Goal: Information Seeking & Learning: Compare options

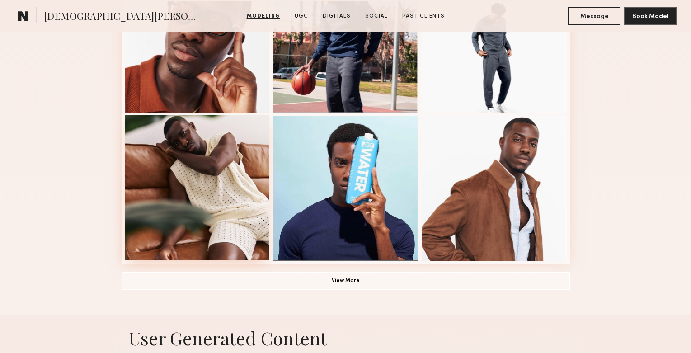
scroll to position [597, 0]
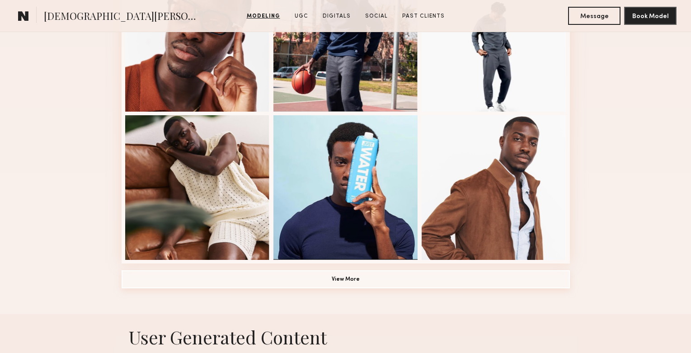
click at [349, 284] on button "View More" at bounding box center [346, 279] width 449 height 18
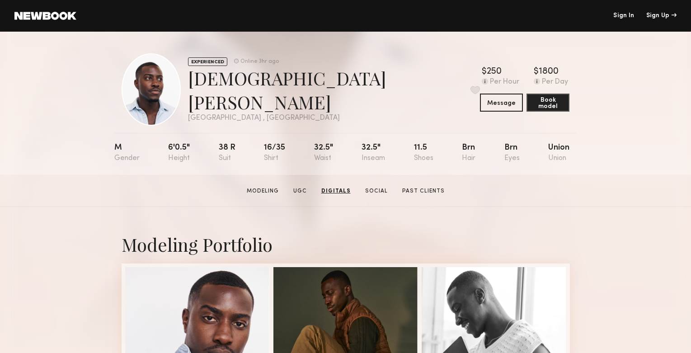
scroll to position [0, 0]
click at [374, 192] on link "Social" at bounding box center [376, 191] width 30 height 8
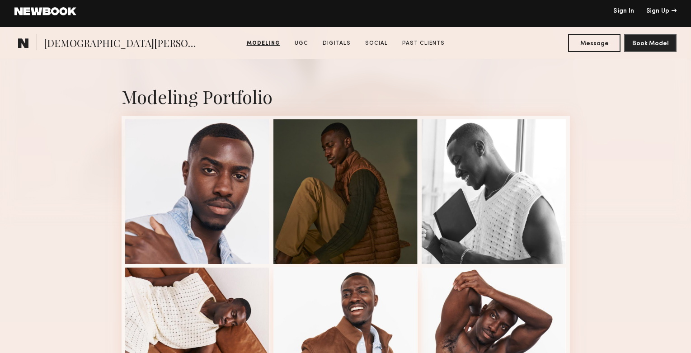
scroll to position [293, 0]
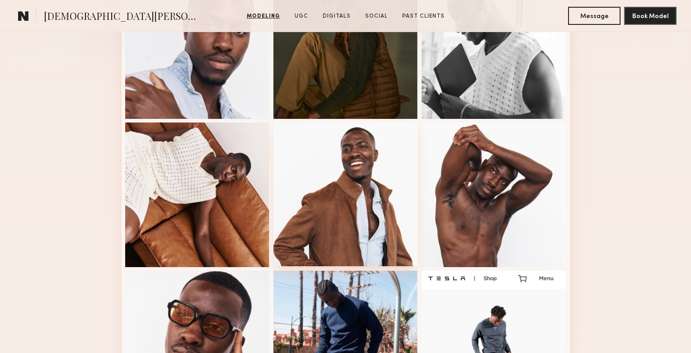
click at [355, 203] on div at bounding box center [346, 194] width 145 height 145
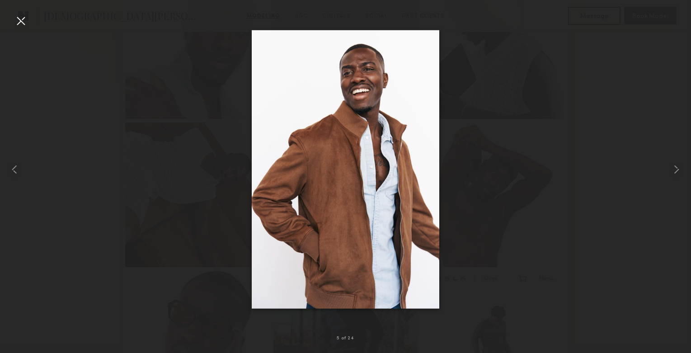
click at [23, 18] on div at bounding box center [21, 21] width 14 height 14
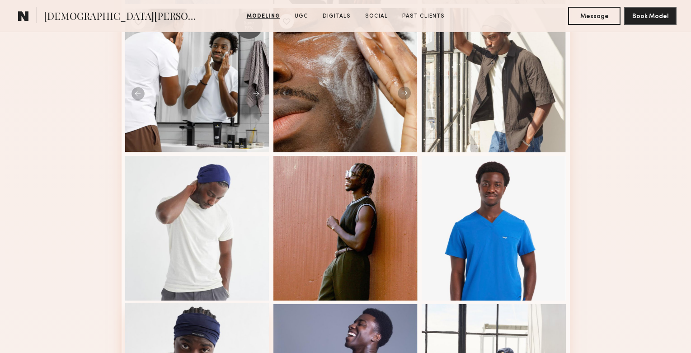
scroll to position [767, 0]
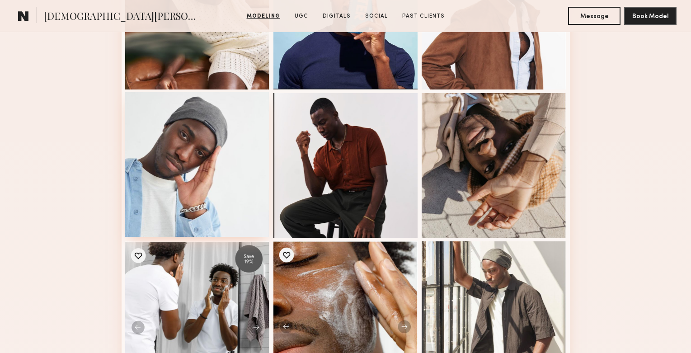
click at [175, 128] on div at bounding box center [197, 164] width 145 height 145
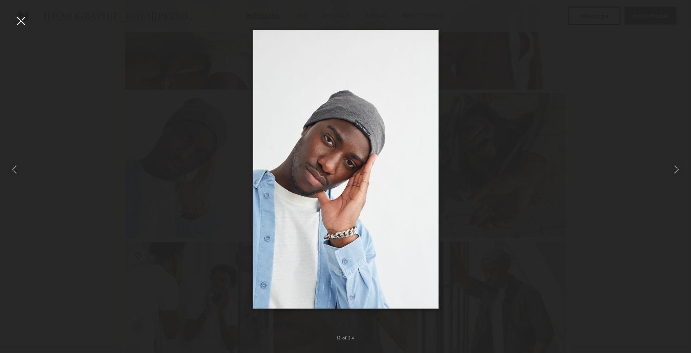
click at [17, 24] on div at bounding box center [21, 21] width 14 height 14
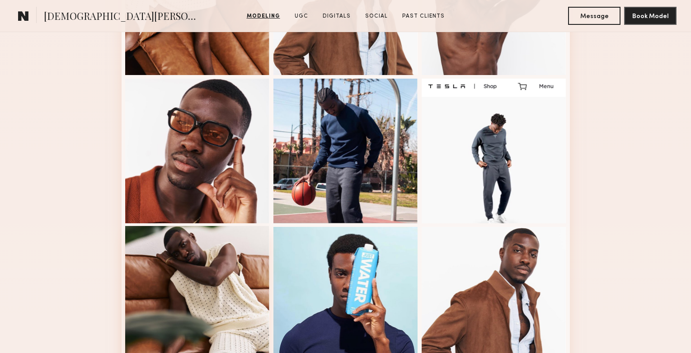
scroll to position [485, 0]
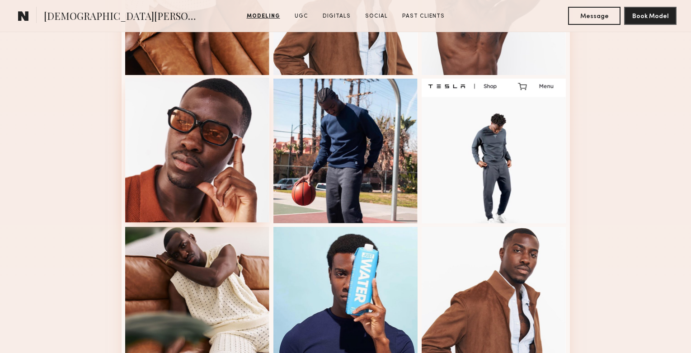
click at [166, 166] on div at bounding box center [197, 150] width 145 height 145
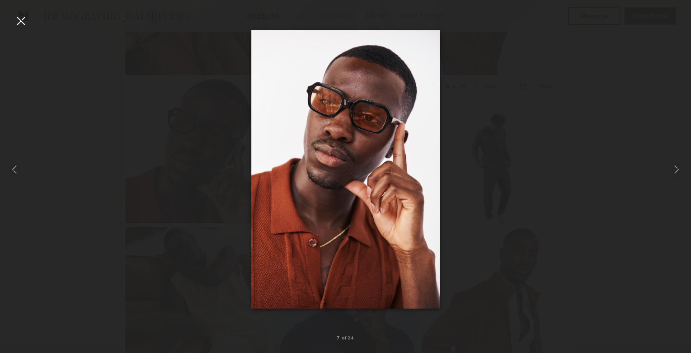
click at [23, 20] on div at bounding box center [21, 21] width 14 height 14
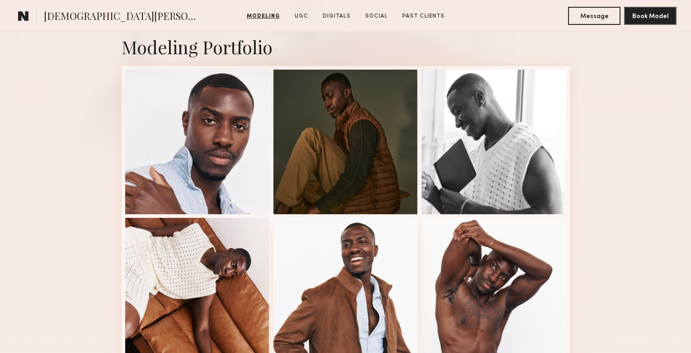
scroll to position [197, 0]
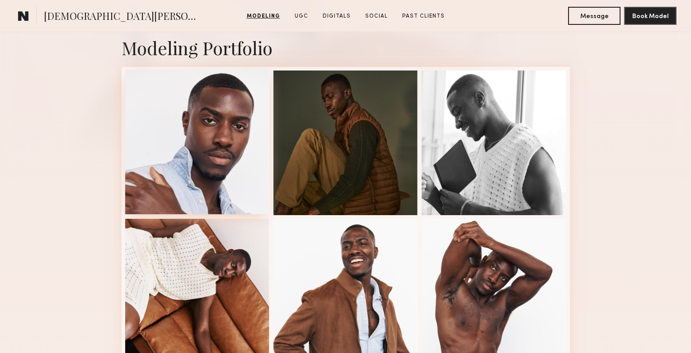
drag, startPoint x: 215, startPoint y: 162, endPoint x: 218, endPoint y: 170, distance: 8.5
click at [218, 170] on div at bounding box center [197, 142] width 145 height 145
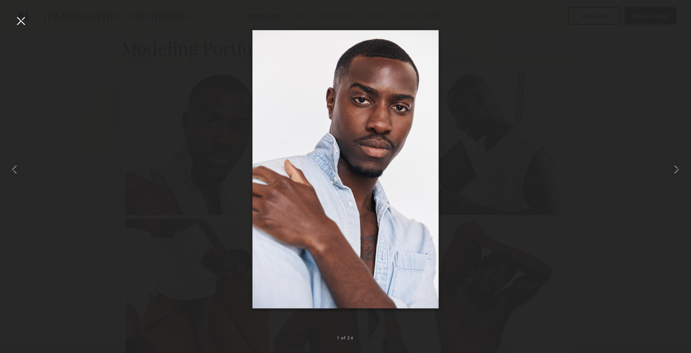
click at [22, 19] on div at bounding box center [21, 21] width 14 height 14
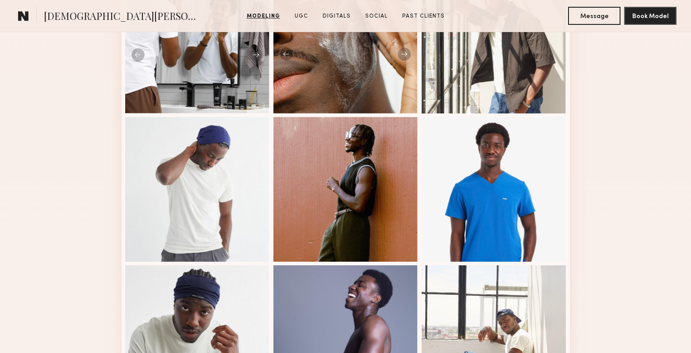
scroll to position [1042, 0]
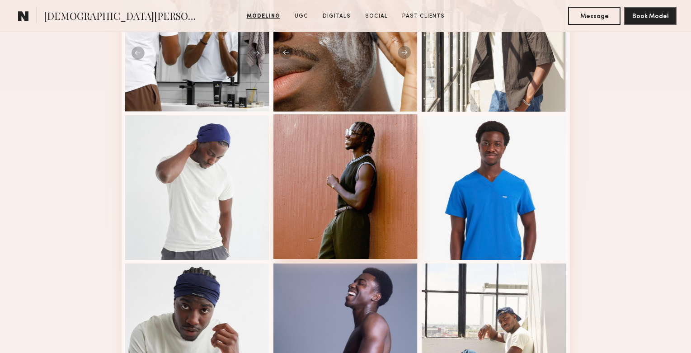
click at [362, 158] on div at bounding box center [346, 186] width 145 height 145
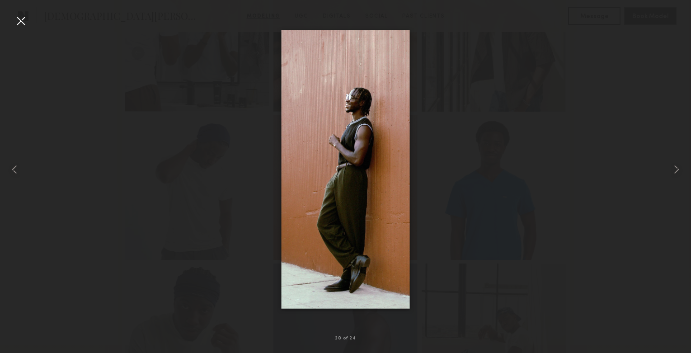
click at [22, 20] on div at bounding box center [21, 21] width 14 height 14
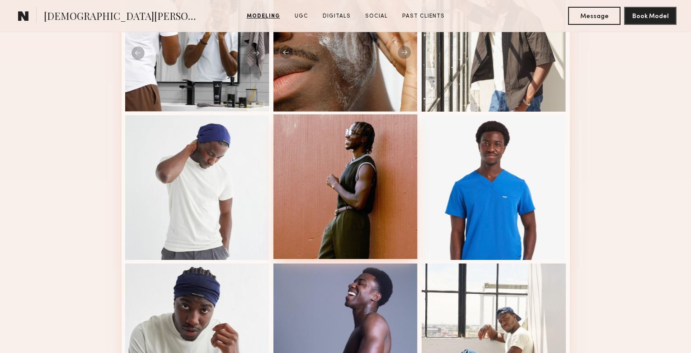
click at [331, 170] on div at bounding box center [346, 186] width 145 height 145
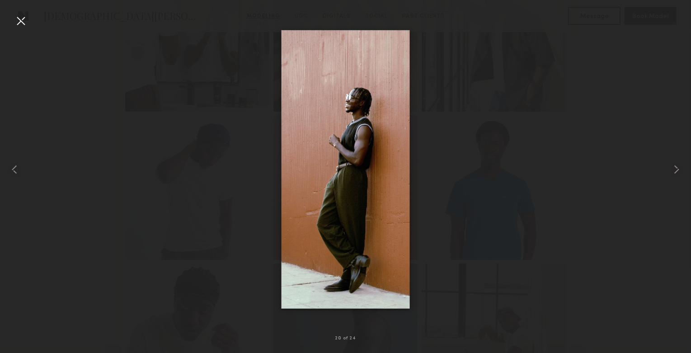
click at [19, 15] on div at bounding box center [21, 21] width 14 height 14
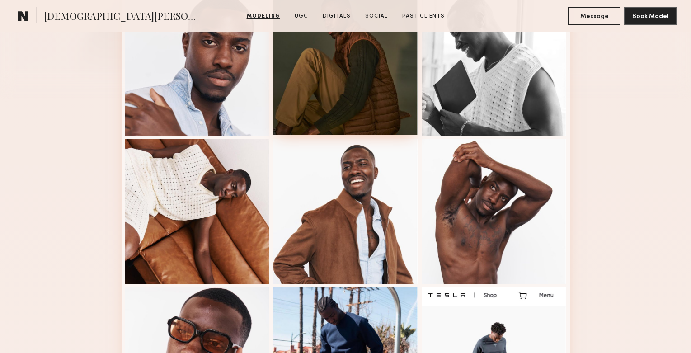
scroll to position [280, 0]
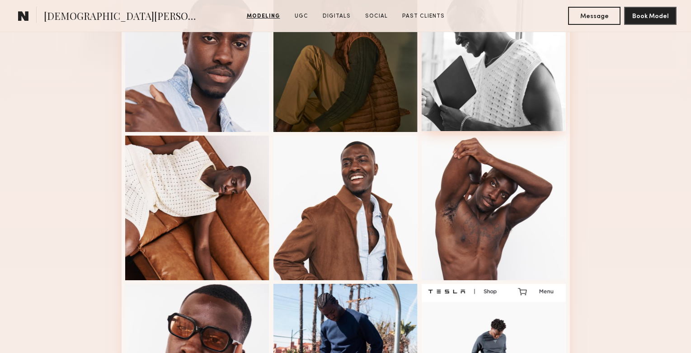
click at [509, 79] on div at bounding box center [494, 58] width 145 height 145
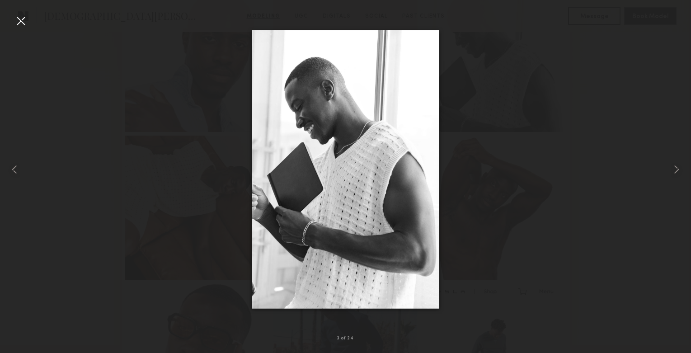
scroll to position [279, 0]
click at [17, 17] on div at bounding box center [21, 21] width 14 height 14
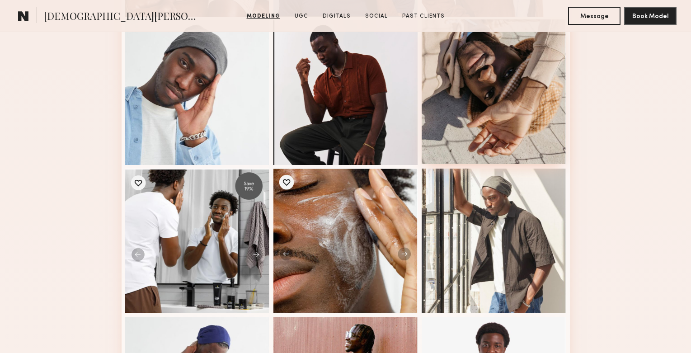
scroll to position [864, 0]
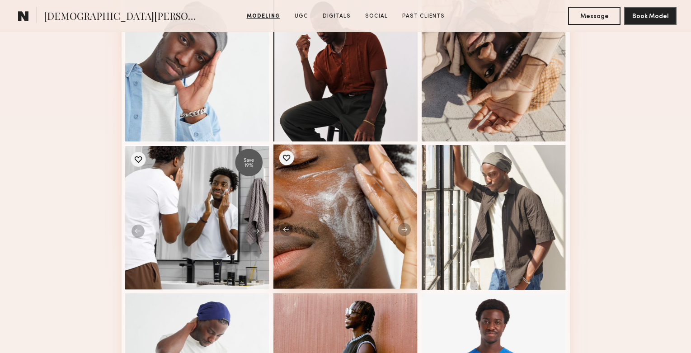
click at [406, 227] on div at bounding box center [346, 216] width 145 height 145
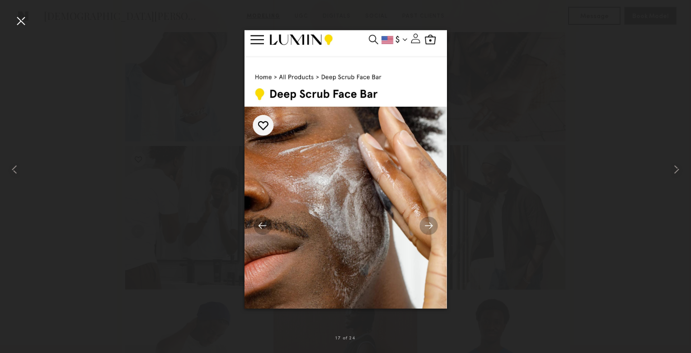
click at [23, 19] on div at bounding box center [21, 21] width 14 height 14
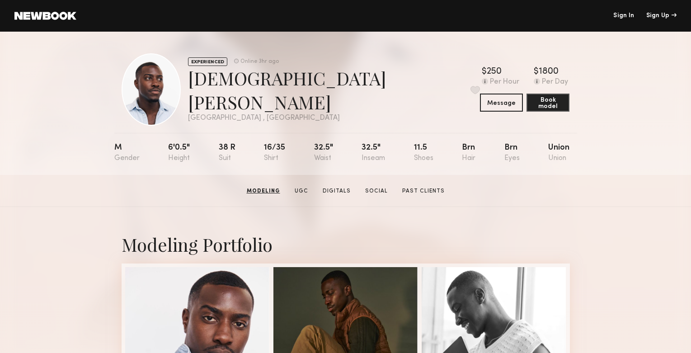
scroll to position [0, 0]
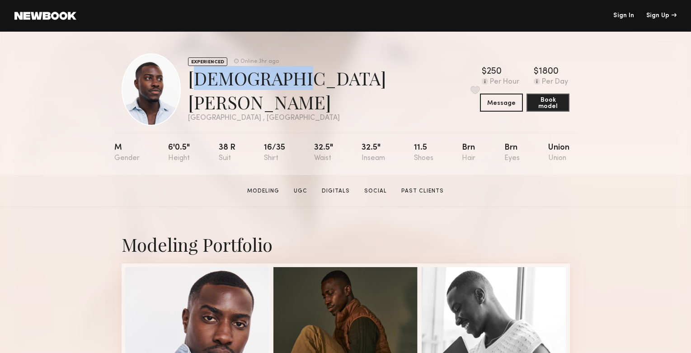
drag, startPoint x: 280, startPoint y: 99, endPoint x: 200, endPoint y: 99, distance: 80.5
click at [200, 99] on div "EXPERIENCED Online 3hr ago Ezekiel A. Favorite Los Angeles , CA Online 3hr ago" at bounding box center [301, 89] width 359 height 72
copy div "Ezekiel A."
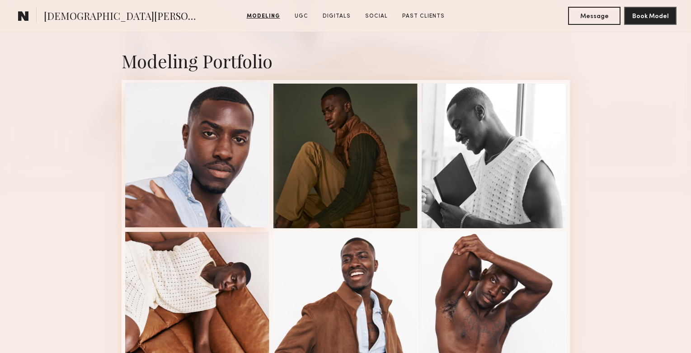
click at [218, 184] on div at bounding box center [197, 155] width 145 height 145
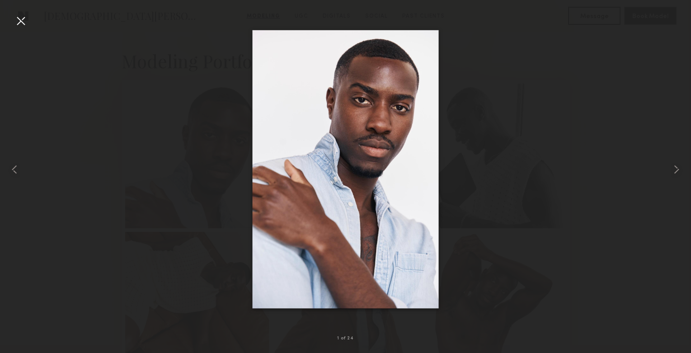
click at [645, 95] on div at bounding box center [345, 169] width 691 height 310
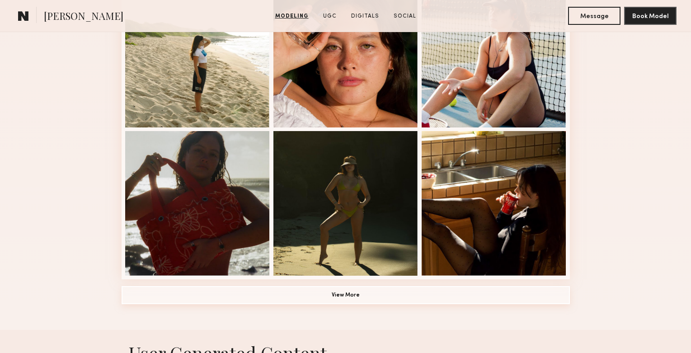
scroll to position [579, 0]
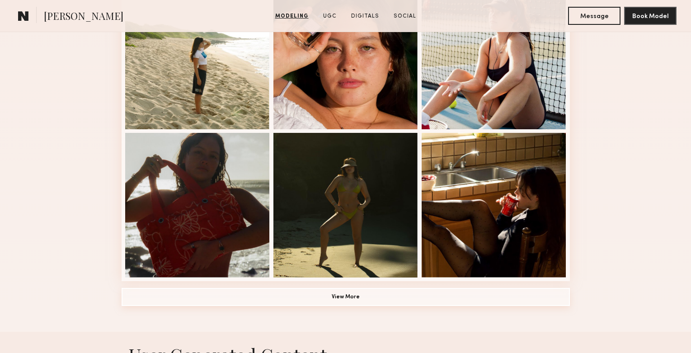
click at [342, 302] on button "View More" at bounding box center [346, 297] width 449 height 18
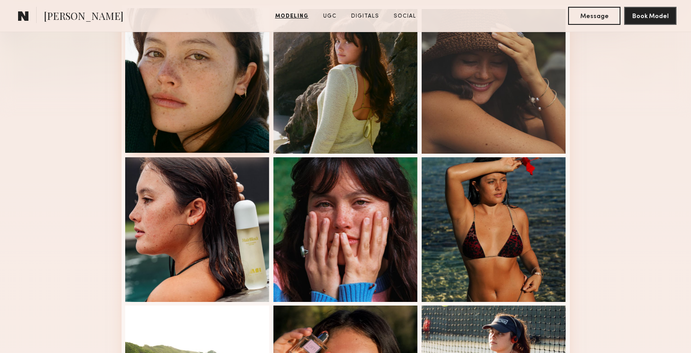
scroll to position [260, 0]
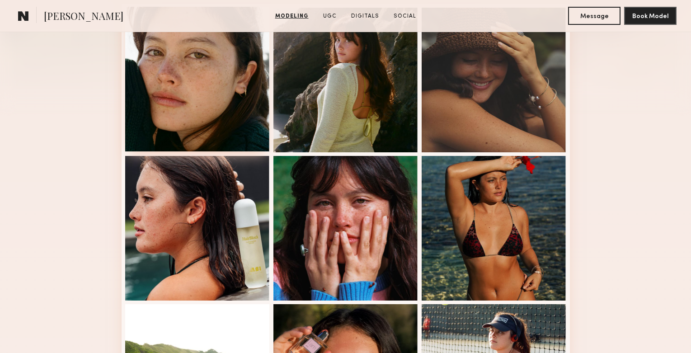
click at [241, 61] on div at bounding box center [197, 79] width 145 height 145
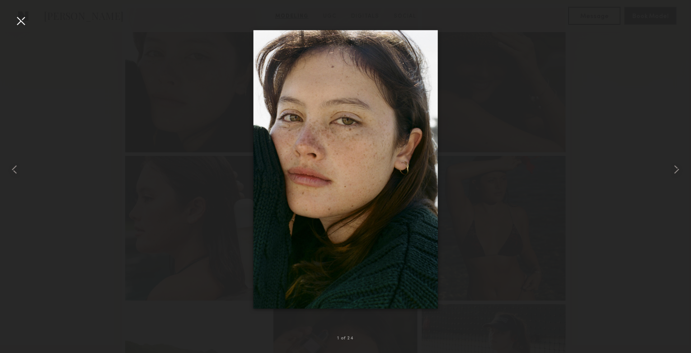
click at [20, 22] on div at bounding box center [21, 21] width 14 height 14
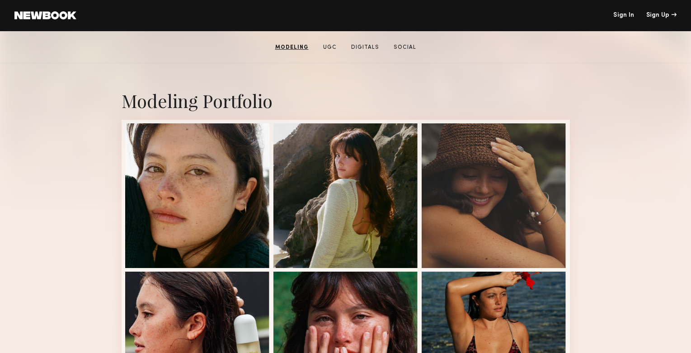
scroll to position [128, 0]
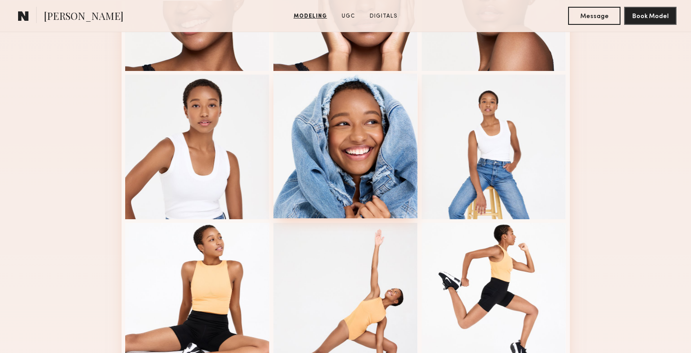
scroll to position [335, 0]
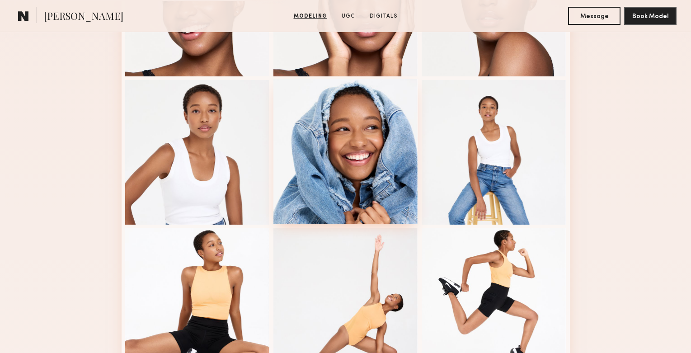
click at [340, 141] on div at bounding box center [346, 151] width 145 height 145
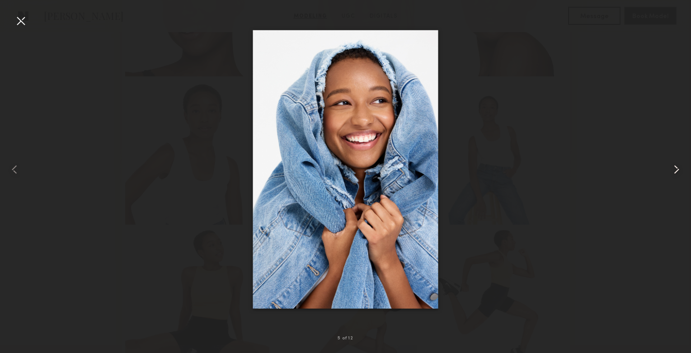
click at [676, 168] on common-icon at bounding box center [677, 169] width 14 height 14
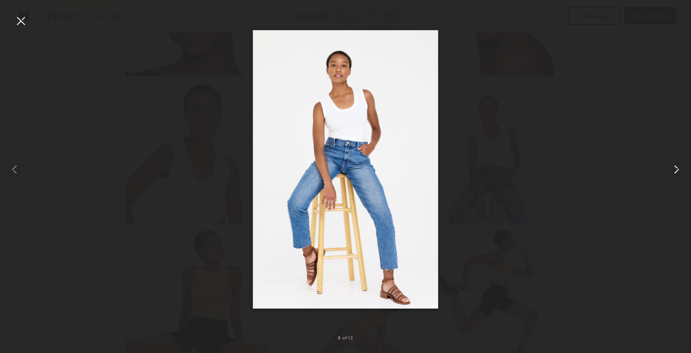
click at [678, 168] on common-icon at bounding box center [677, 169] width 14 height 14
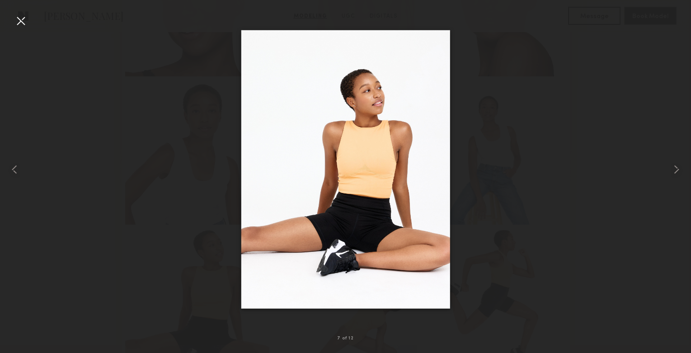
click at [21, 19] on div at bounding box center [21, 21] width 14 height 14
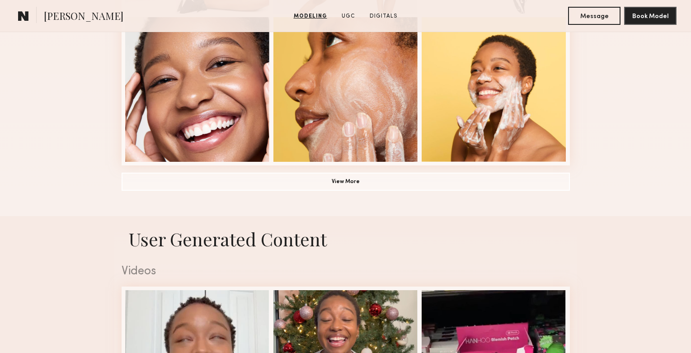
scroll to position [690, 0]
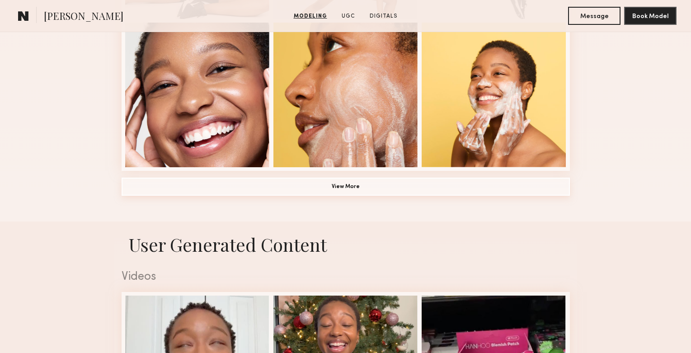
click at [285, 189] on button "View More" at bounding box center [346, 187] width 449 height 18
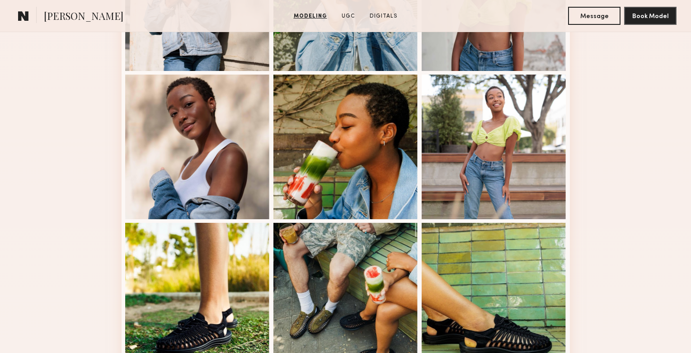
scroll to position [1082, 0]
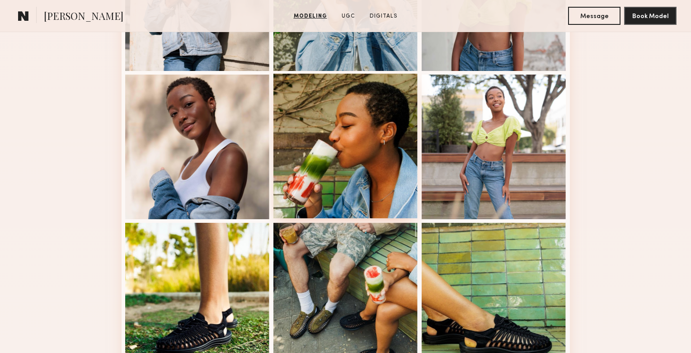
click at [342, 118] on div at bounding box center [346, 146] width 145 height 145
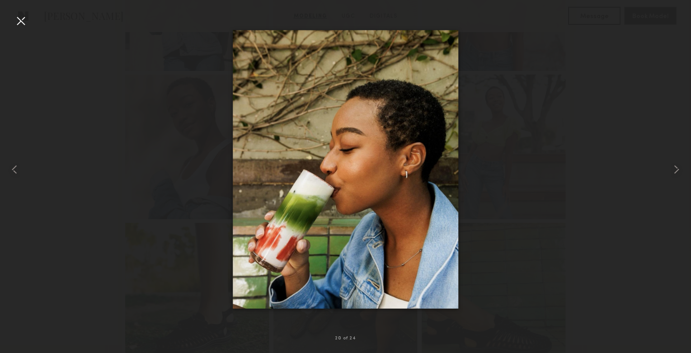
click at [15, 18] on div at bounding box center [21, 21] width 14 height 14
click at [15, 18] on div at bounding box center [14, 169] width 28 height 310
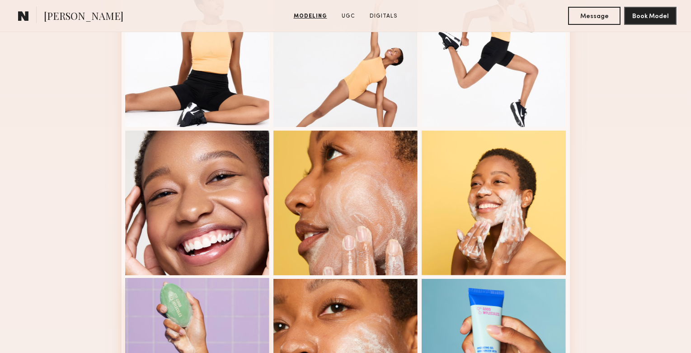
scroll to position [581, 0]
click at [198, 203] on div at bounding box center [197, 202] width 145 height 145
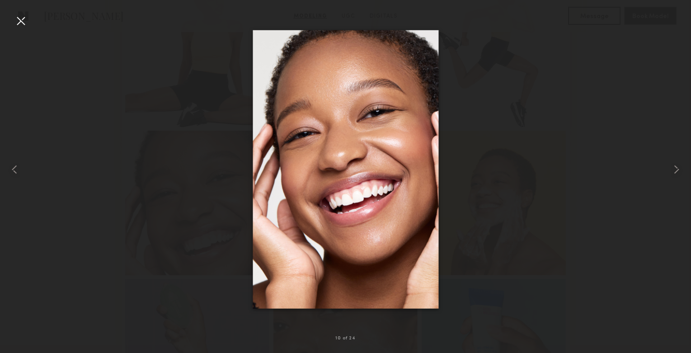
click at [18, 22] on div at bounding box center [21, 21] width 14 height 14
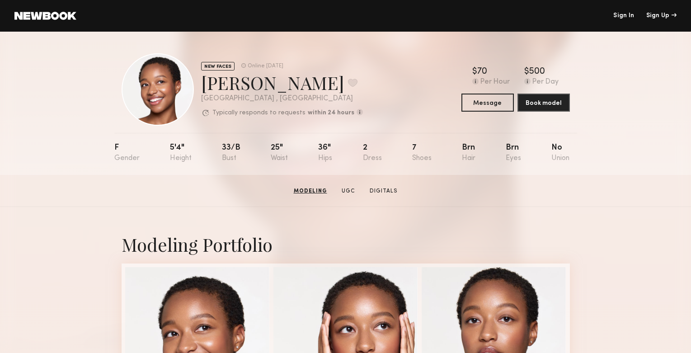
scroll to position [0, 0]
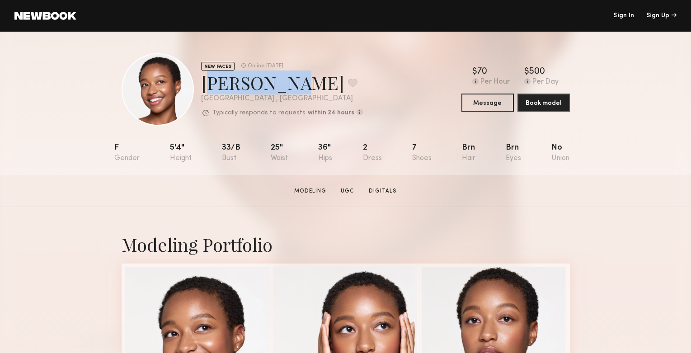
drag, startPoint x: 272, startPoint y: 88, endPoint x: 204, endPoint y: 85, distance: 67.4
click at [204, 85] on div "Cierra S. Favorite" at bounding box center [282, 83] width 162 height 24
copy div "Cierra S."
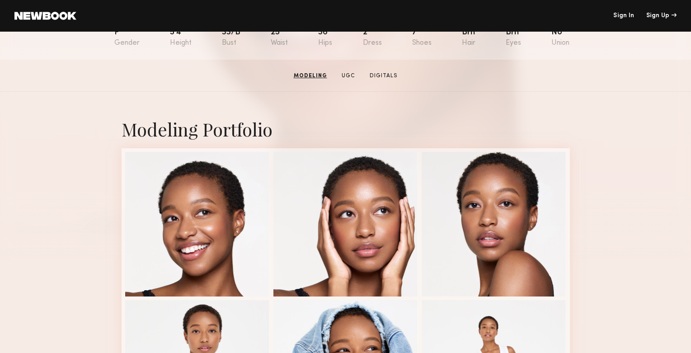
scroll to position [115, 0]
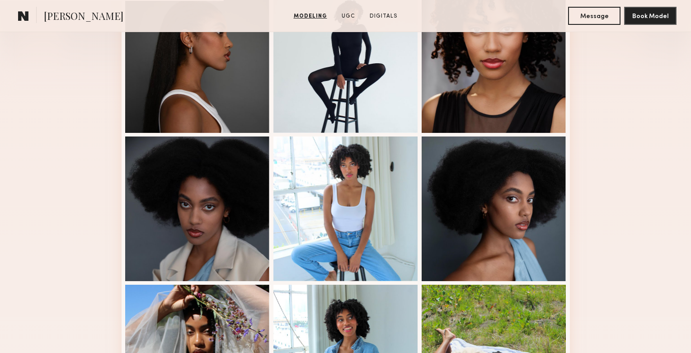
scroll to position [589, 0]
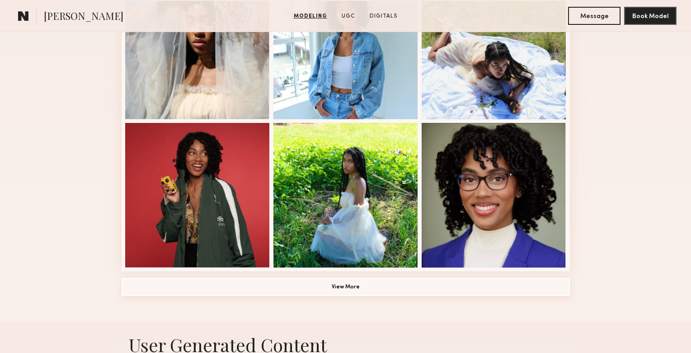
click at [363, 290] on button "View More" at bounding box center [346, 287] width 449 height 18
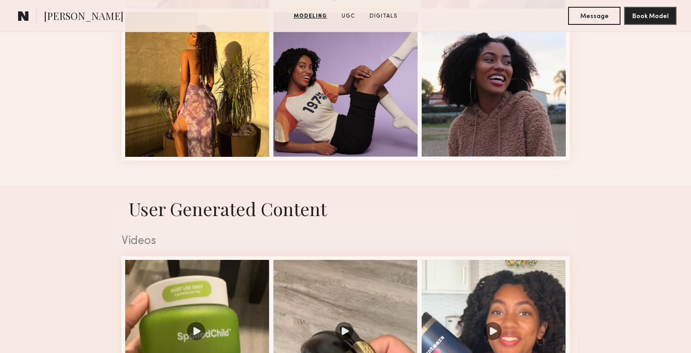
scroll to position [1291, 0]
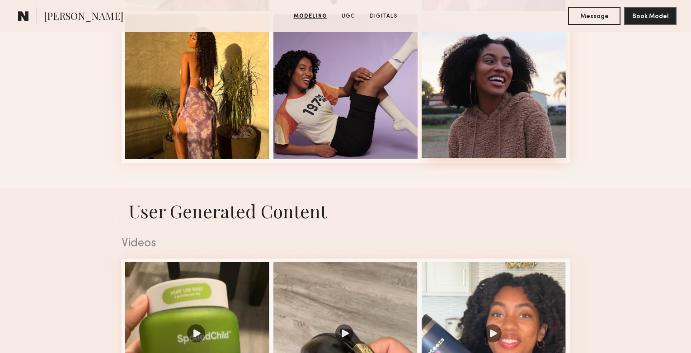
click at [512, 105] on div at bounding box center [494, 86] width 145 height 145
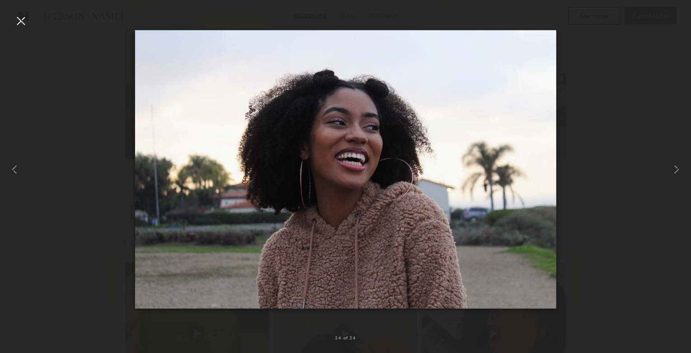
click at [18, 22] on div at bounding box center [21, 21] width 14 height 14
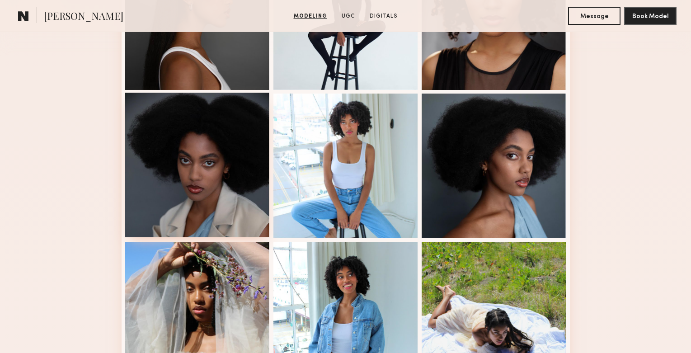
scroll to position [318, 0]
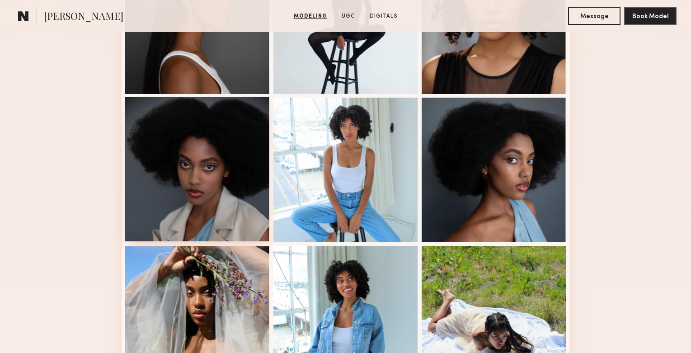
click at [208, 167] on div at bounding box center [197, 169] width 145 height 145
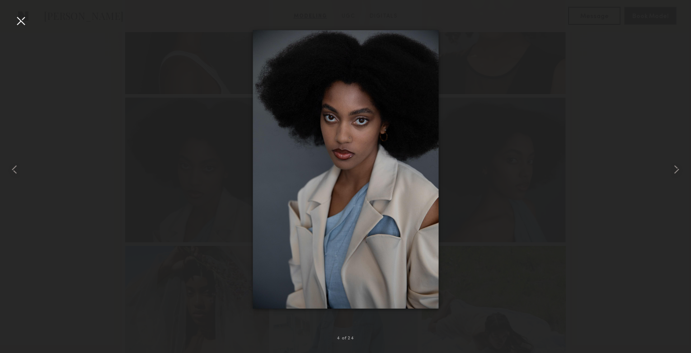
click at [23, 20] on div at bounding box center [21, 21] width 14 height 14
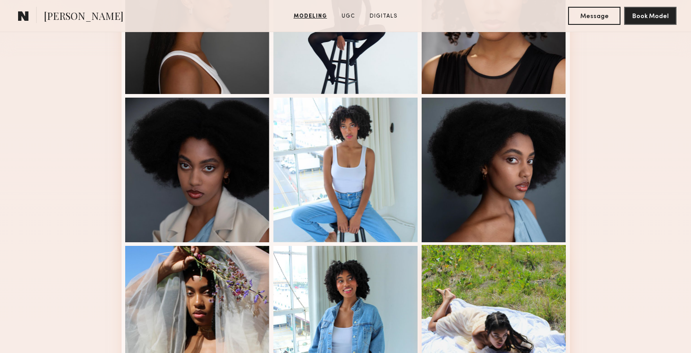
click at [531, 351] on div at bounding box center [494, 317] width 145 height 145
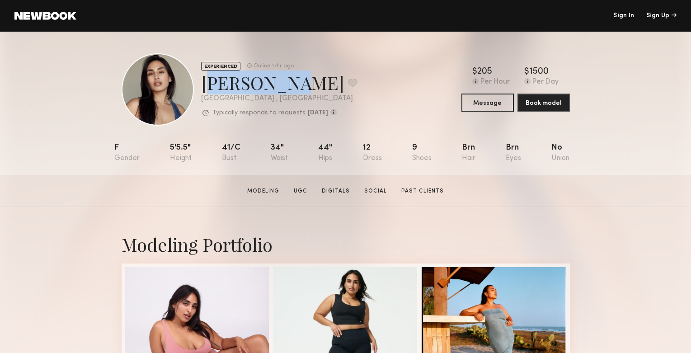
drag, startPoint x: 279, startPoint y: 85, endPoint x: 203, endPoint y: 83, distance: 75.6
click at [203, 83] on div "Sharon C. Favorite" at bounding box center [279, 83] width 156 height 24
copy div "Sharon C."
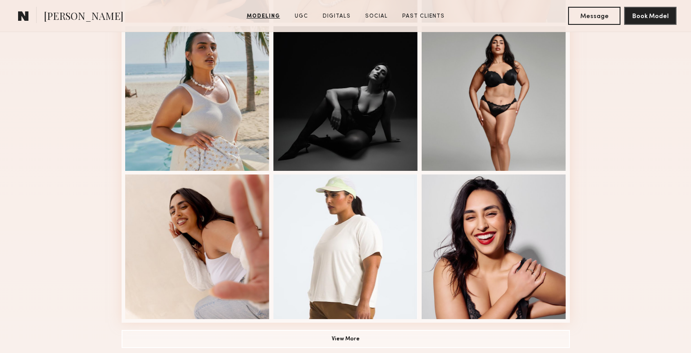
scroll to position [539, 0]
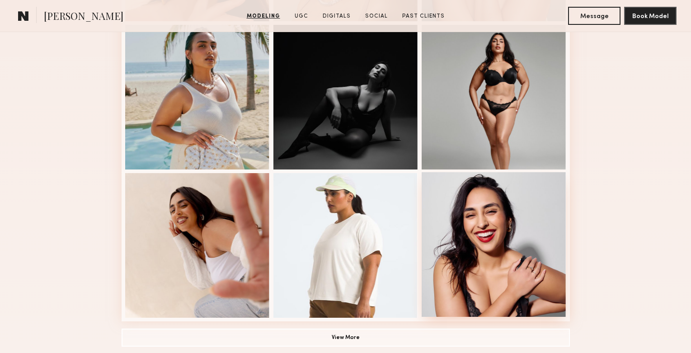
click at [499, 252] on div at bounding box center [494, 244] width 145 height 145
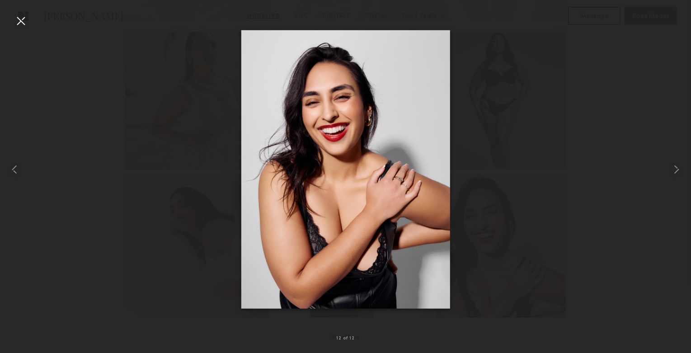
click at [21, 21] on div at bounding box center [21, 21] width 14 height 14
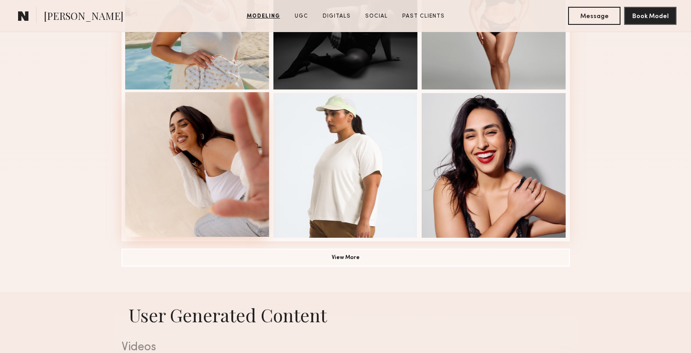
scroll to position [619, 0]
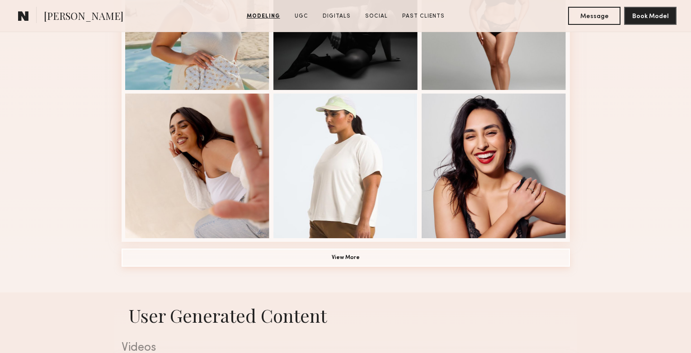
click at [371, 260] on button "View More" at bounding box center [346, 258] width 449 height 18
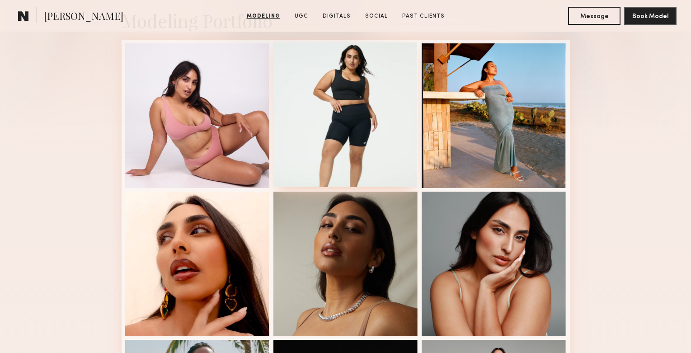
scroll to position [227, 0]
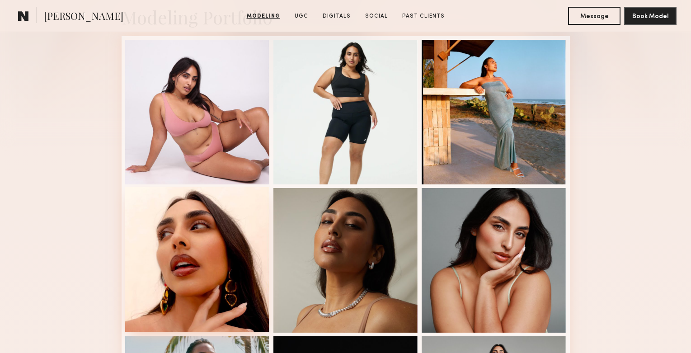
click at [205, 275] on div at bounding box center [197, 259] width 145 height 145
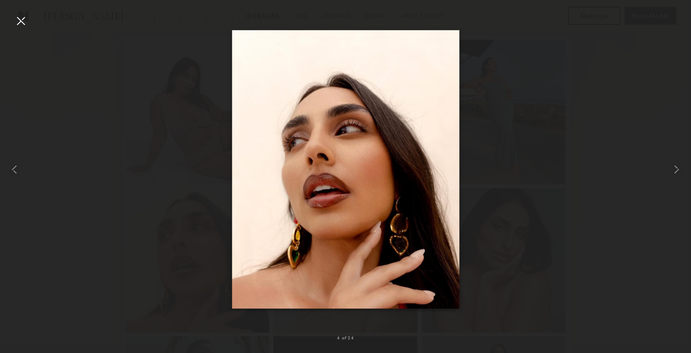
click at [16, 17] on div at bounding box center [21, 21] width 14 height 14
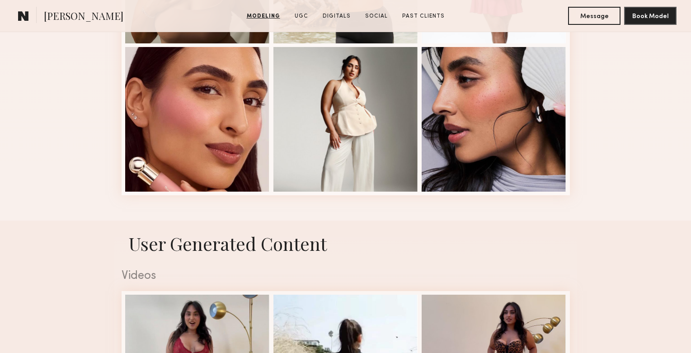
scroll to position [1258, 0]
click at [322, 148] on div at bounding box center [346, 118] width 145 height 145
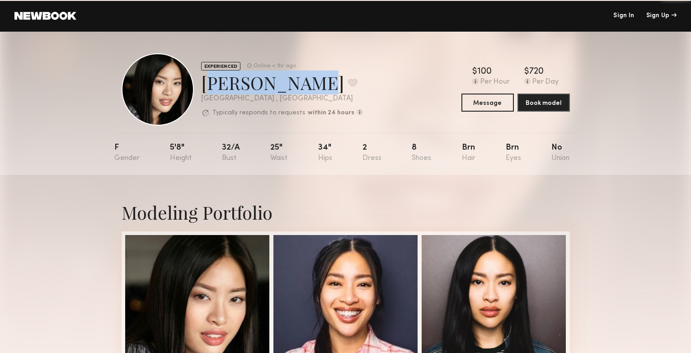
drag, startPoint x: 284, startPoint y: 89, endPoint x: 201, endPoint y: 87, distance: 83.7
click at [201, 87] on div "[PERSON_NAME] Favorite" at bounding box center [282, 83] width 162 height 24
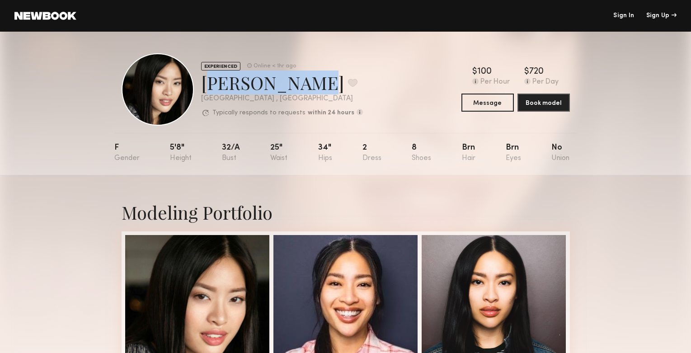
copy div "[PERSON_NAME]"
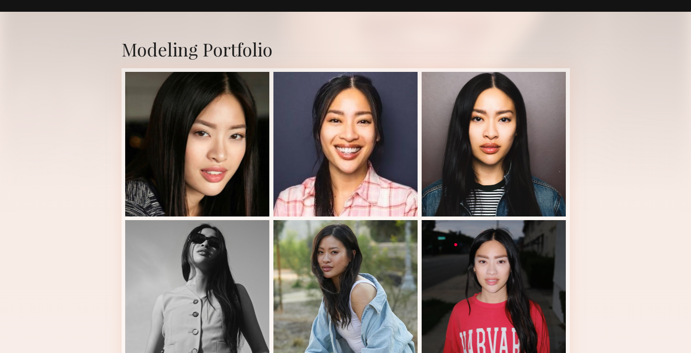
scroll to position [170, 0]
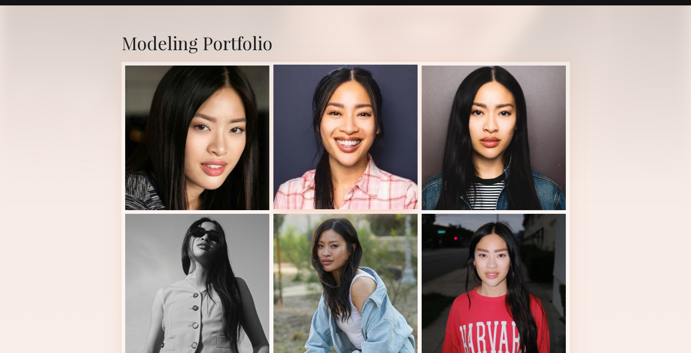
click at [369, 155] on div at bounding box center [346, 137] width 145 height 145
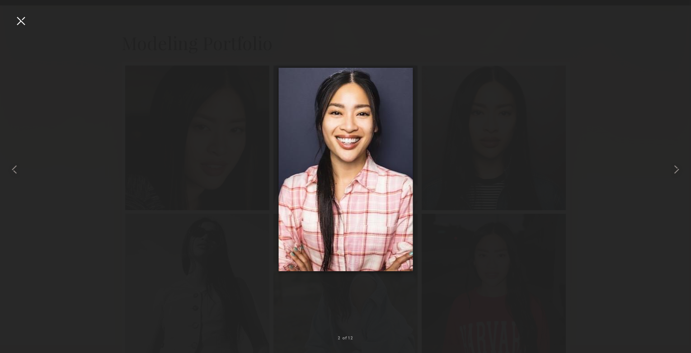
click at [20, 23] on div at bounding box center [21, 21] width 14 height 14
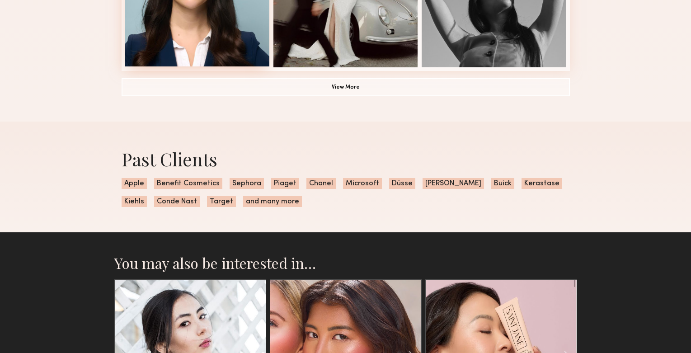
scroll to position [760, 0]
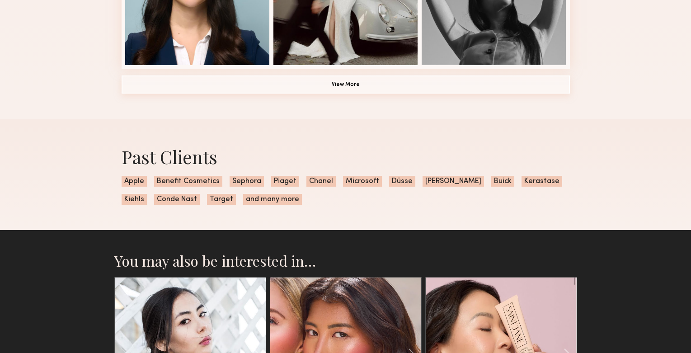
click at [367, 87] on button "View More" at bounding box center [346, 85] width 449 height 18
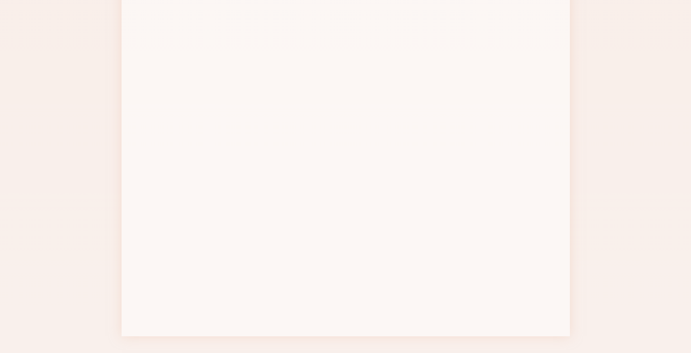
scroll to position [1081, 0]
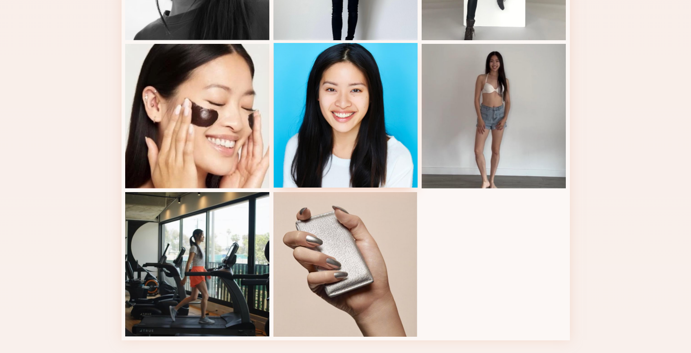
click at [366, 86] on div at bounding box center [346, 115] width 145 height 145
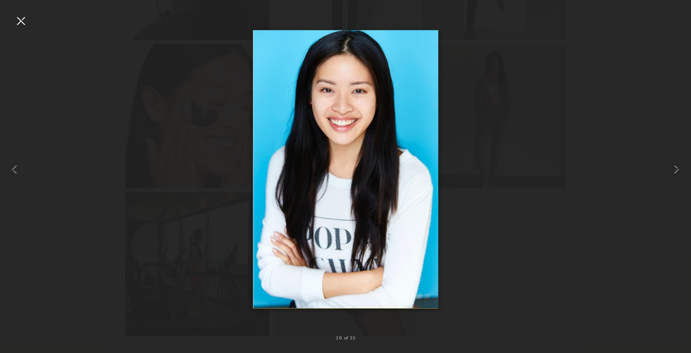
click at [24, 19] on div at bounding box center [21, 21] width 14 height 14
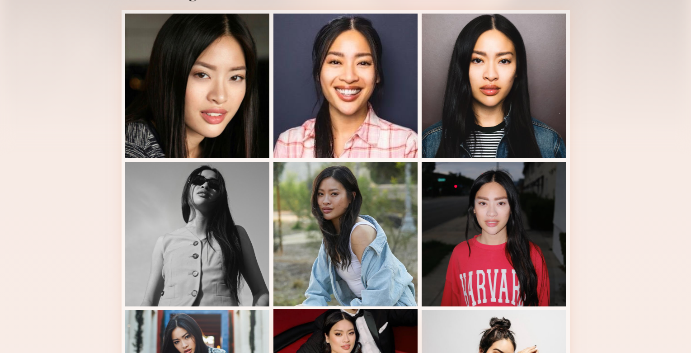
scroll to position [222, 0]
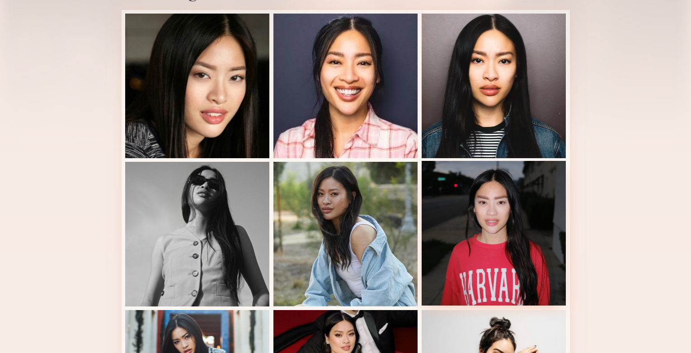
click at [498, 204] on div at bounding box center [494, 233] width 145 height 145
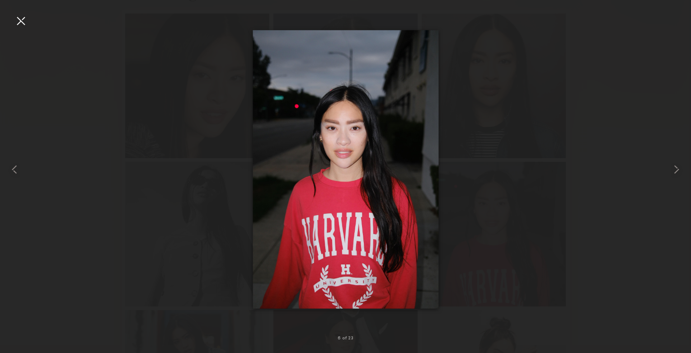
click at [23, 19] on div at bounding box center [21, 21] width 14 height 14
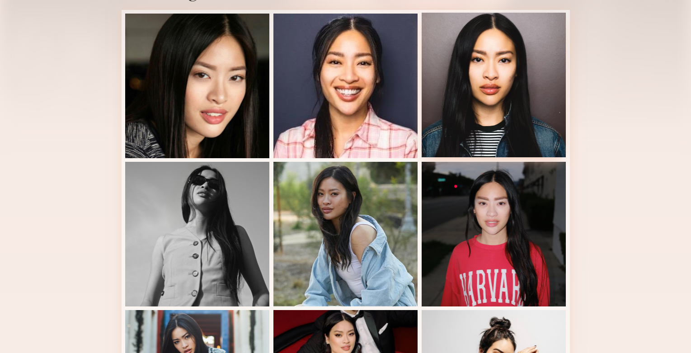
click at [526, 100] on div at bounding box center [494, 85] width 145 height 145
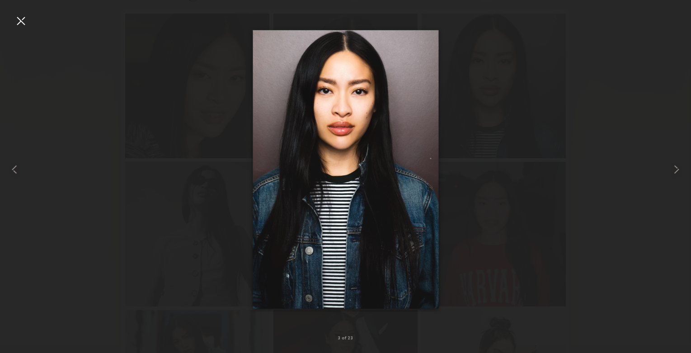
click at [18, 16] on div at bounding box center [21, 21] width 14 height 14
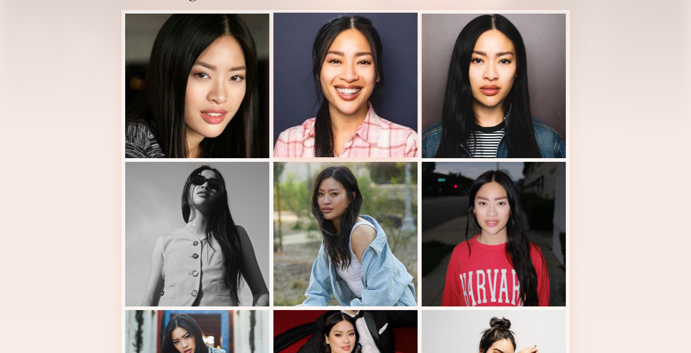
click at [347, 113] on div at bounding box center [346, 85] width 145 height 145
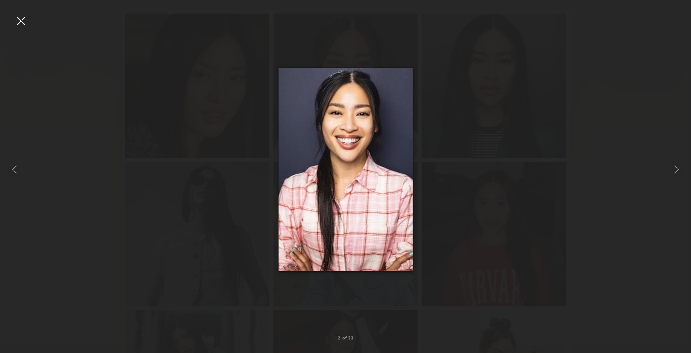
drag, startPoint x: 356, startPoint y: 112, endPoint x: 139, endPoint y: 175, distance: 226.6
click at [139, 175] on div at bounding box center [345, 169] width 691 height 310
click at [89, 166] on div at bounding box center [345, 169] width 691 height 310
click at [20, 21] on div at bounding box center [21, 21] width 14 height 14
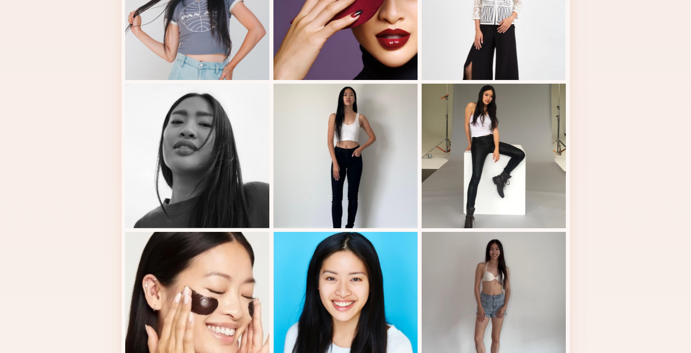
scroll to position [910, 0]
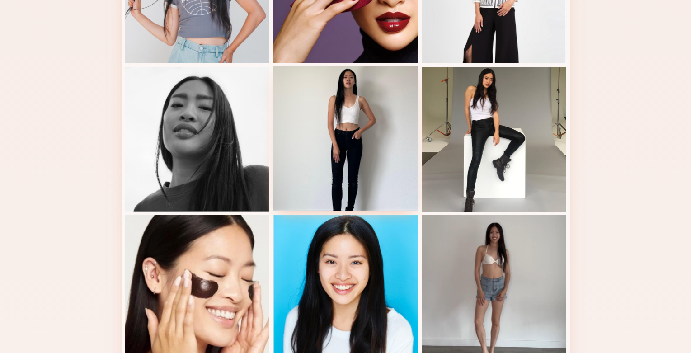
click at [349, 166] on div at bounding box center [346, 138] width 145 height 145
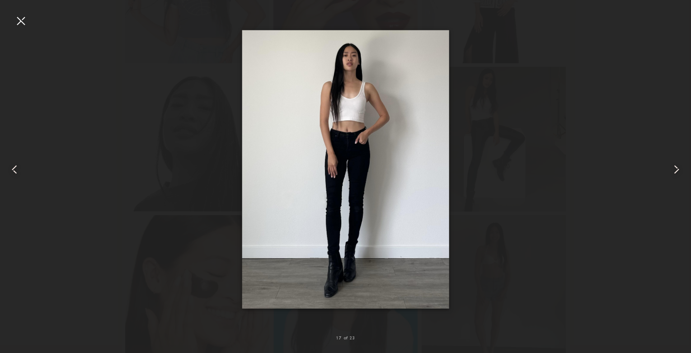
click at [24, 12] on nb-gallery-light "17 of 23" at bounding box center [345, 176] width 691 height 353
click at [24, 21] on div at bounding box center [21, 21] width 14 height 14
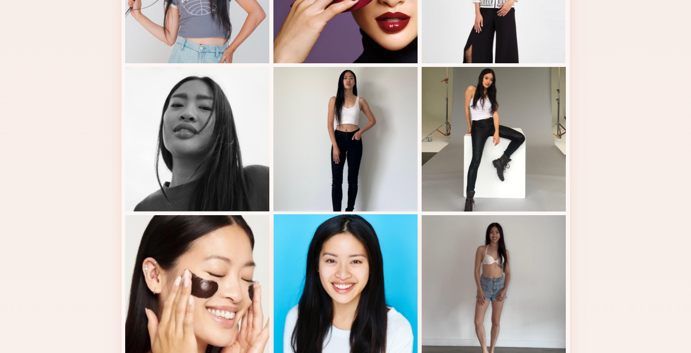
click at [378, 245] on div at bounding box center [346, 286] width 145 height 145
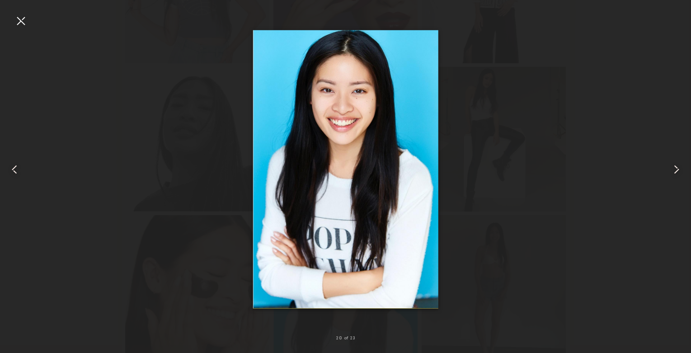
click at [561, 92] on div at bounding box center [345, 169] width 691 height 310
click at [550, 155] on div at bounding box center [345, 169] width 691 height 310
click at [22, 20] on div at bounding box center [21, 21] width 14 height 14
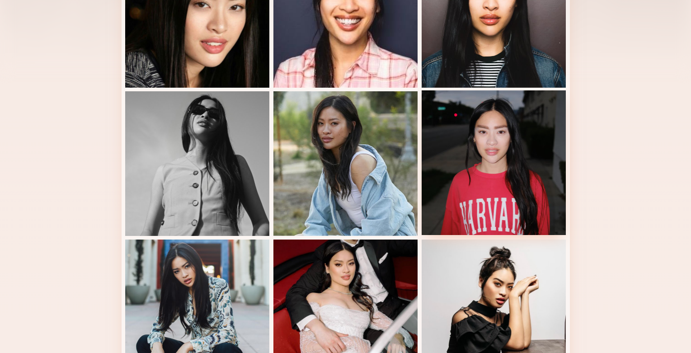
scroll to position [165, 0]
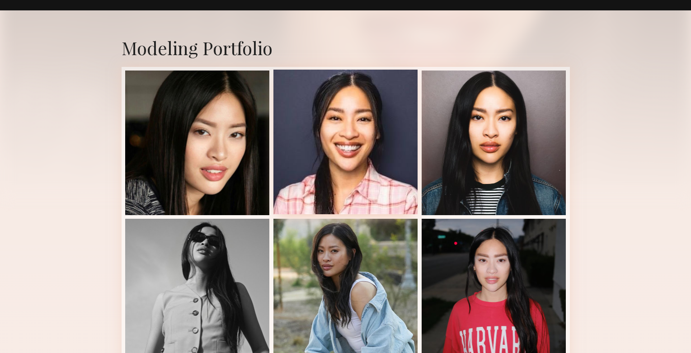
click at [335, 170] on div at bounding box center [346, 142] width 145 height 145
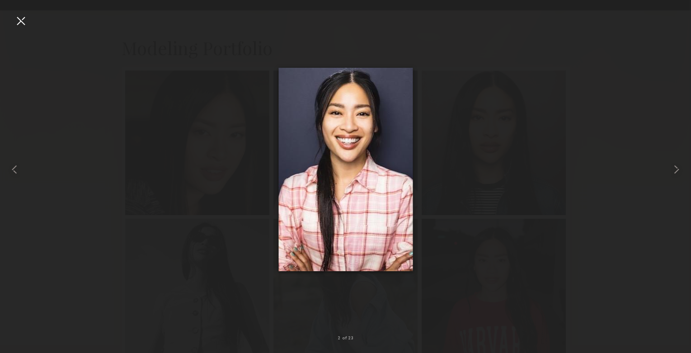
click at [584, 152] on div at bounding box center [345, 169] width 691 height 310
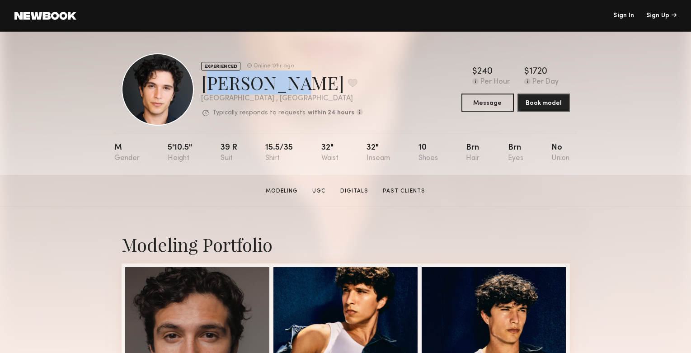
drag, startPoint x: 274, startPoint y: 86, endPoint x: 203, endPoint y: 84, distance: 70.1
click at [203, 84] on div "Xavier G. Favorite" at bounding box center [282, 83] width 162 height 24
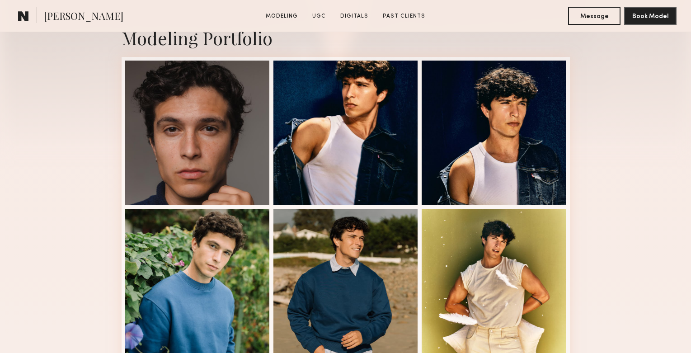
scroll to position [219, 0]
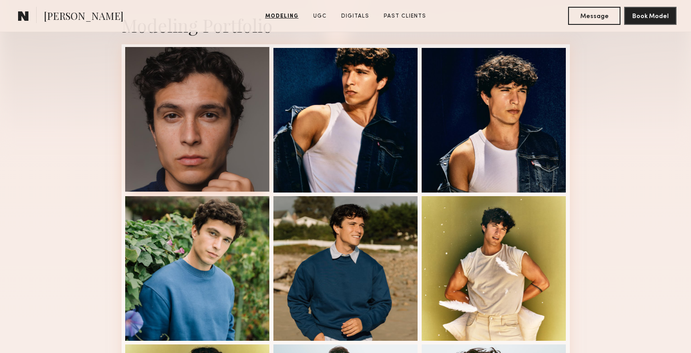
click at [189, 133] on div at bounding box center [197, 119] width 145 height 145
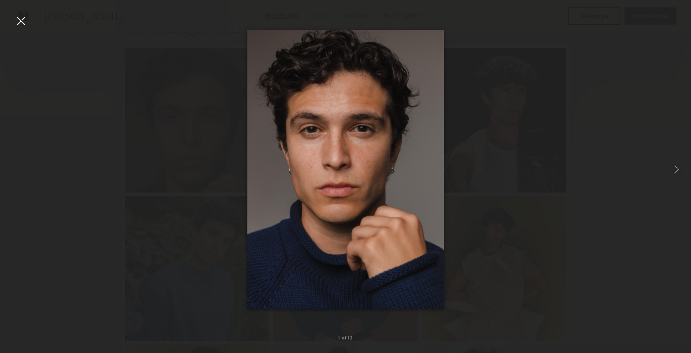
click at [19, 17] on div at bounding box center [21, 21] width 14 height 14
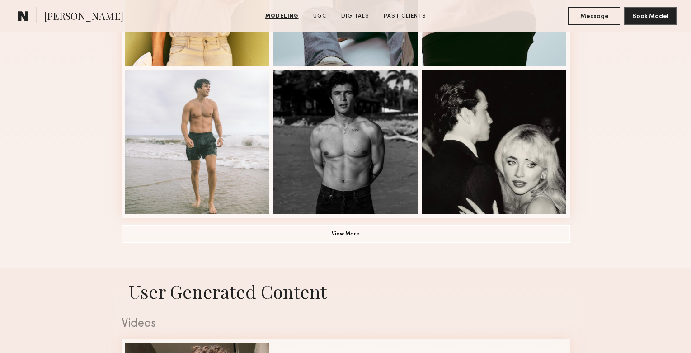
scroll to position [652, 0]
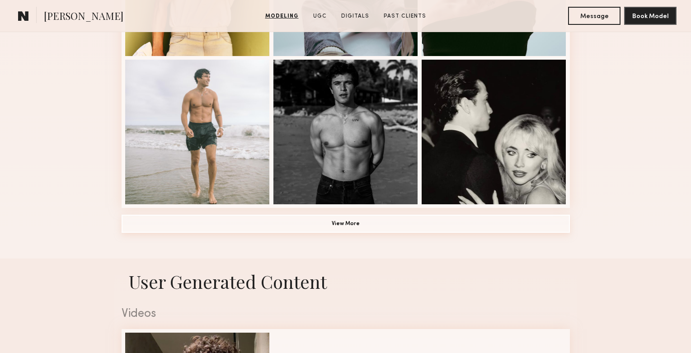
click at [349, 226] on button "View More" at bounding box center [346, 224] width 449 height 18
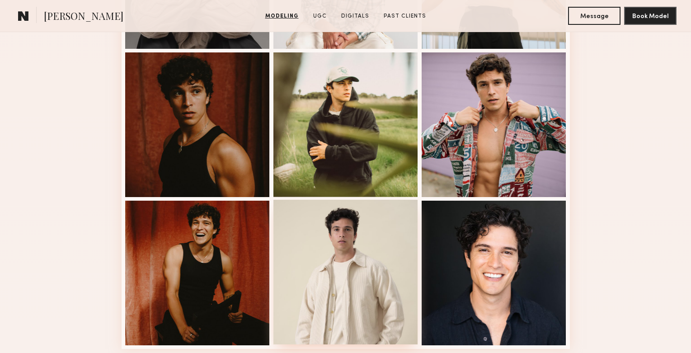
scroll to position [1212, 0]
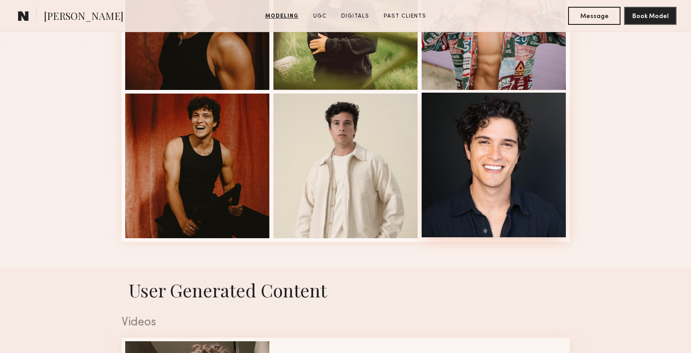
click at [485, 188] on div at bounding box center [494, 165] width 145 height 145
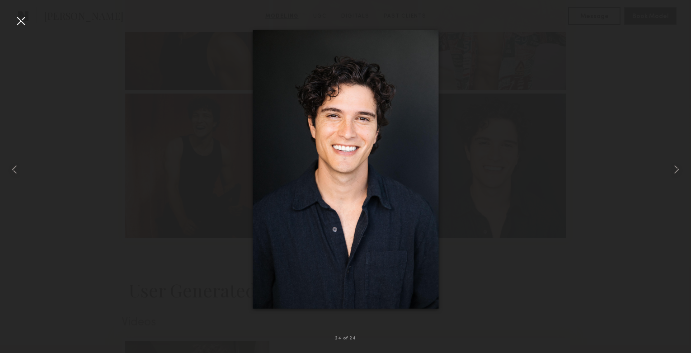
click at [22, 21] on div at bounding box center [21, 21] width 14 height 14
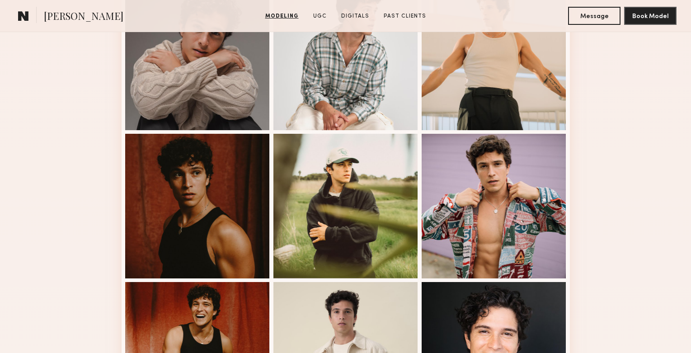
scroll to position [1021, 0]
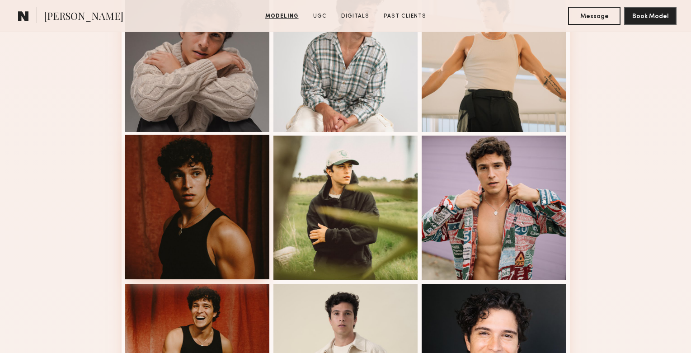
click at [213, 212] on div at bounding box center [197, 207] width 145 height 145
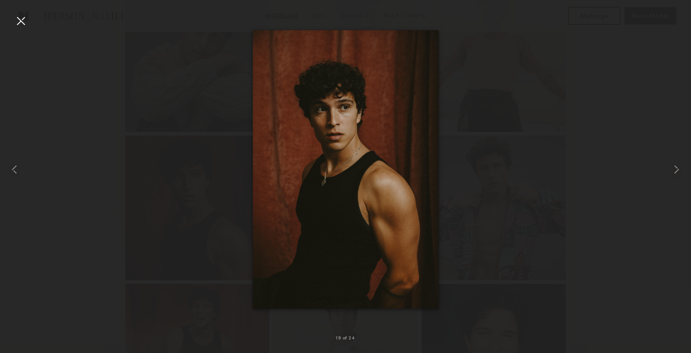
click at [22, 19] on div at bounding box center [21, 21] width 14 height 14
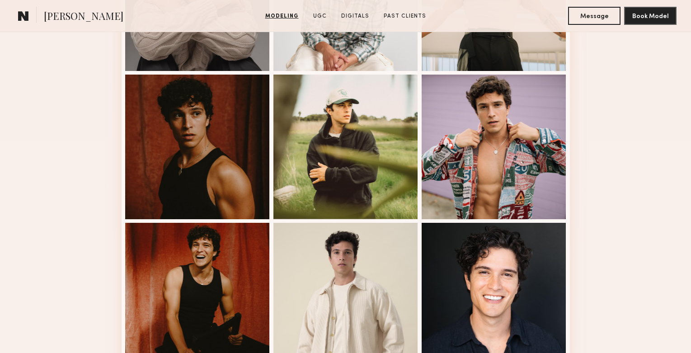
scroll to position [1383, 0]
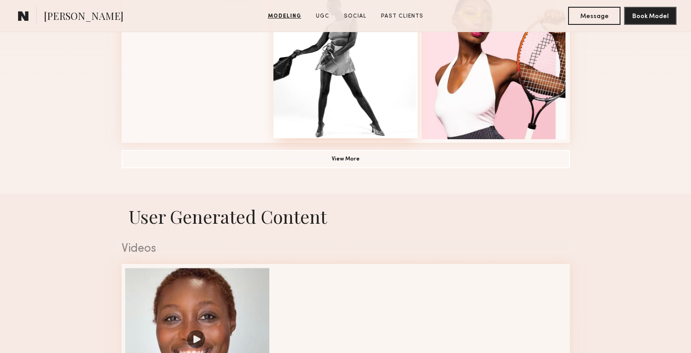
scroll to position [742, 0]
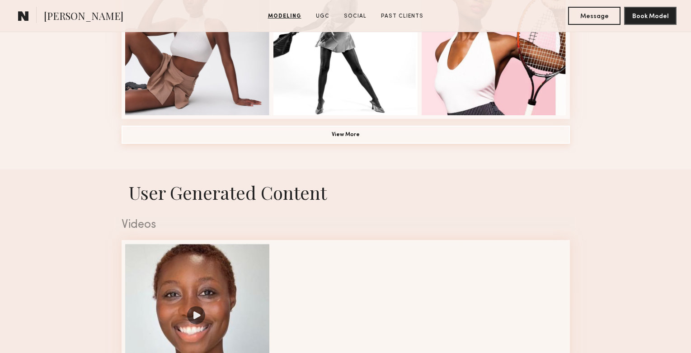
click at [374, 133] on button "View More" at bounding box center [346, 135] width 449 height 18
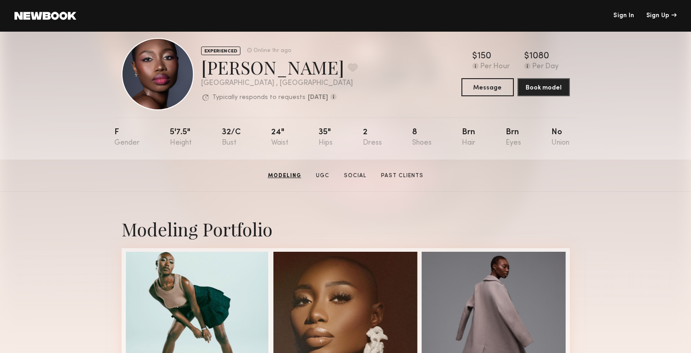
scroll to position [20, 0]
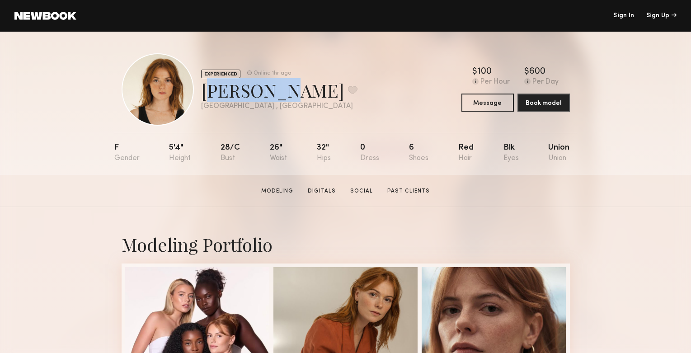
drag, startPoint x: 266, startPoint y: 93, endPoint x: 203, endPoint y: 93, distance: 62.4
click at [203, 93] on div "Annie T. Favorite" at bounding box center [279, 90] width 156 height 24
copy div "Annie T."
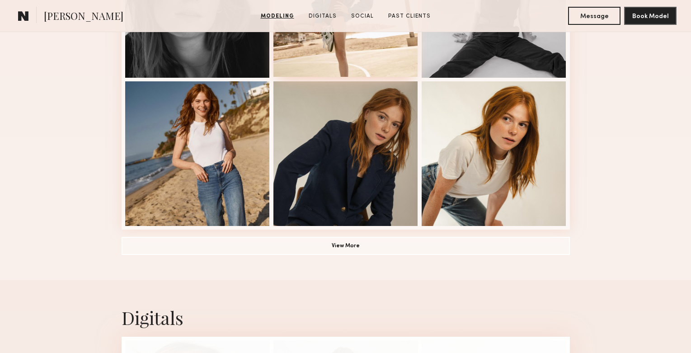
scroll to position [643, 0]
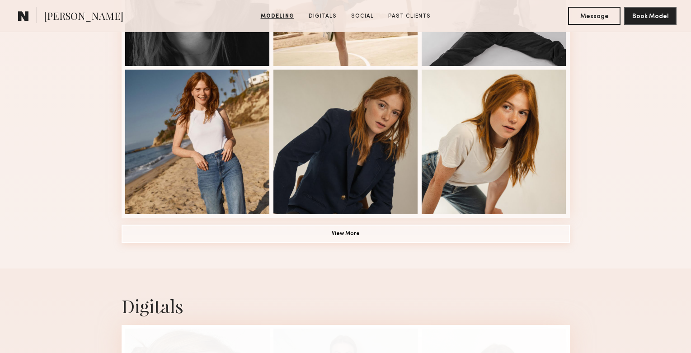
click at [340, 234] on button "View More" at bounding box center [346, 234] width 449 height 18
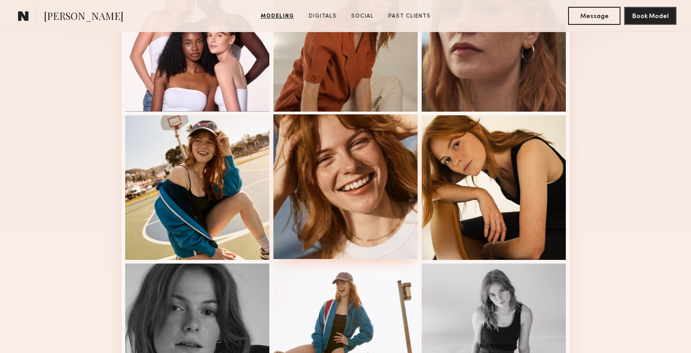
scroll to position [302, 0]
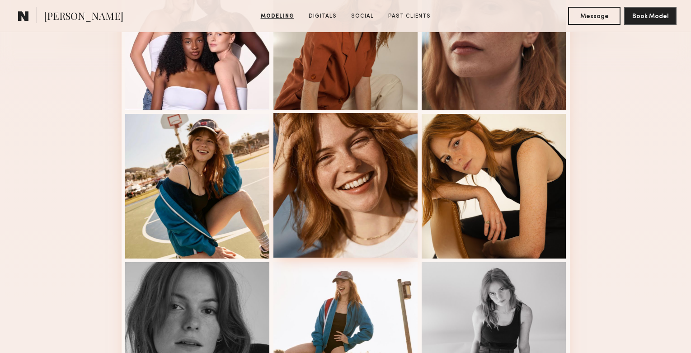
click at [351, 176] on div at bounding box center [346, 185] width 145 height 145
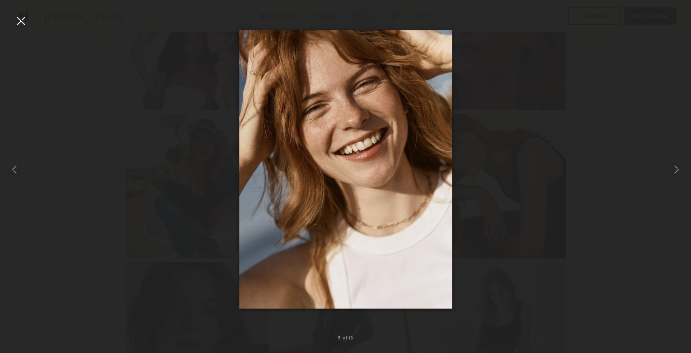
click at [22, 18] on div at bounding box center [21, 21] width 14 height 14
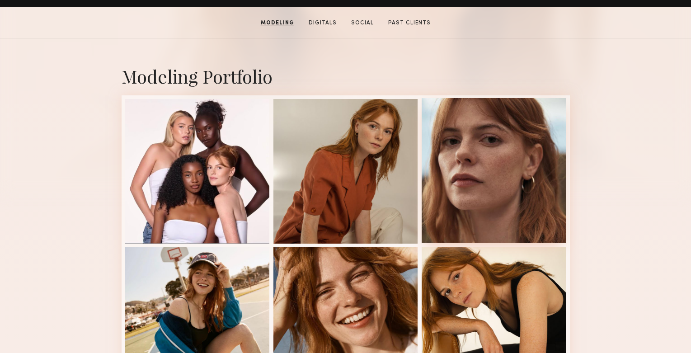
scroll to position [168, 0]
click at [461, 222] on div at bounding box center [494, 170] width 145 height 145
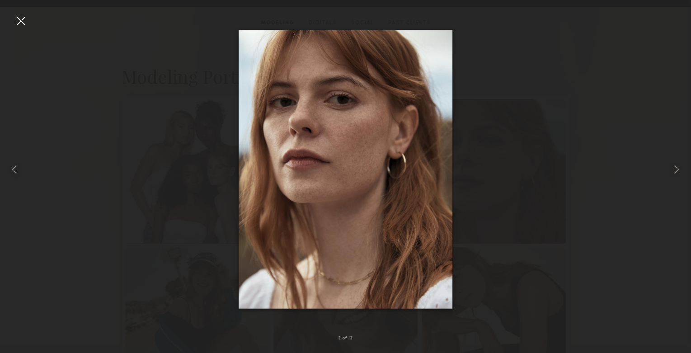
click at [19, 21] on div at bounding box center [21, 21] width 14 height 14
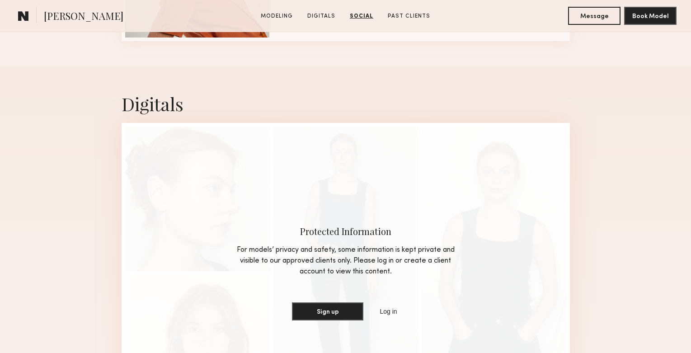
scroll to position [460, 0]
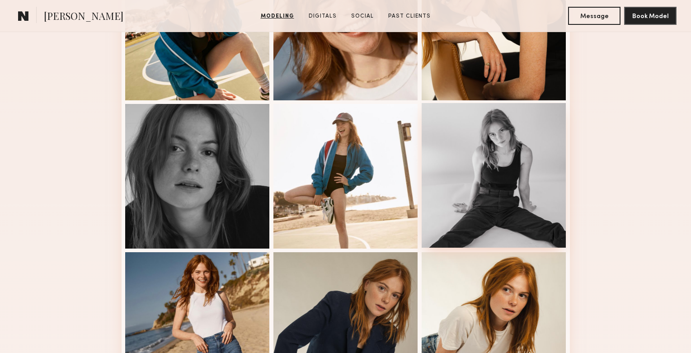
click at [515, 218] on div at bounding box center [494, 175] width 145 height 145
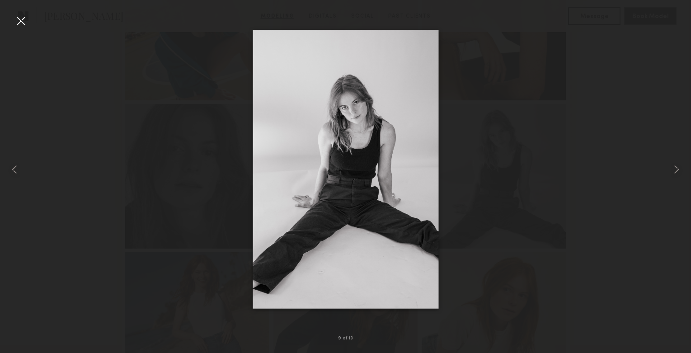
click at [22, 19] on div at bounding box center [21, 21] width 14 height 14
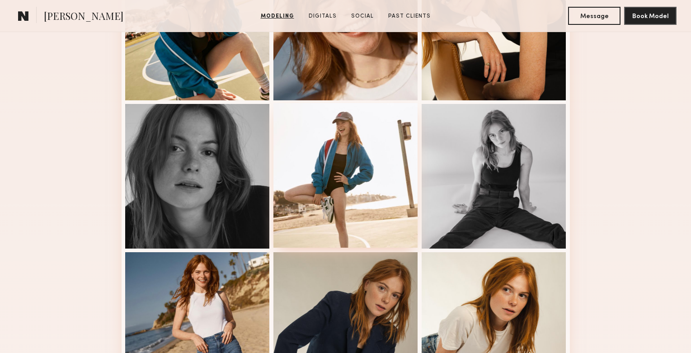
click at [394, 155] on div at bounding box center [346, 175] width 145 height 145
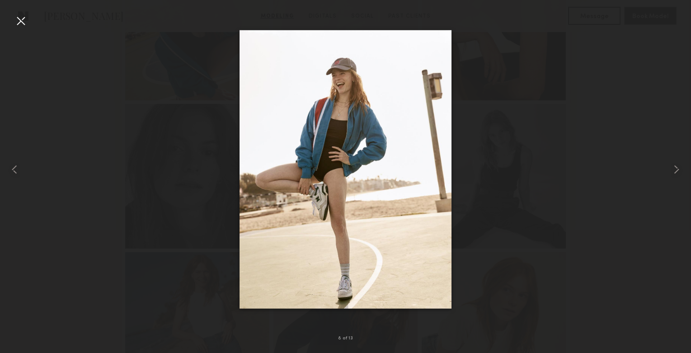
click at [344, 109] on img at bounding box center [346, 169] width 213 height 279
click at [561, 181] on div at bounding box center [345, 169] width 691 height 310
click at [163, 155] on div at bounding box center [345, 169] width 691 height 310
click at [22, 18] on div at bounding box center [21, 21] width 14 height 14
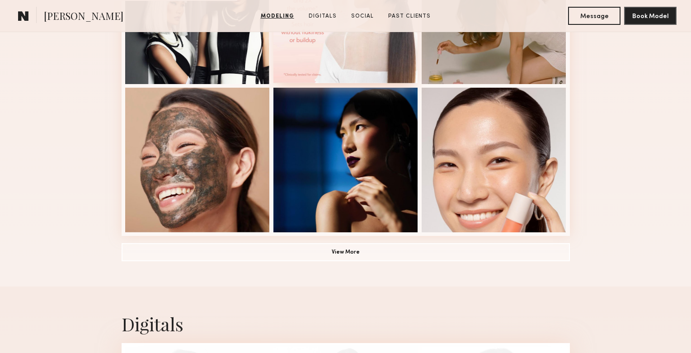
scroll to position [630, 0]
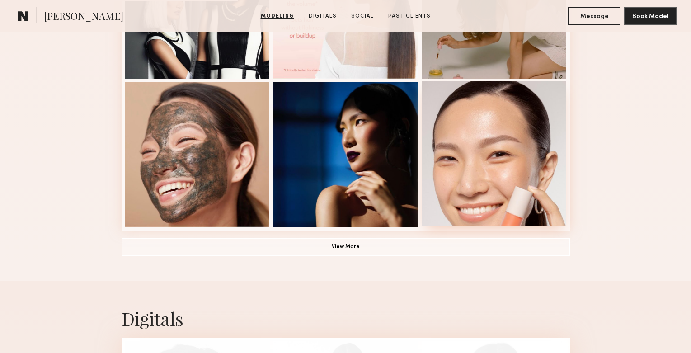
click at [476, 187] on div at bounding box center [494, 153] width 145 height 145
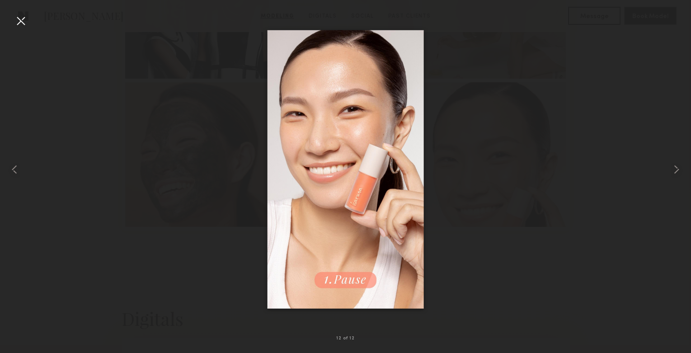
click at [20, 22] on div at bounding box center [21, 21] width 14 height 14
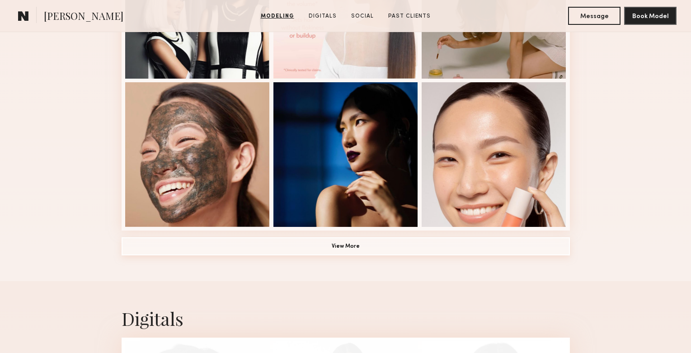
click at [341, 241] on button "View More" at bounding box center [346, 246] width 449 height 18
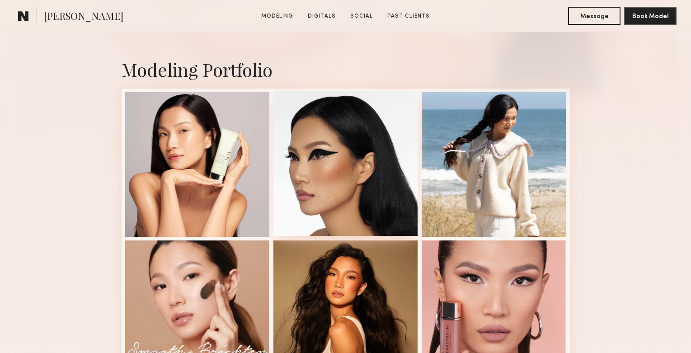
scroll to position [185, 0]
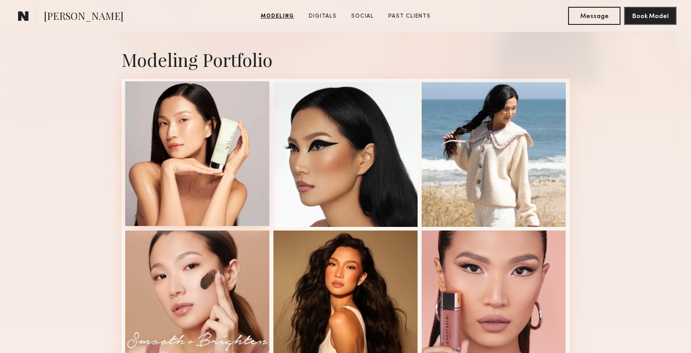
click at [199, 113] on div at bounding box center [197, 153] width 145 height 145
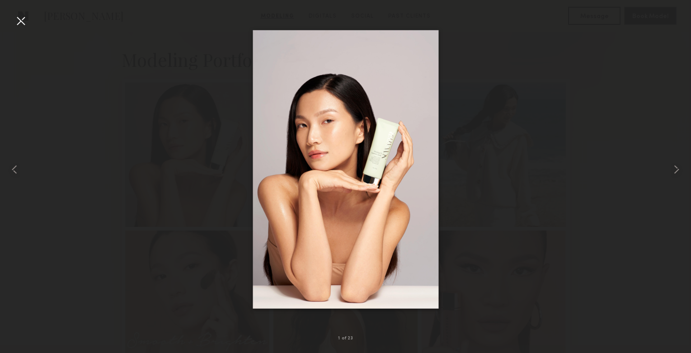
click at [19, 22] on div at bounding box center [21, 21] width 14 height 14
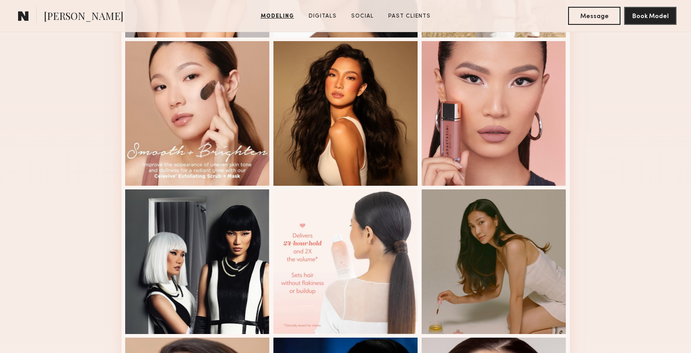
scroll to position [506, 0]
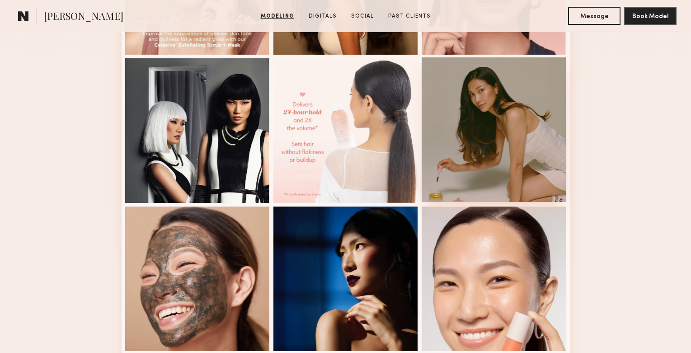
click at [504, 150] on div at bounding box center [494, 129] width 145 height 145
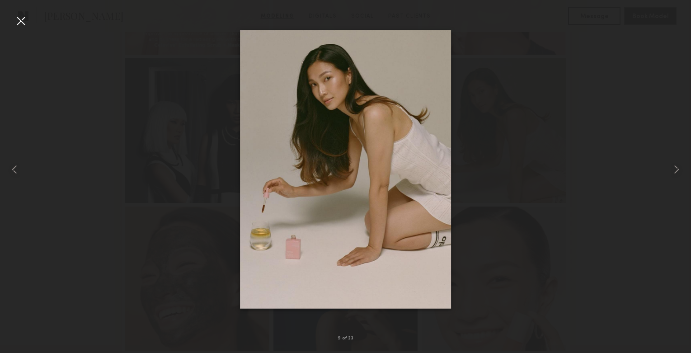
click at [22, 22] on div at bounding box center [21, 21] width 14 height 14
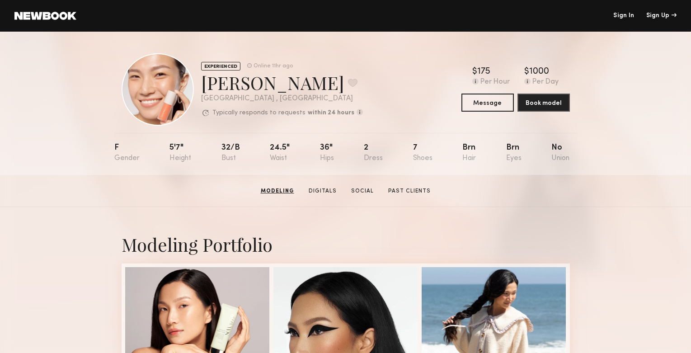
scroll to position [0, 0]
drag, startPoint x: 280, startPoint y: 89, endPoint x: 207, endPoint y: 88, distance: 72.8
click at [207, 88] on div "[PERSON_NAME] Favorite" at bounding box center [282, 83] width 162 height 24
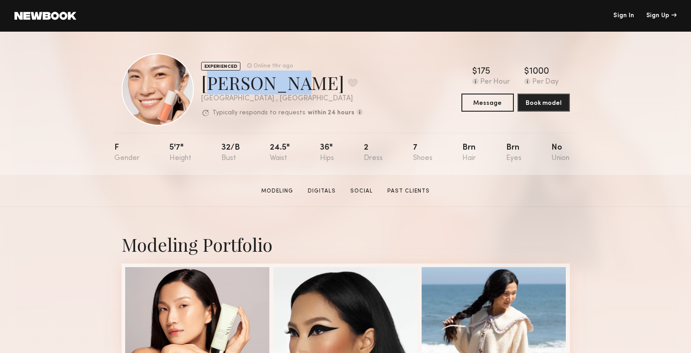
drag, startPoint x: 202, startPoint y: 87, endPoint x: 276, endPoint y: 87, distance: 74.2
click at [276, 88] on div "[PERSON_NAME] Favorite" at bounding box center [282, 83] width 162 height 24
copy div "[PERSON_NAME]"
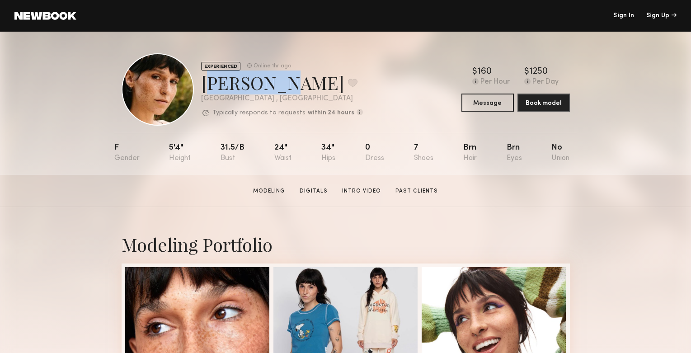
drag, startPoint x: 268, startPoint y: 88, endPoint x: 203, endPoint y: 88, distance: 65.1
click at [203, 88] on div "[PERSON_NAME] Favorite" at bounding box center [282, 83] width 162 height 24
copy div "[PERSON_NAME]"
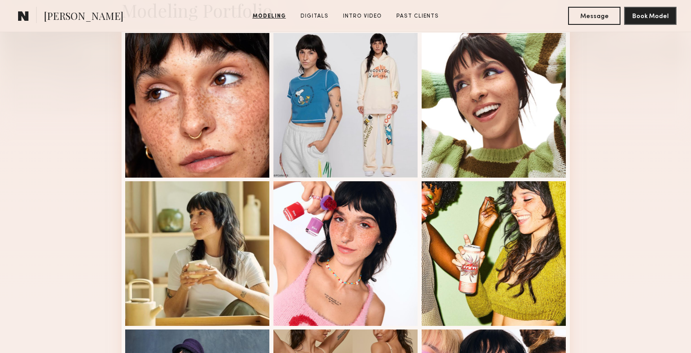
scroll to position [228, 0]
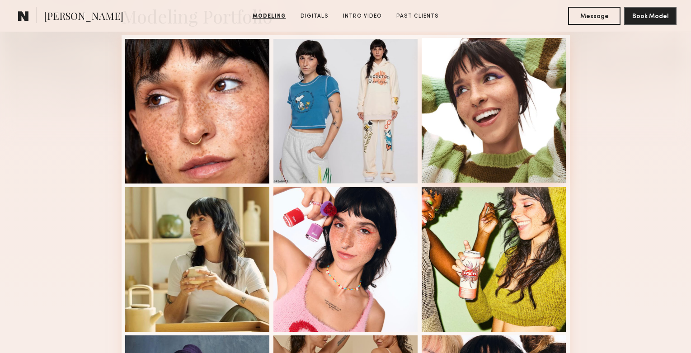
click at [539, 117] on div at bounding box center [494, 110] width 145 height 145
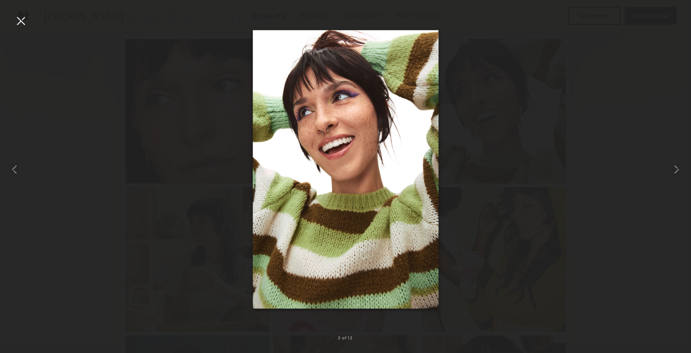
click at [23, 19] on div at bounding box center [21, 21] width 14 height 14
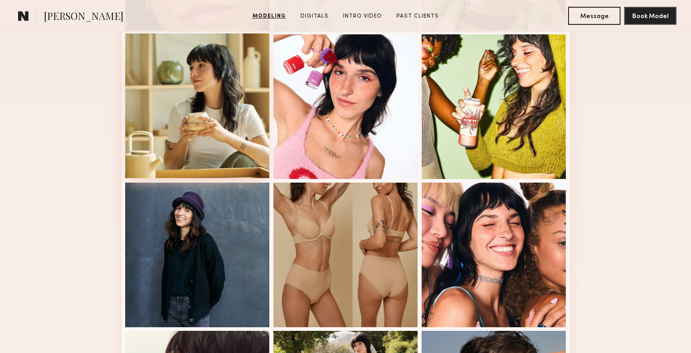
scroll to position [535, 0]
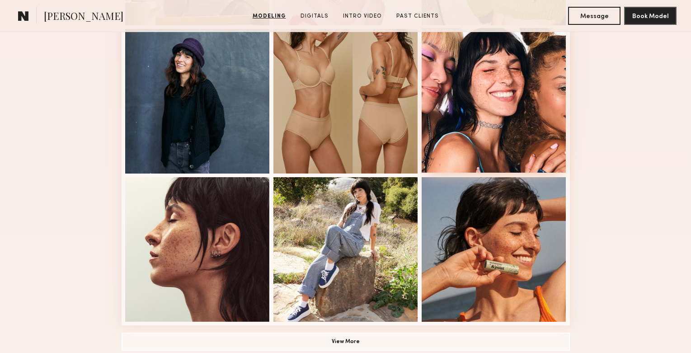
click at [495, 61] on div at bounding box center [494, 100] width 145 height 145
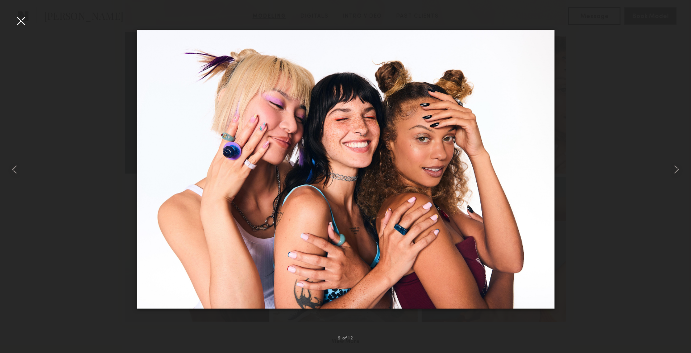
click at [19, 15] on div at bounding box center [21, 21] width 14 height 14
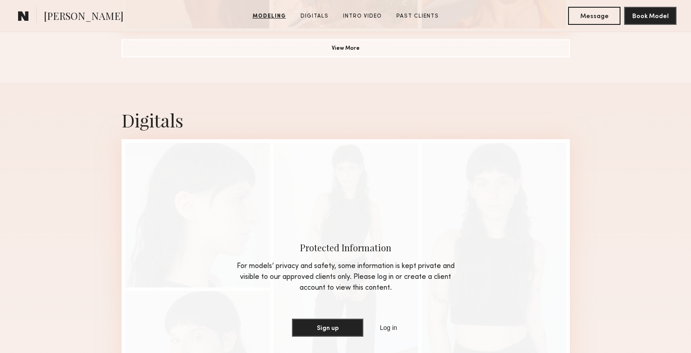
scroll to position [829, 0]
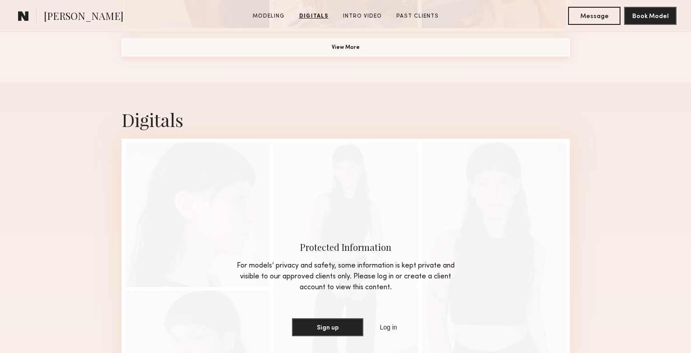
click at [380, 48] on button "View More" at bounding box center [346, 47] width 449 height 18
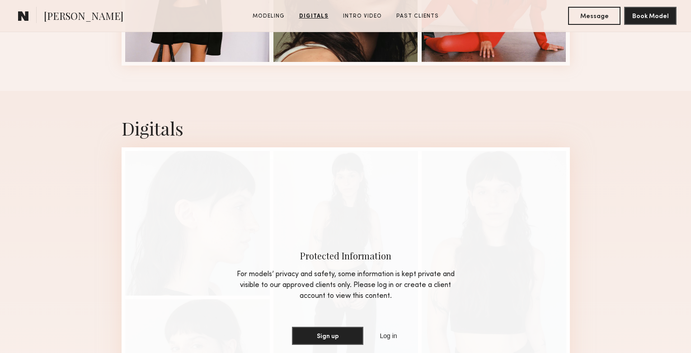
scroll to position [757, 0]
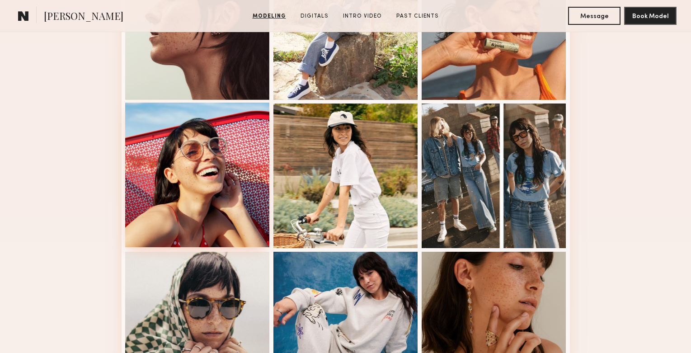
click at [203, 174] on div at bounding box center [197, 175] width 145 height 145
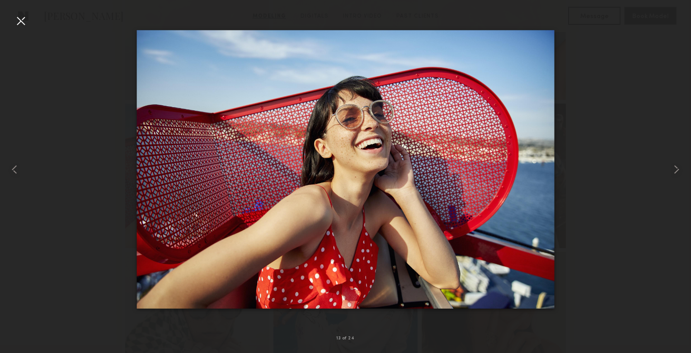
click at [20, 20] on div at bounding box center [21, 21] width 14 height 14
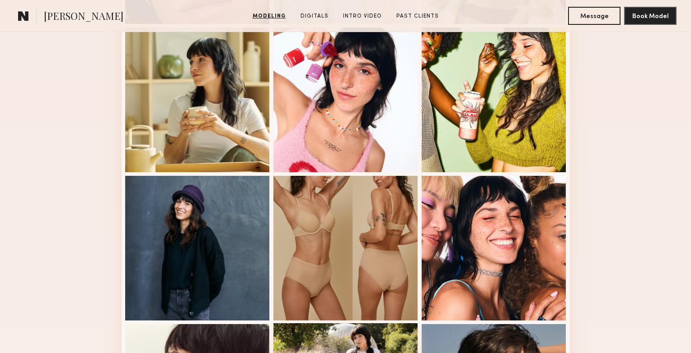
scroll to position [359, 0]
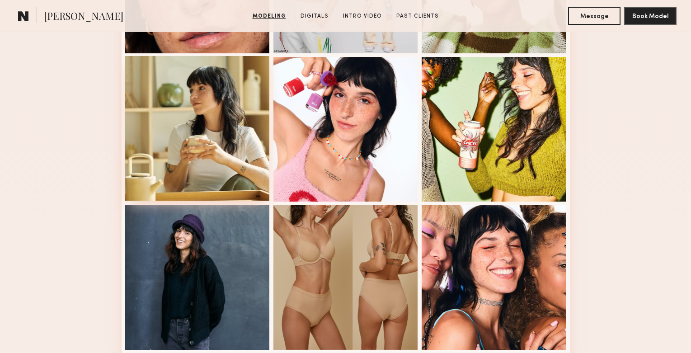
click at [220, 173] on div at bounding box center [197, 128] width 145 height 145
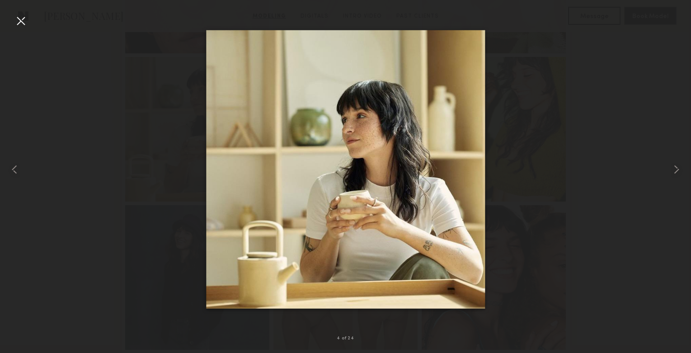
click at [25, 21] on div at bounding box center [21, 21] width 14 height 14
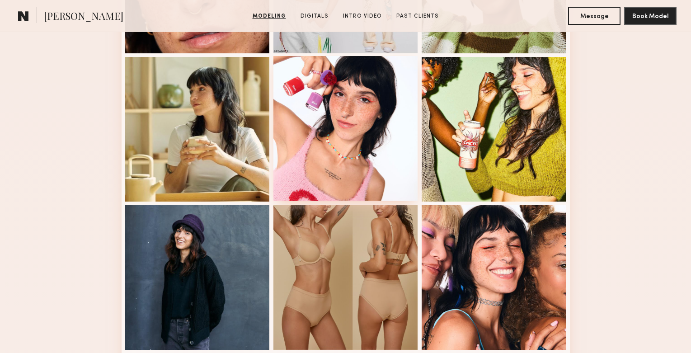
click at [362, 149] on div at bounding box center [346, 128] width 145 height 145
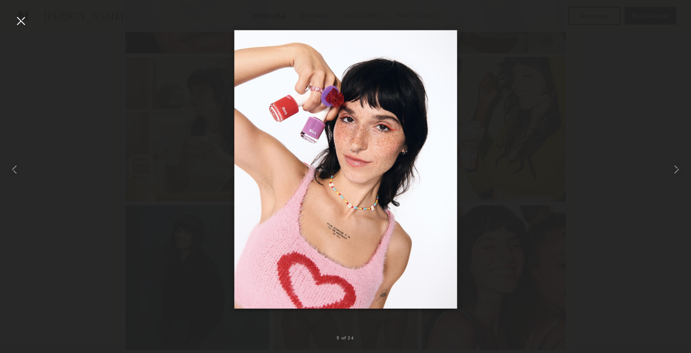
click at [18, 20] on div at bounding box center [21, 21] width 14 height 14
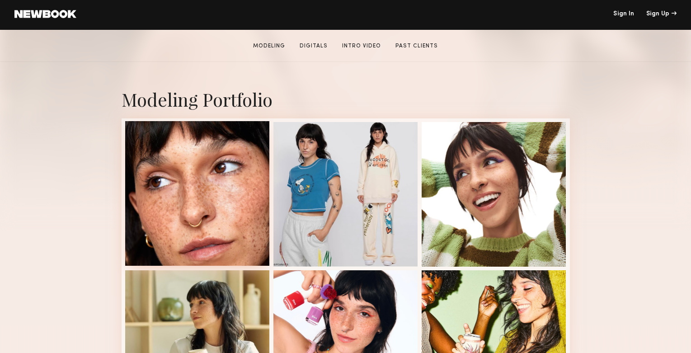
scroll to position [151, 0]
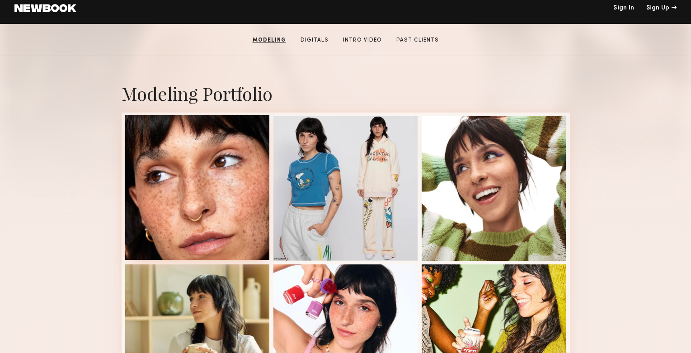
click at [196, 231] on div at bounding box center [197, 187] width 145 height 145
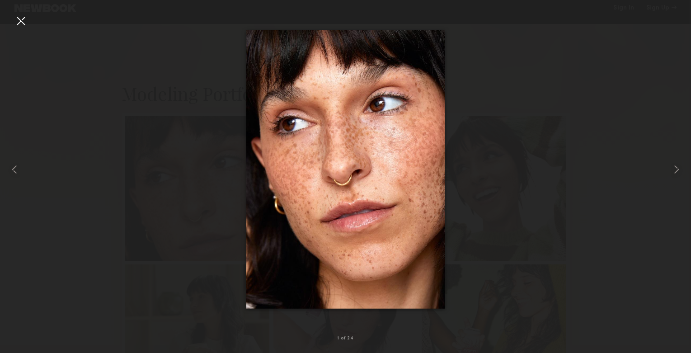
click at [19, 15] on div at bounding box center [21, 21] width 14 height 14
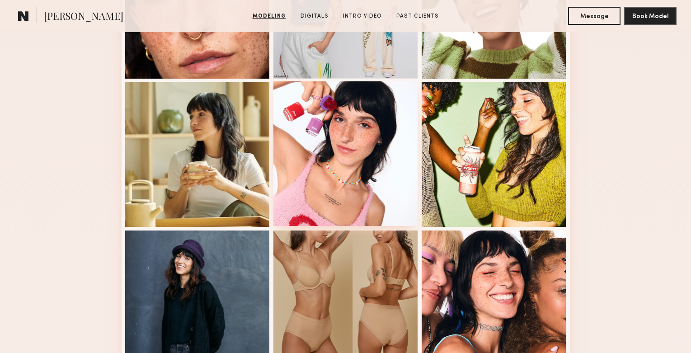
scroll to position [321, 0]
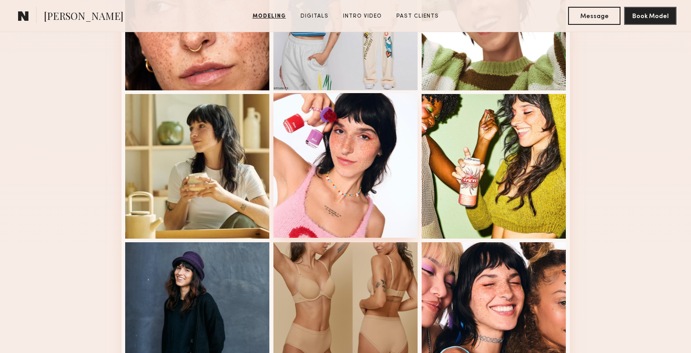
click at [349, 176] on div at bounding box center [346, 165] width 145 height 145
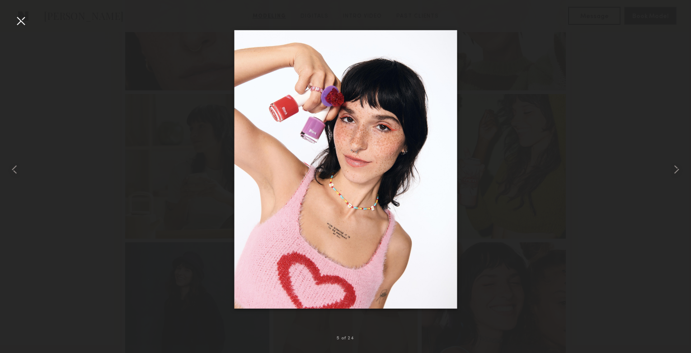
click at [20, 20] on div at bounding box center [21, 21] width 14 height 14
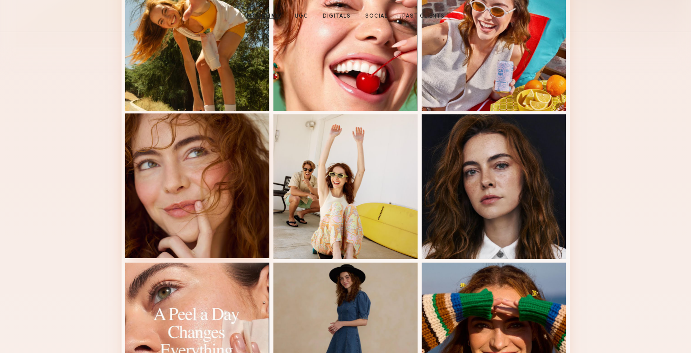
scroll to position [320, 0]
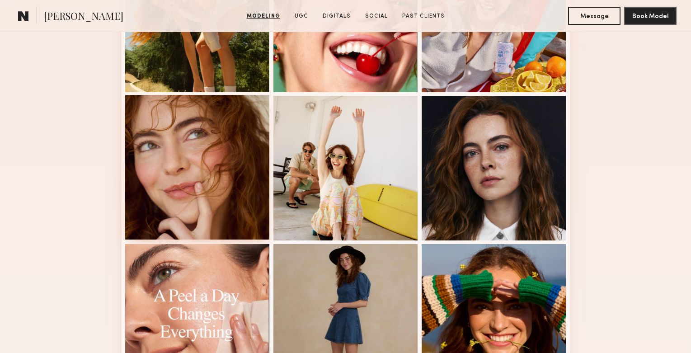
click at [204, 144] on div at bounding box center [197, 167] width 145 height 145
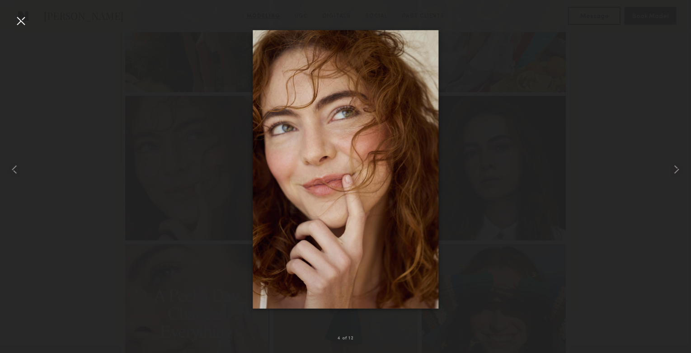
click at [372, 111] on img at bounding box center [346, 169] width 186 height 279
click at [20, 19] on div at bounding box center [21, 21] width 14 height 14
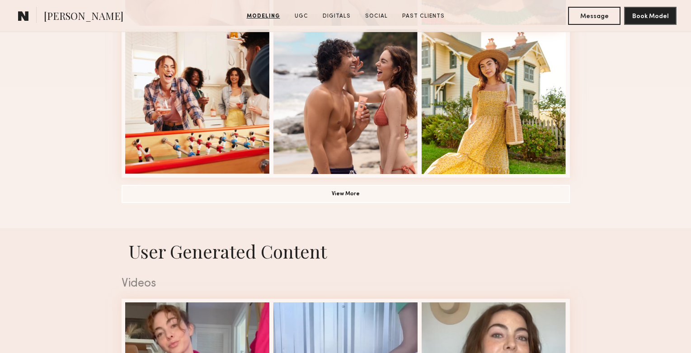
scroll to position [682, 0]
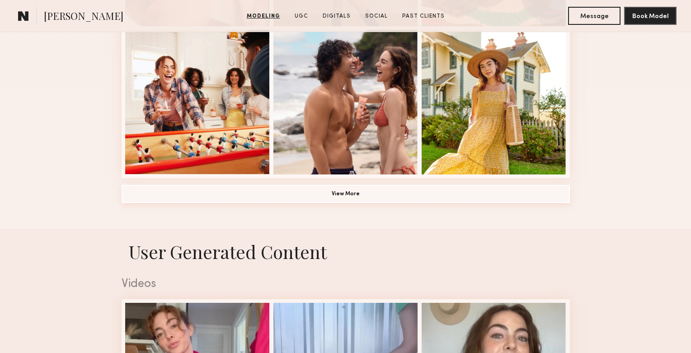
click at [348, 190] on button "View More" at bounding box center [346, 194] width 449 height 18
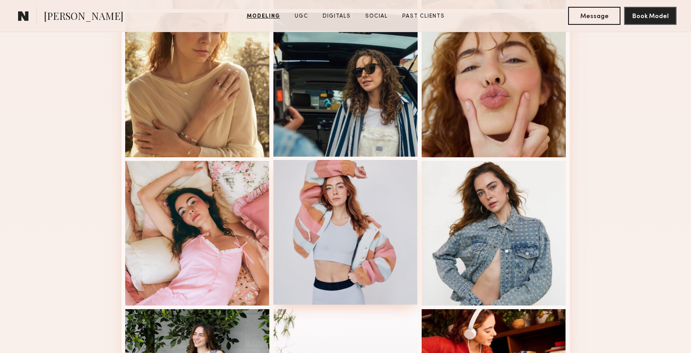
scroll to position [996, 0]
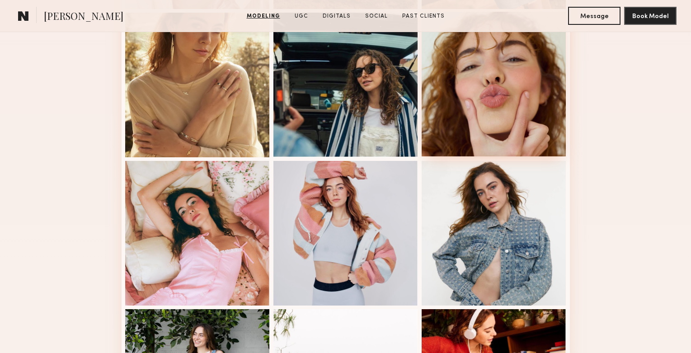
click at [524, 89] on div at bounding box center [494, 84] width 145 height 145
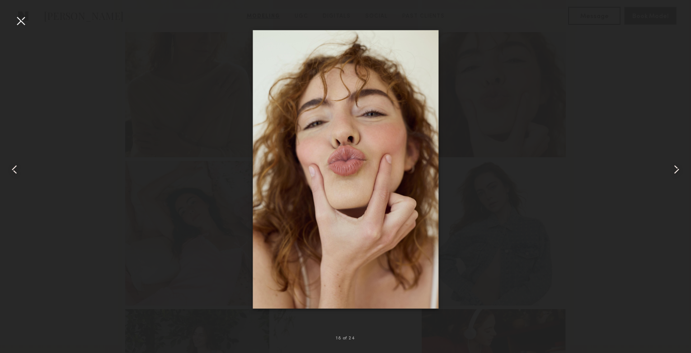
click at [22, 25] on div at bounding box center [21, 21] width 14 height 14
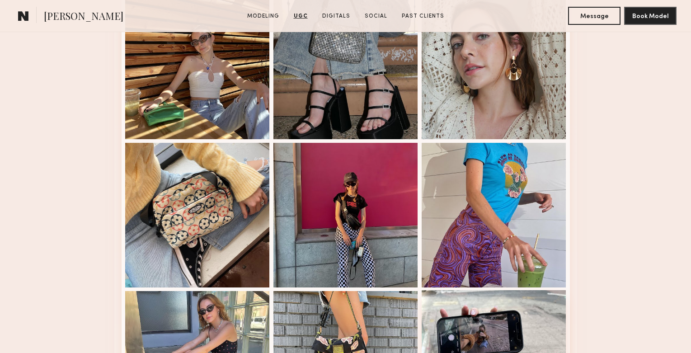
scroll to position [0, 0]
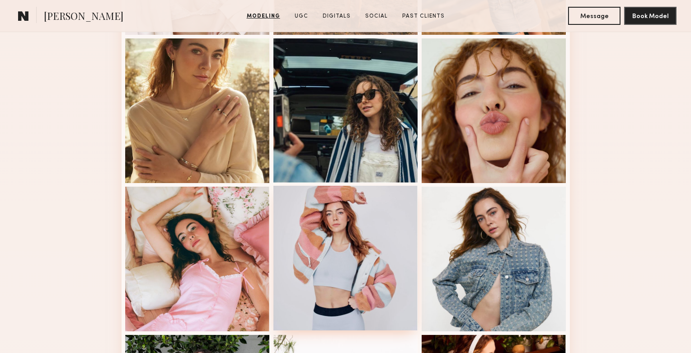
click at [342, 233] on div at bounding box center [346, 258] width 145 height 145
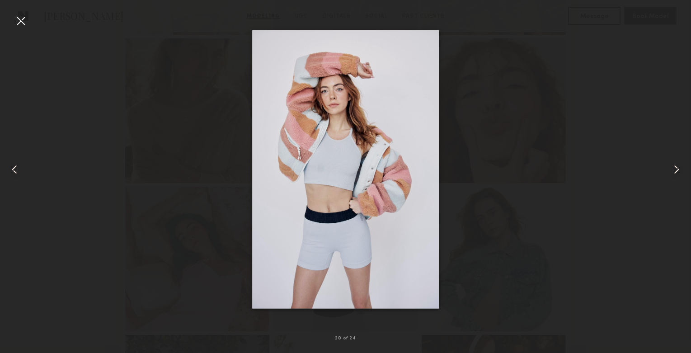
click at [22, 23] on div at bounding box center [21, 21] width 14 height 14
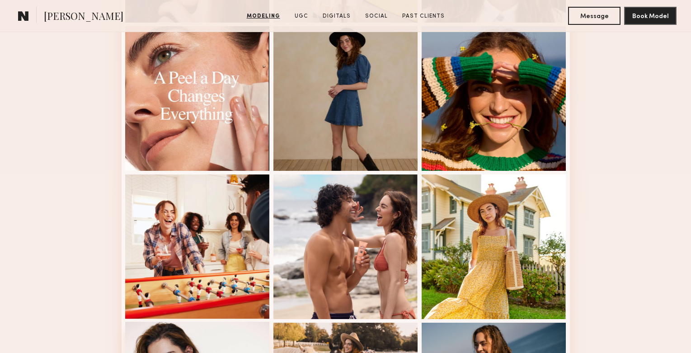
scroll to position [541, 0]
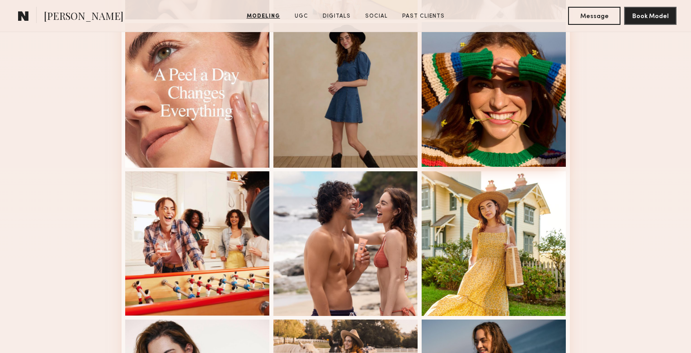
click at [498, 115] on div at bounding box center [494, 94] width 145 height 145
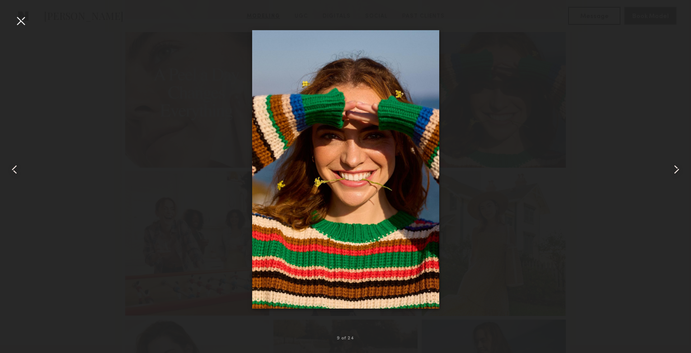
click at [114, 109] on div at bounding box center [345, 169] width 691 height 310
click at [14, 13] on nb-gallery-light "9 of 24" at bounding box center [345, 176] width 691 height 353
click at [19, 19] on div at bounding box center [21, 21] width 14 height 14
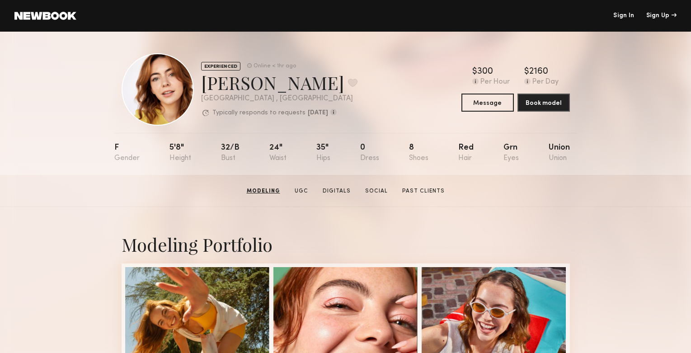
scroll to position [0, 0]
drag, startPoint x: 268, startPoint y: 89, endPoint x: 200, endPoint y: 90, distance: 67.8
click at [200, 90] on div "EXPERIENCED Online < 1hr ago [PERSON_NAME] Favorite [GEOGRAPHIC_DATA] , [GEOGRA…" at bounding box center [240, 89] width 236 height 72
copy div "[PERSON_NAME]"
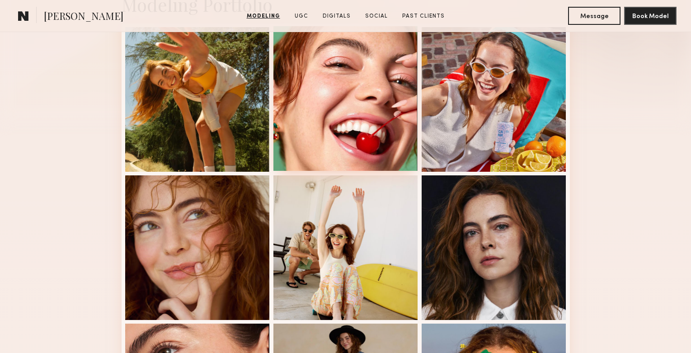
click at [364, 85] on div at bounding box center [346, 98] width 145 height 145
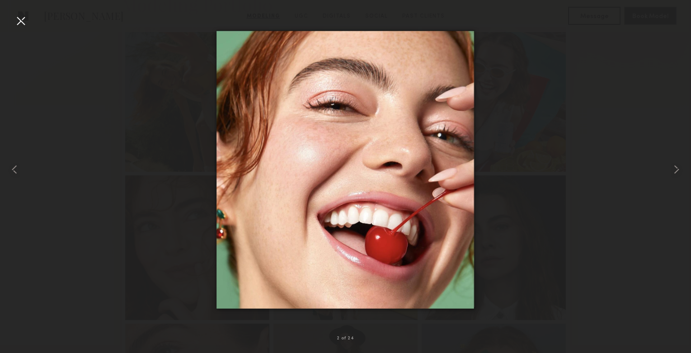
click at [16, 21] on div at bounding box center [21, 21] width 14 height 14
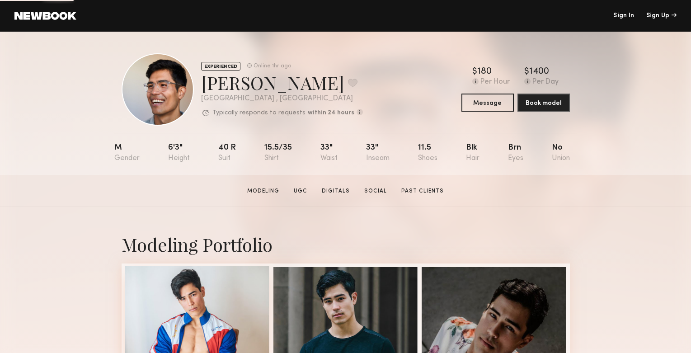
scroll to position [208, 0]
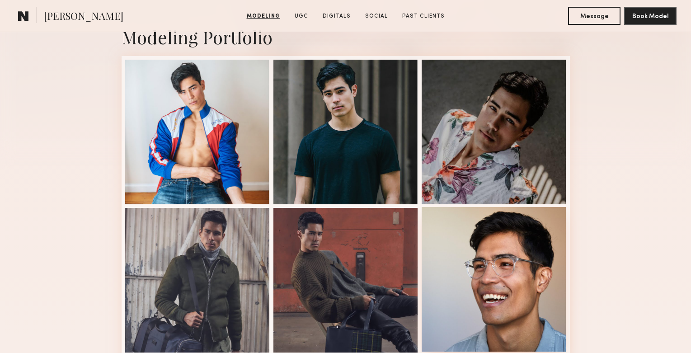
click at [495, 278] on div at bounding box center [494, 279] width 145 height 145
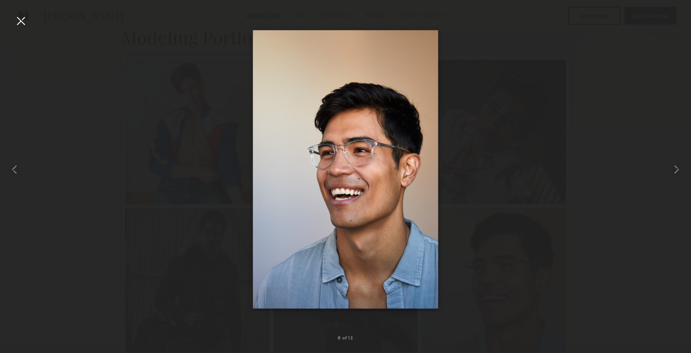
click at [22, 26] on div at bounding box center [21, 21] width 14 height 14
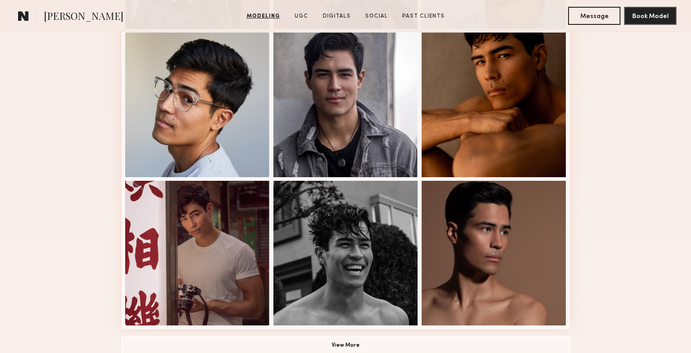
scroll to position [527, 0]
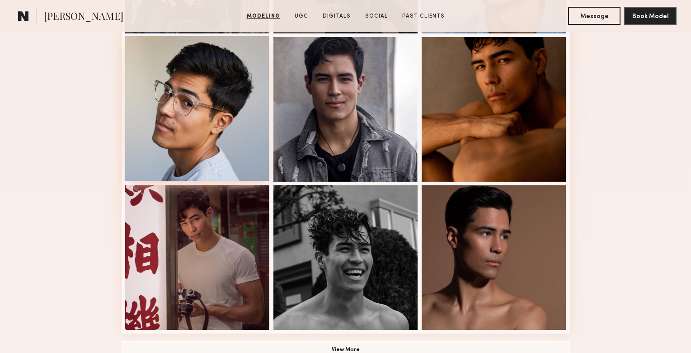
click at [200, 95] on div at bounding box center [197, 108] width 145 height 145
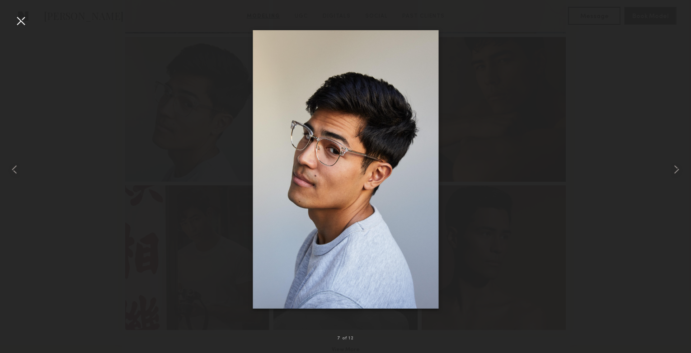
click at [20, 20] on div at bounding box center [21, 21] width 14 height 14
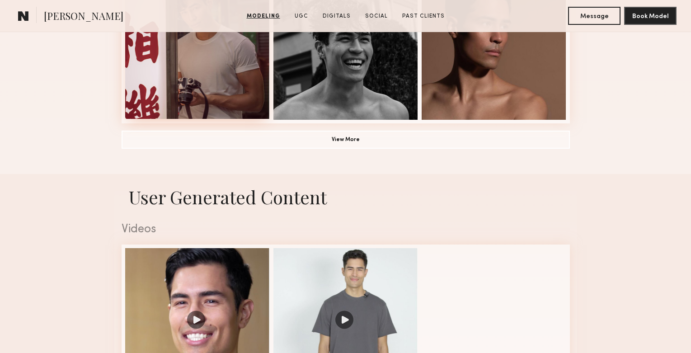
scroll to position [746, 0]
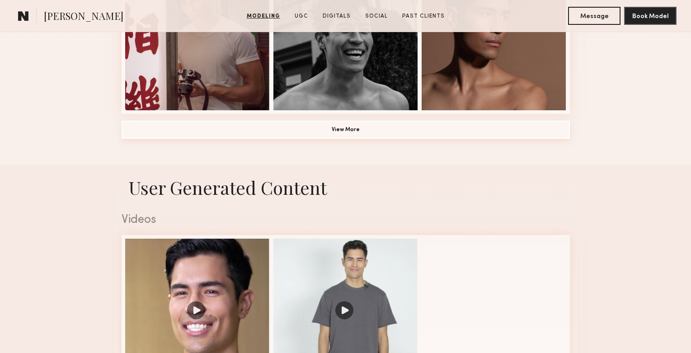
click at [398, 129] on button "View More" at bounding box center [346, 130] width 449 height 18
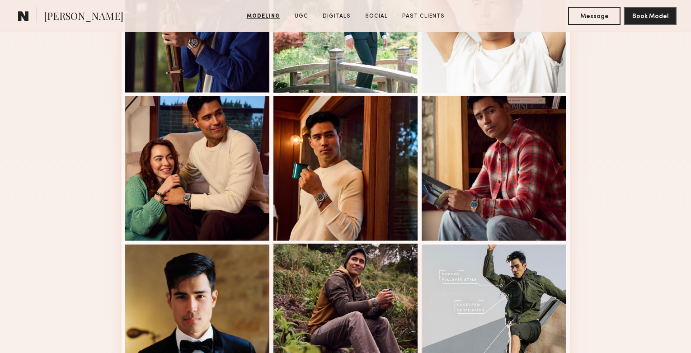
scroll to position [1045, 0]
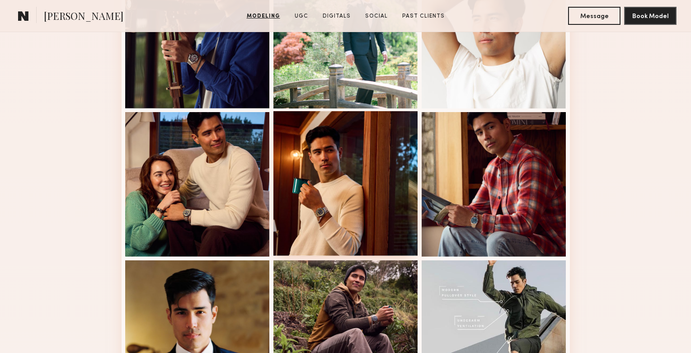
click at [339, 218] on div at bounding box center [346, 183] width 145 height 145
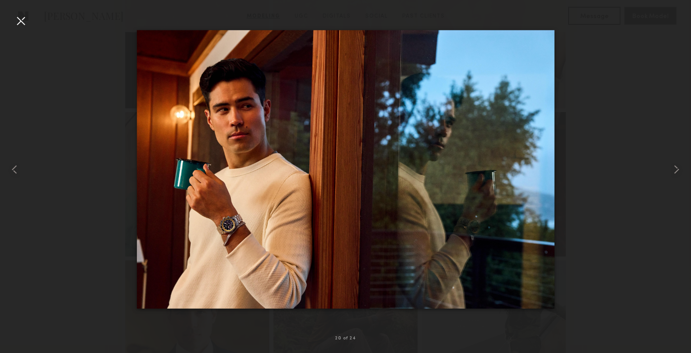
click at [22, 21] on div at bounding box center [21, 21] width 14 height 14
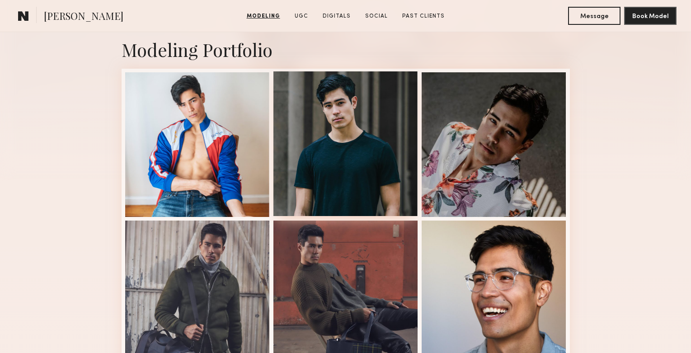
scroll to position [1013, 0]
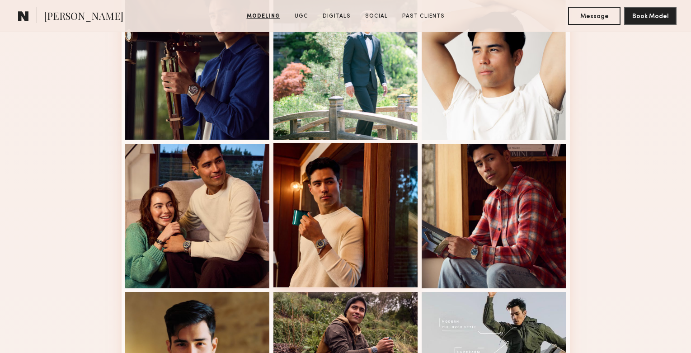
click at [334, 215] on div at bounding box center [346, 215] width 145 height 145
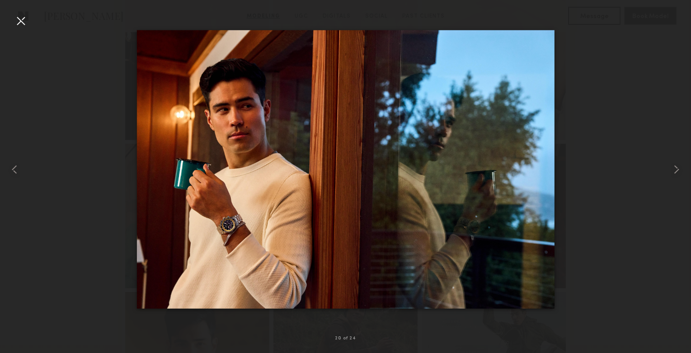
click at [17, 26] on div at bounding box center [21, 21] width 14 height 14
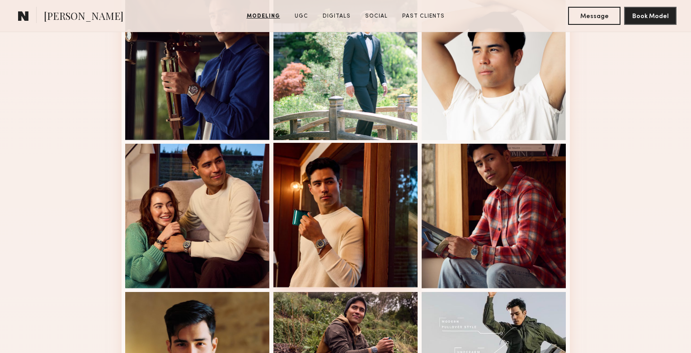
click at [354, 229] on div at bounding box center [346, 215] width 145 height 145
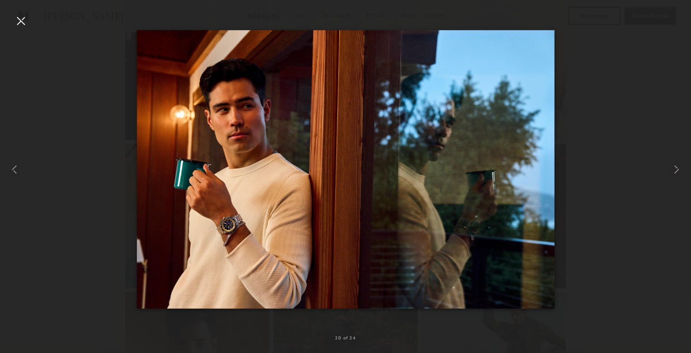
click at [28, 18] on div at bounding box center [345, 169] width 691 height 310
click at [20, 20] on div at bounding box center [21, 21] width 14 height 14
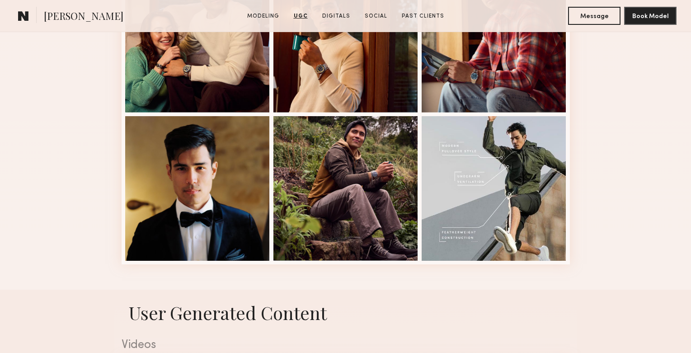
scroll to position [1188, 0]
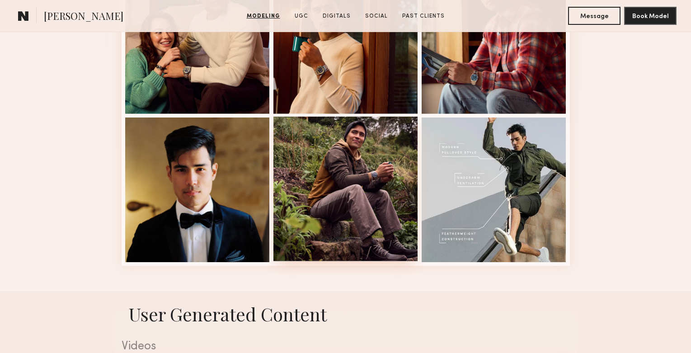
click at [335, 171] on div at bounding box center [346, 189] width 145 height 145
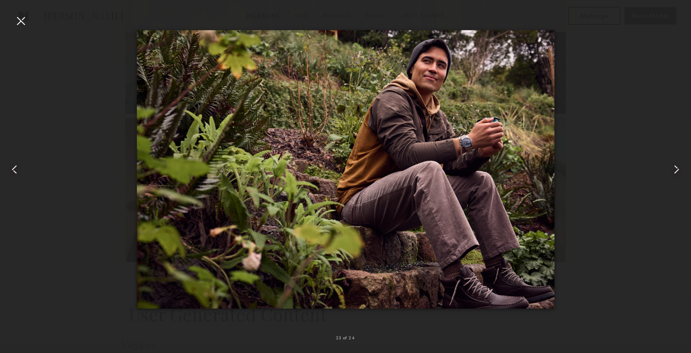
click at [22, 21] on div at bounding box center [21, 21] width 14 height 14
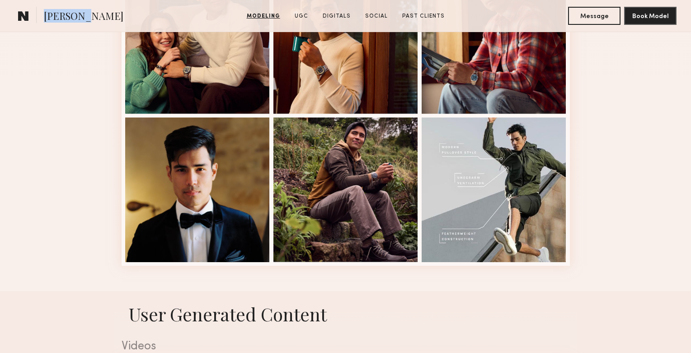
drag, startPoint x: 104, startPoint y: 16, endPoint x: 34, endPoint y: 16, distance: 69.2
click at [34, 16] on section "Chase M." at bounding box center [107, 16] width 186 height 18
copy section "Chase M."
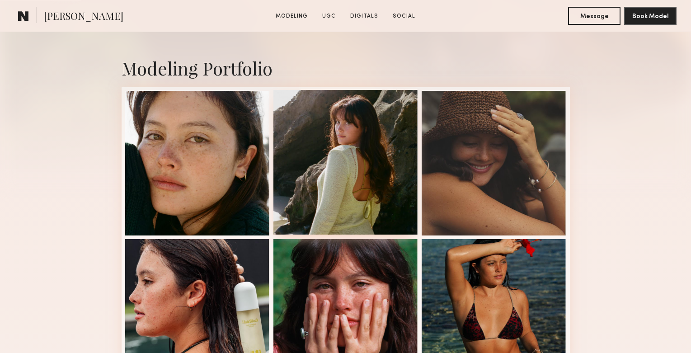
scroll to position [188, 0]
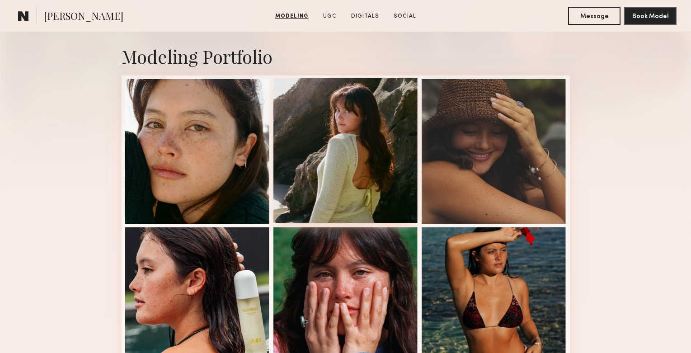
click at [373, 159] on div at bounding box center [346, 150] width 145 height 145
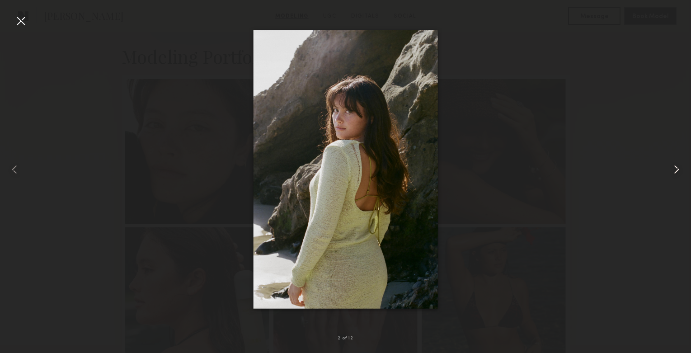
click at [665, 39] on div at bounding box center [678, 169] width 28 height 310
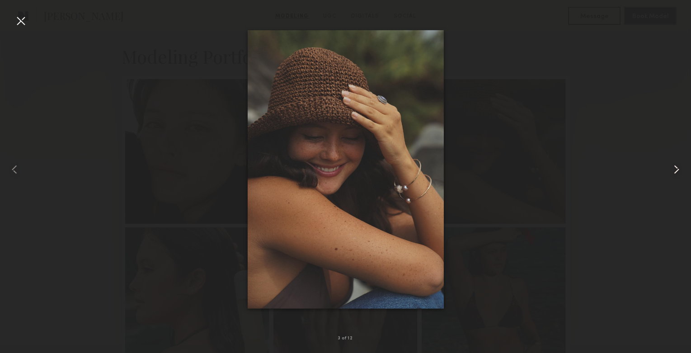
click at [665, 39] on div at bounding box center [678, 169] width 28 height 310
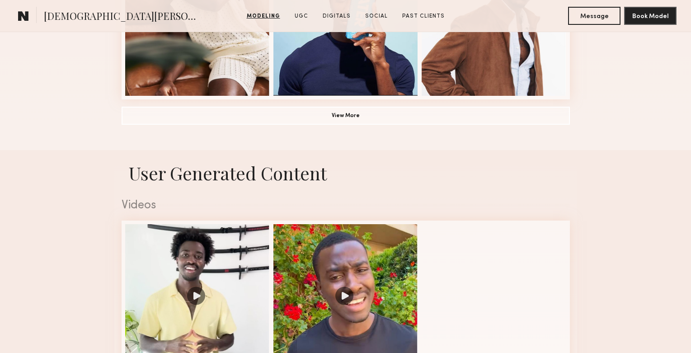
scroll to position [1190, 0]
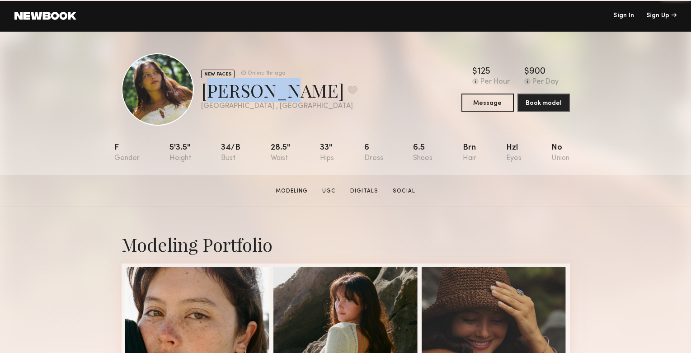
drag, startPoint x: 260, startPoint y: 94, endPoint x: 203, endPoint y: 93, distance: 56.5
click at [203, 93] on div "[PERSON_NAME] Favorite" at bounding box center [279, 90] width 156 height 24
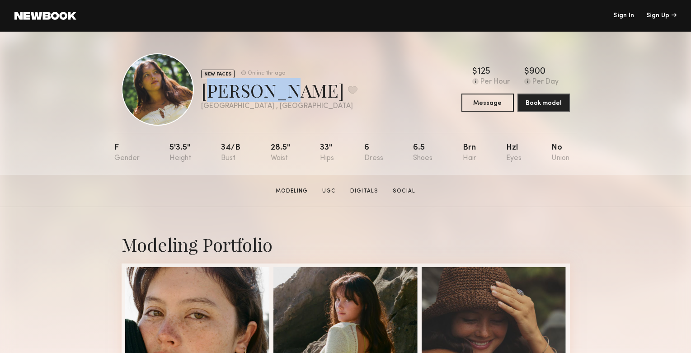
copy div "[PERSON_NAME]"
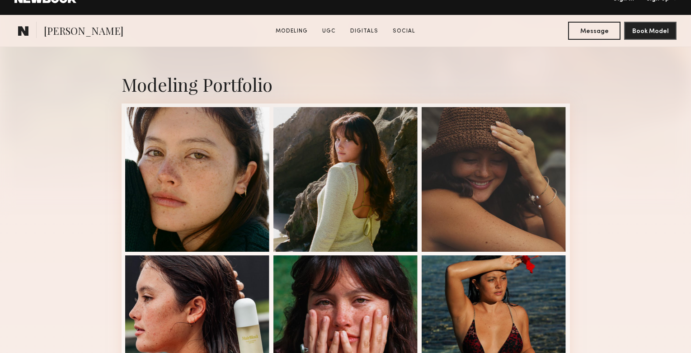
scroll to position [183, 0]
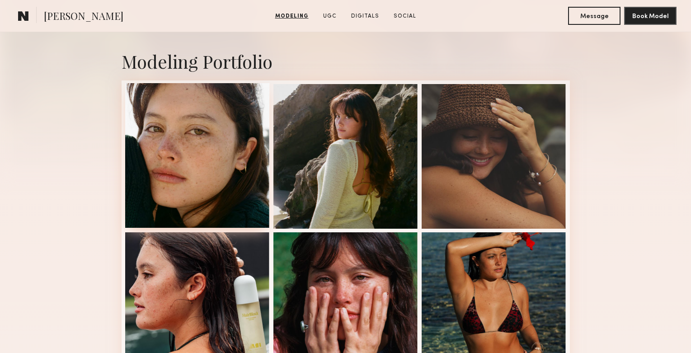
click at [188, 166] on div at bounding box center [197, 155] width 145 height 145
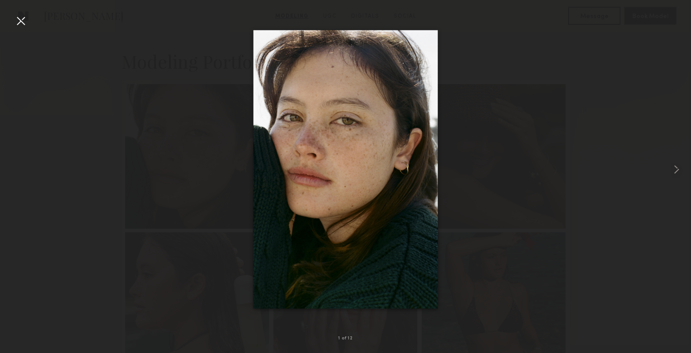
click at [24, 22] on div at bounding box center [21, 21] width 14 height 14
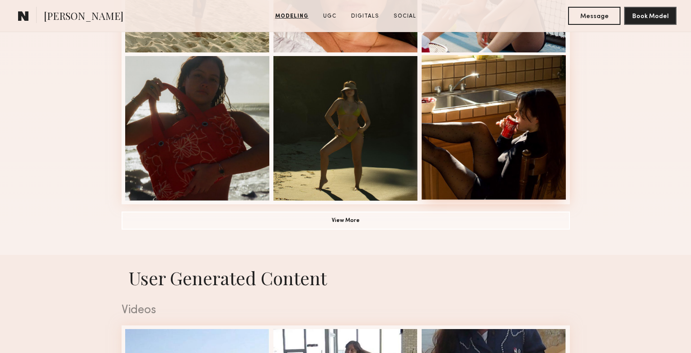
scroll to position [656, 0]
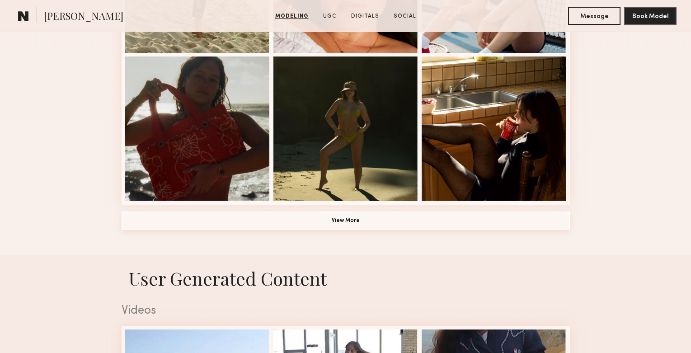
click at [328, 218] on button "View More" at bounding box center [346, 221] width 449 height 18
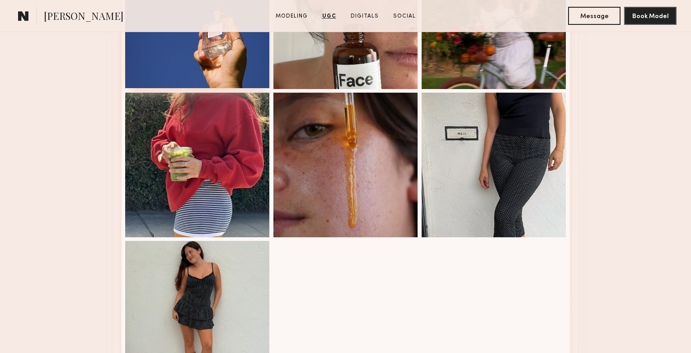
scroll to position [1983, 0]
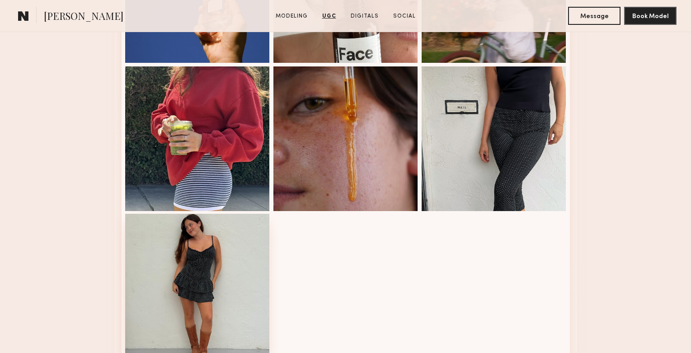
click at [203, 285] on div at bounding box center [197, 286] width 145 height 145
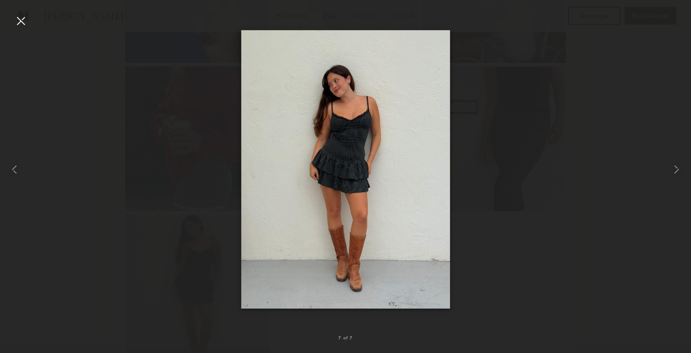
click at [14, 23] on div at bounding box center [21, 21] width 14 height 14
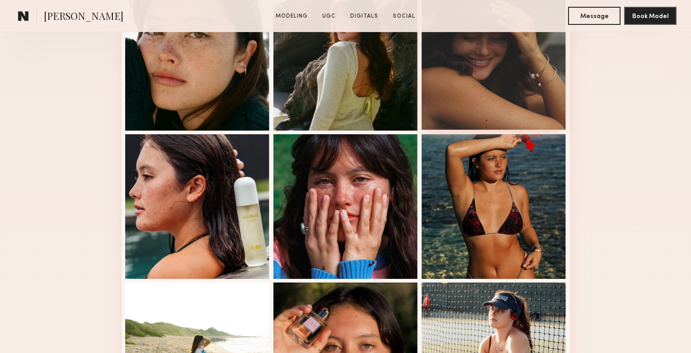
scroll to position [279, 0]
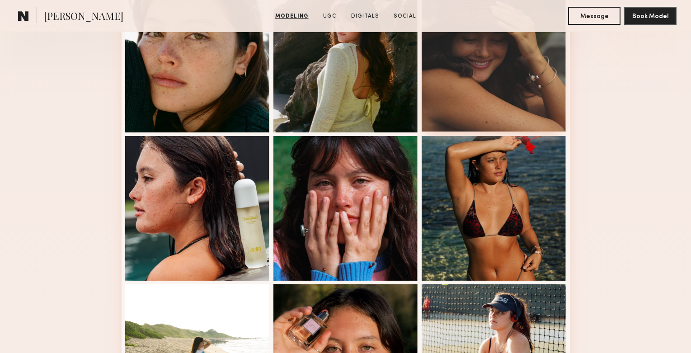
drag, startPoint x: 482, startPoint y: 73, endPoint x: 479, endPoint y: 85, distance: 12.5
click at [479, 85] on div at bounding box center [494, 59] width 145 height 145
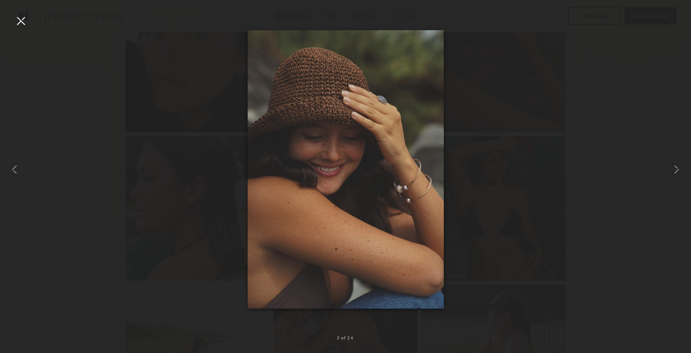
click at [20, 18] on div at bounding box center [21, 21] width 14 height 14
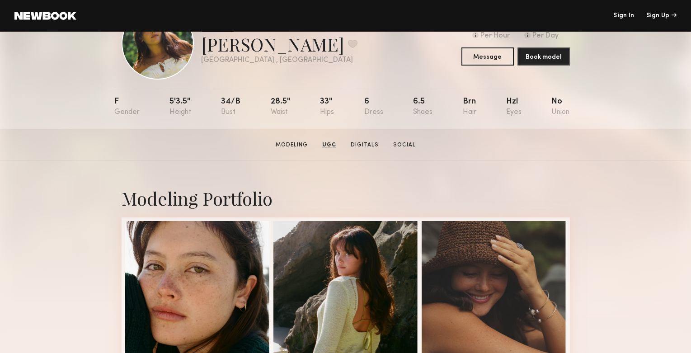
scroll to position [45, 0]
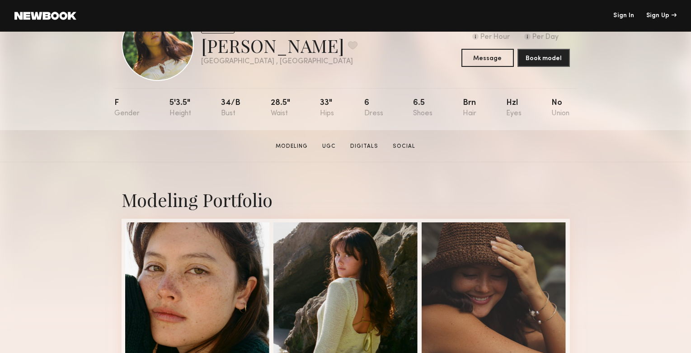
click at [620, 17] on link "Sign In" at bounding box center [624, 16] width 21 height 6
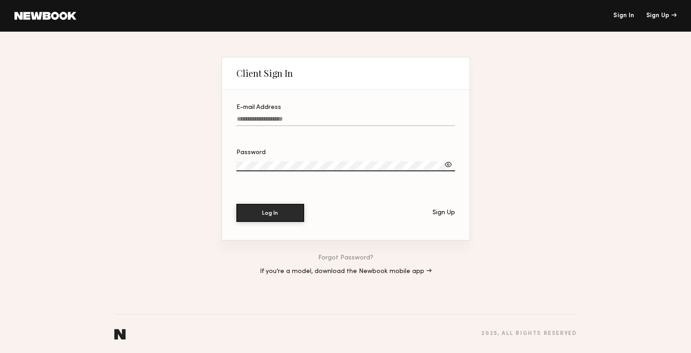
paste input "**********"
type input "**********"
click at [270, 213] on button "Log In" at bounding box center [270, 213] width 68 height 18
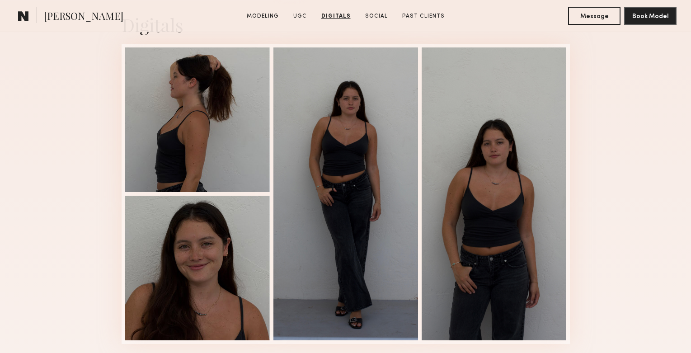
scroll to position [1823, 0]
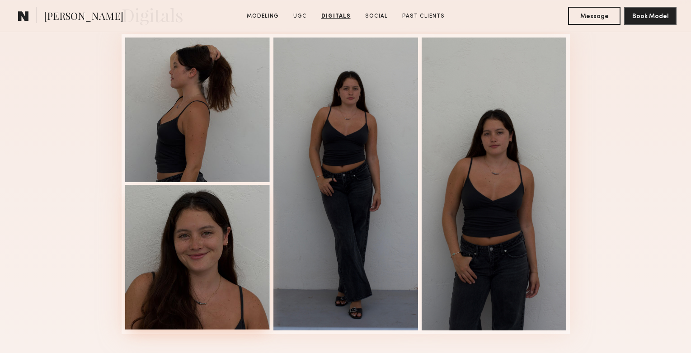
click at [209, 236] on div at bounding box center [197, 257] width 145 height 145
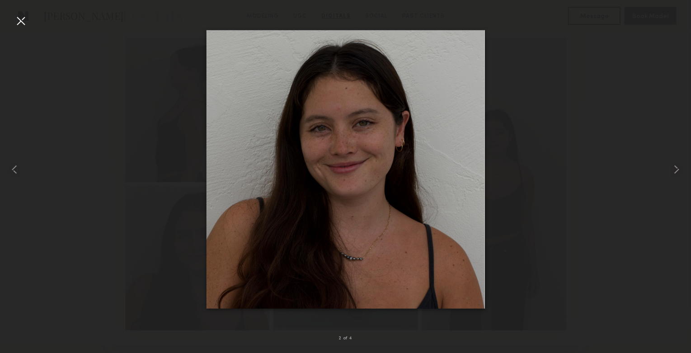
click at [24, 19] on div at bounding box center [21, 21] width 14 height 14
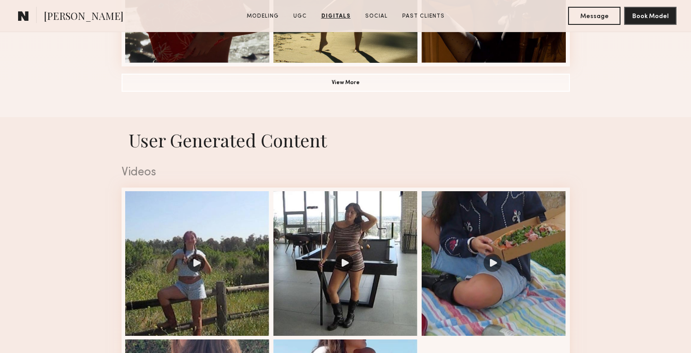
scroll to position [100, 0]
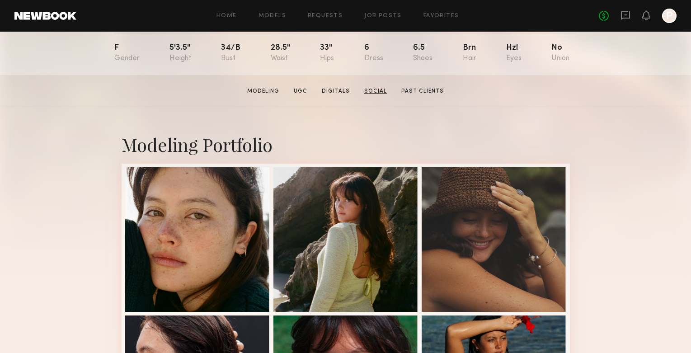
click at [379, 90] on link "Social" at bounding box center [376, 91] width 30 height 8
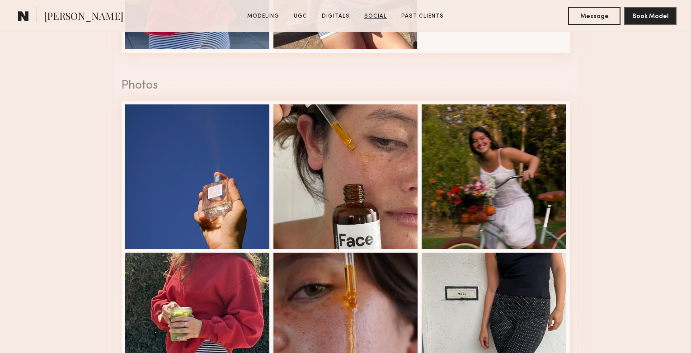
scroll to position [2128, 0]
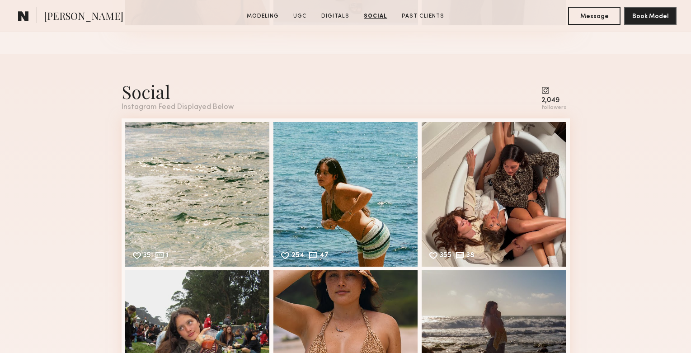
click at [551, 99] on div "2,049" at bounding box center [554, 100] width 25 height 7
click at [549, 91] on common-icon at bounding box center [554, 90] width 25 height 8
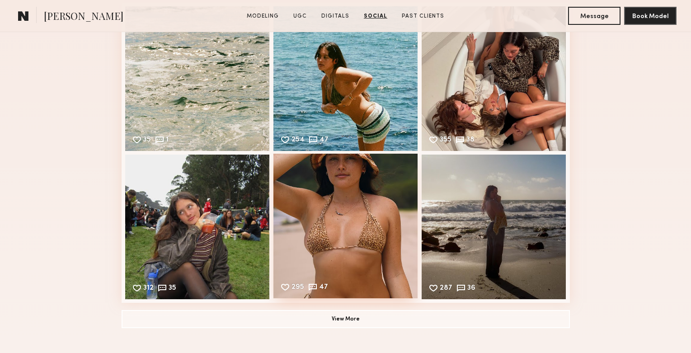
click at [356, 232] on div "295 47 Likes & comments displayed to show model’s engagement" at bounding box center [346, 226] width 145 height 145
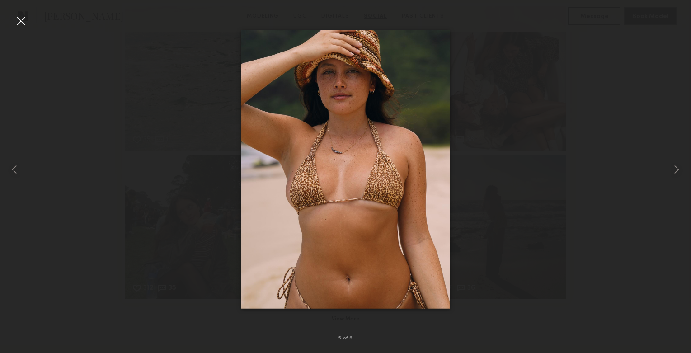
drag, startPoint x: 319, startPoint y: 313, endPoint x: 145, endPoint y: 82, distance: 289.6
click at [145, 85] on div at bounding box center [345, 169] width 691 height 310
click at [14, 16] on div at bounding box center [21, 21] width 14 height 14
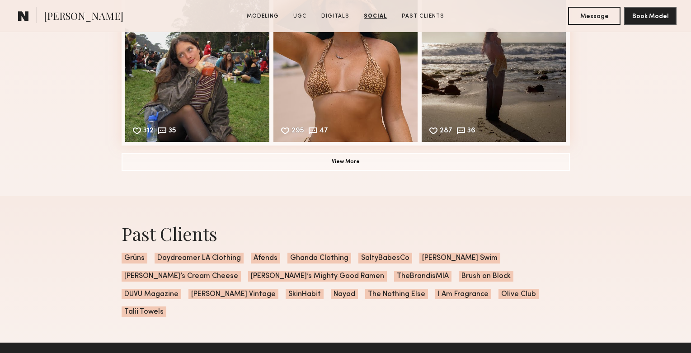
scroll to position [2401, 0]
click at [346, 161] on button "View More" at bounding box center [346, 161] width 449 height 18
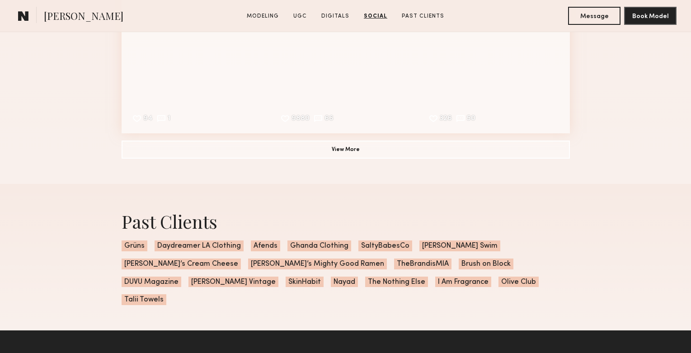
scroll to position [2709, 0]
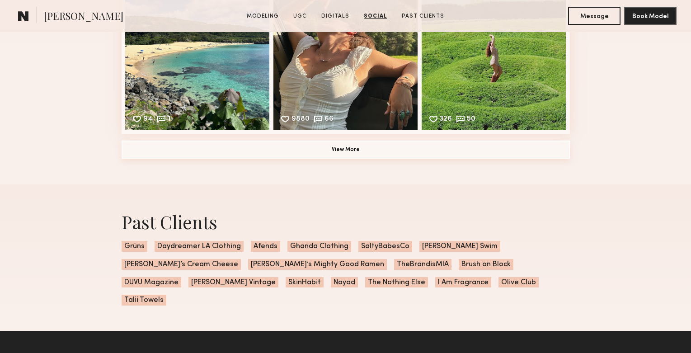
click at [344, 152] on button "View More" at bounding box center [346, 150] width 449 height 18
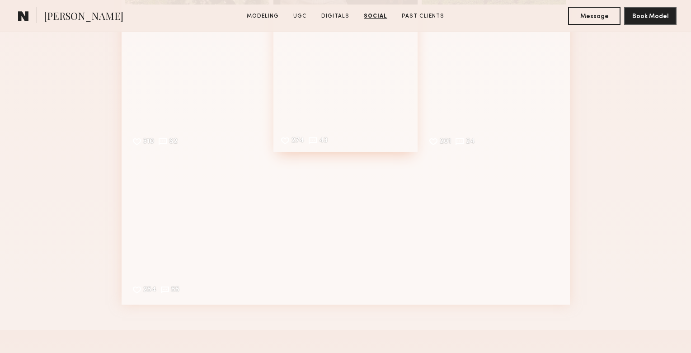
scroll to position [2833, 0]
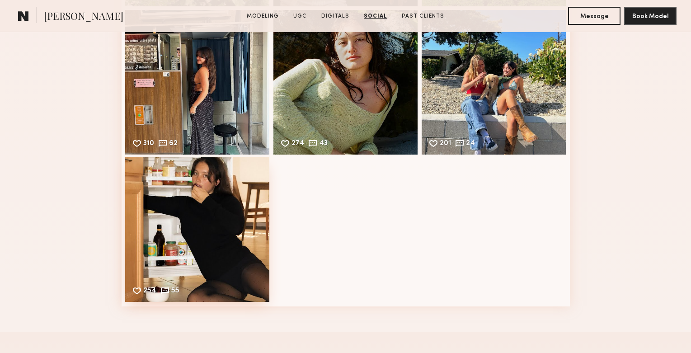
click at [169, 252] on div "254 55 Likes & comments displayed to show model’s engagement" at bounding box center [197, 229] width 145 height 145
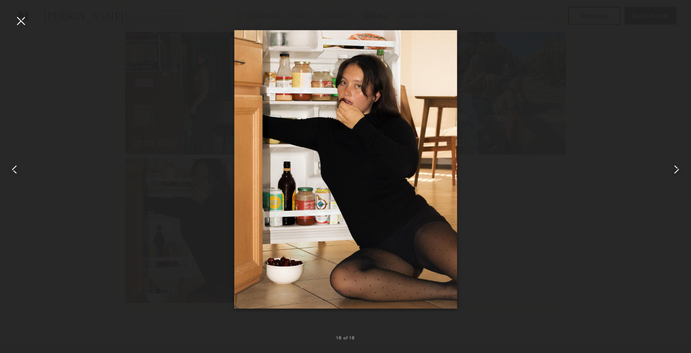
click at [17, 18] on div at bounding box center [21, 21] width 14 height 14
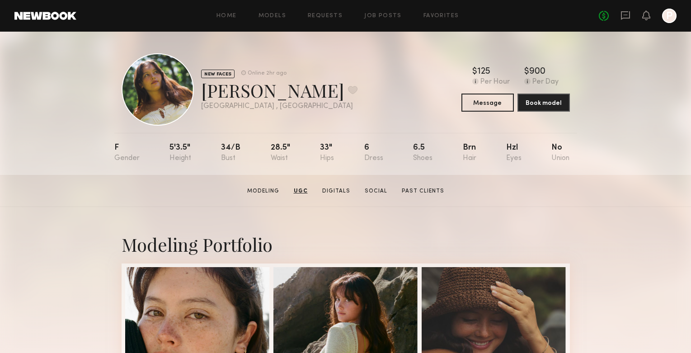
scroll to position [0, 0]
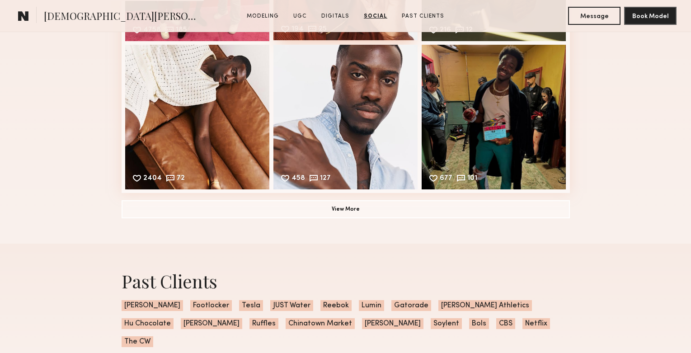
scroll to position [1736, 0]
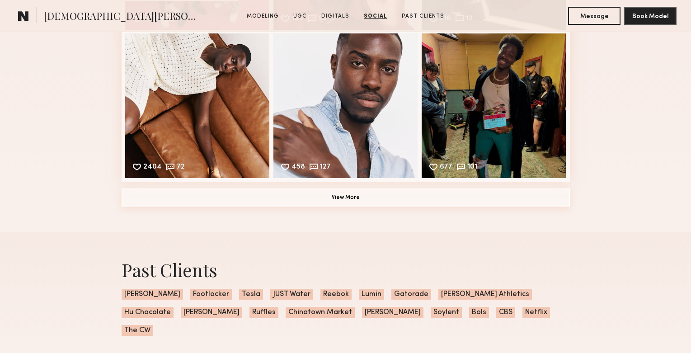
click at [367, 199] on button "View More" at bounding box center [346, 198] width 449 height 18
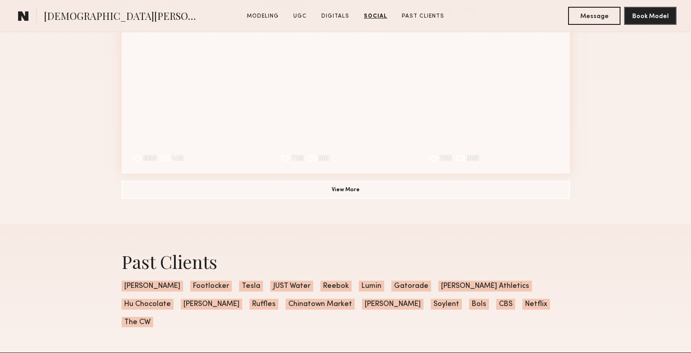
scroll to position [2041, 0]
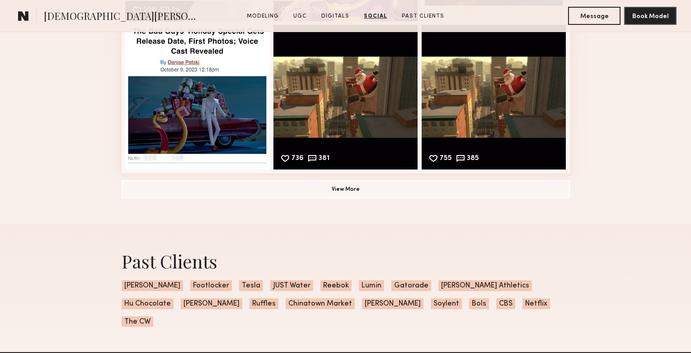
click at [365, 191] on button "View More" at bounding box center [346, 189] width 449 height 18
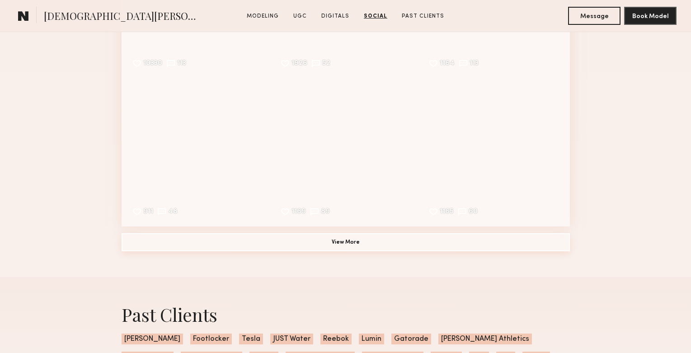
scroll to position [2283, 0]
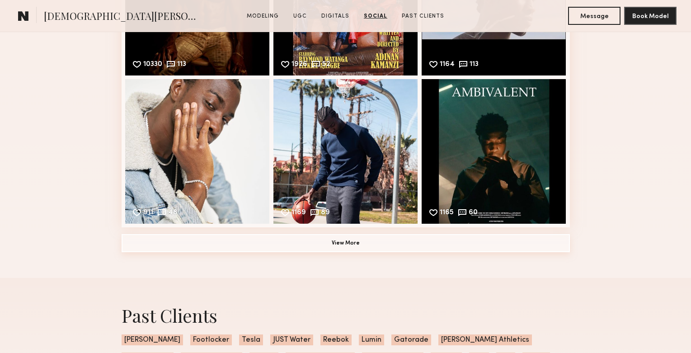
click at [344, 247] on button "View More" at bounding box center [346, 243] width 449 height 18
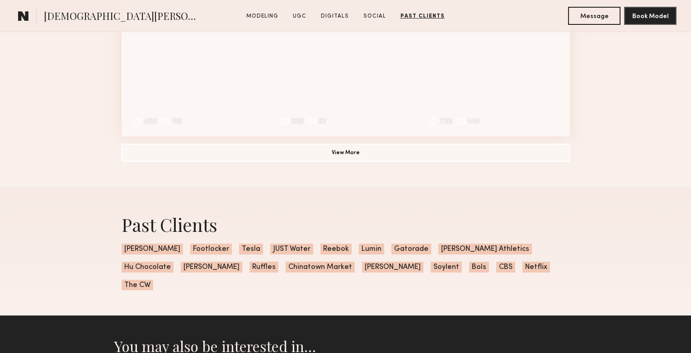
scroll to position [2673, 0]
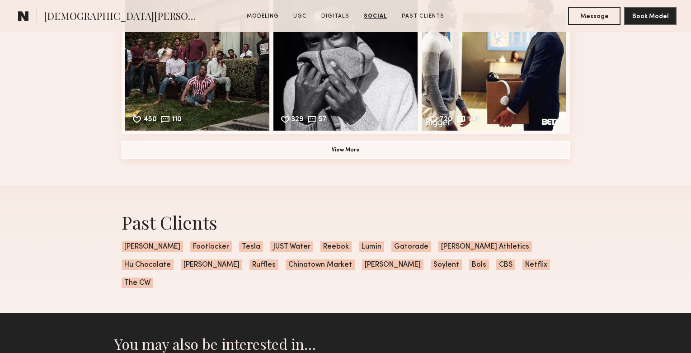
click at [357, 159] on button "View More" at bounding box center [346, 150] width 449 height 18
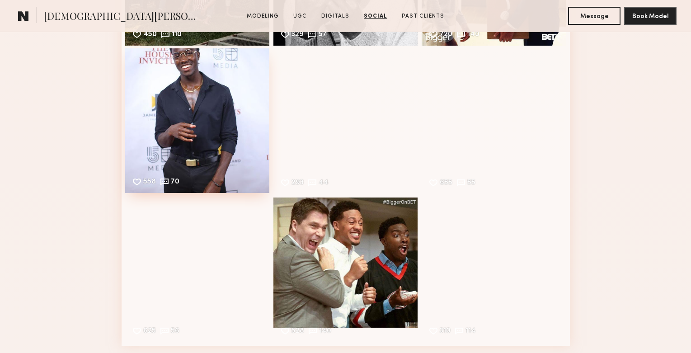
scroll to position [2758, 0]
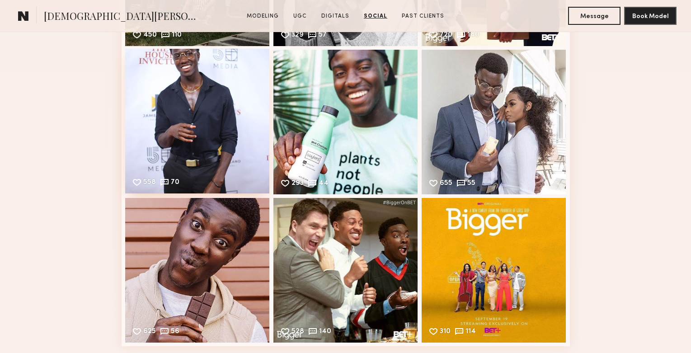
click at [219, 144] on div "558 70 Likes & comments displayed to show model’s engagement" at bounding box center [197, 121] width 145 height 145
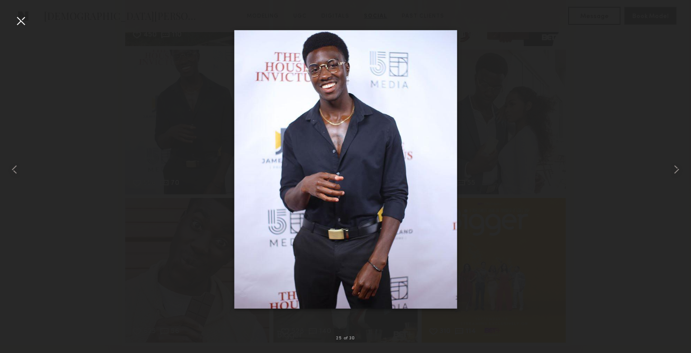
click at [19, 20] on div at bounding box center [21, 21] width 14 height 14
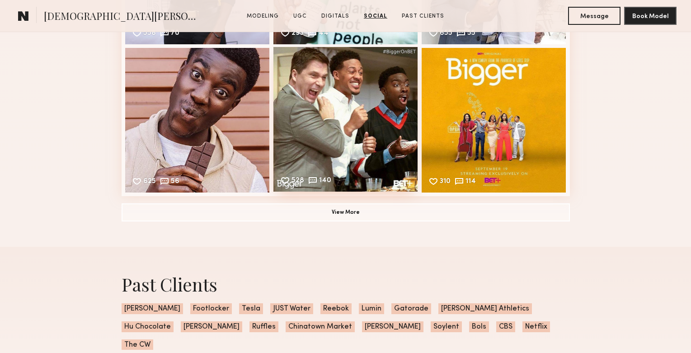
scroll to position [2931, 0]
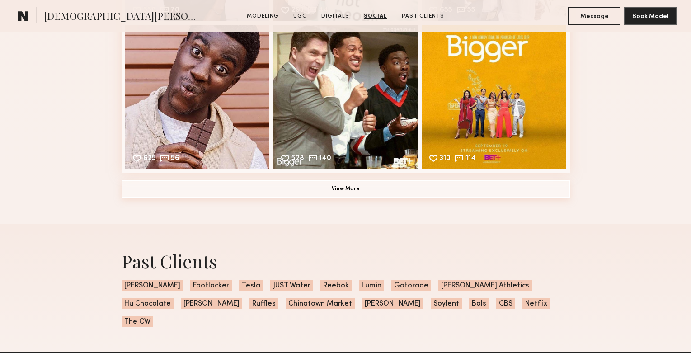
click at [359, 196] on button "View More" at bounding box center [346, 189] width 449 height 18
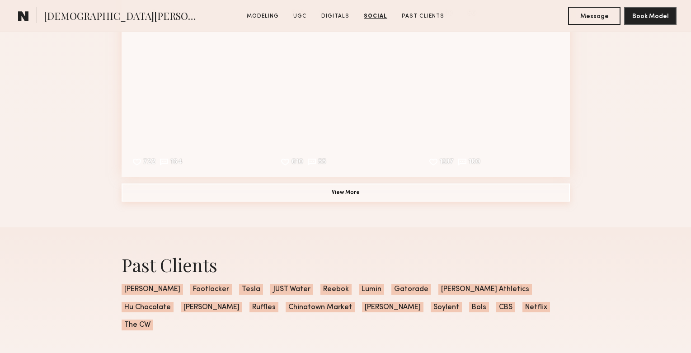
scroll to position [3223, 0]
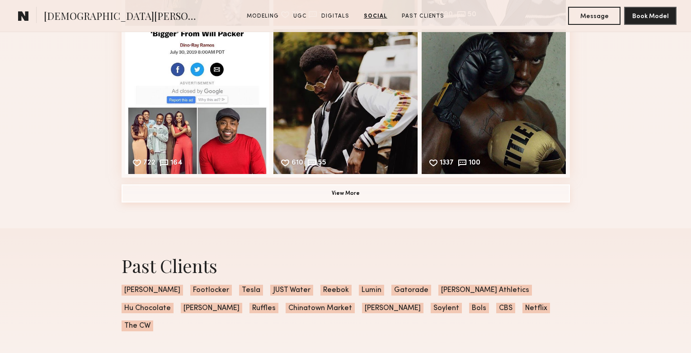
click at [356, 189] on button "View More" at bounding box center [346, 193] width 449 height 18
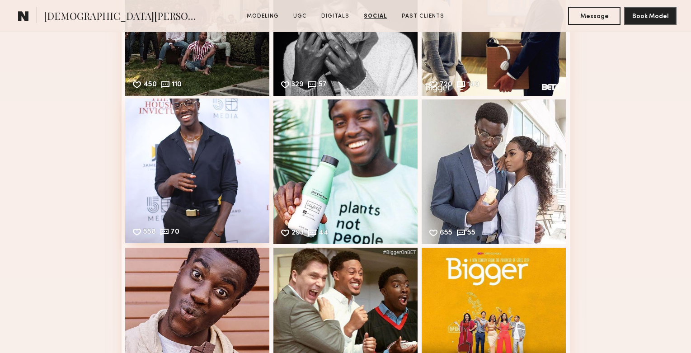
scroll to position [2706, 0]
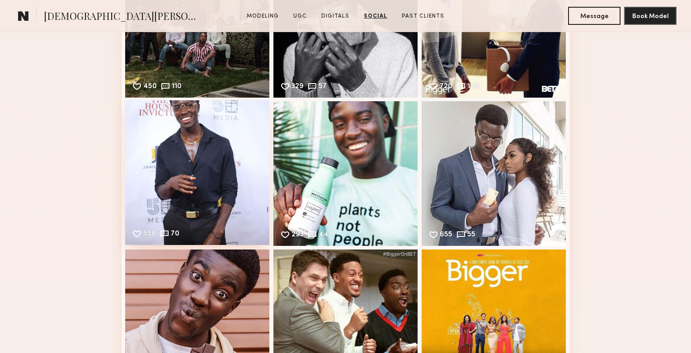
click at [193, 178] on div "558 70 Likes & comments displayed to show model’s engagement" at bounding box center [197, 172] width 145 height 145
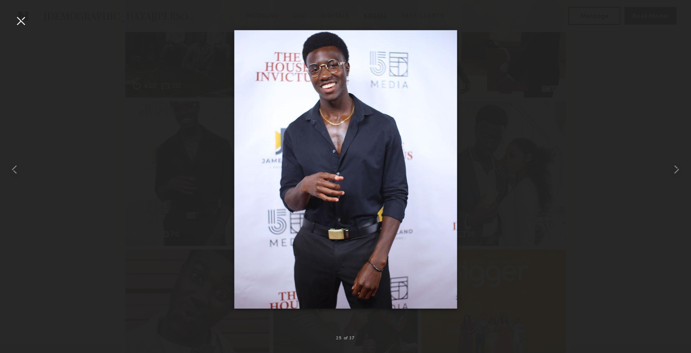
click at [22, 23] on div at bounding box center [21, 21] width 14 height 14
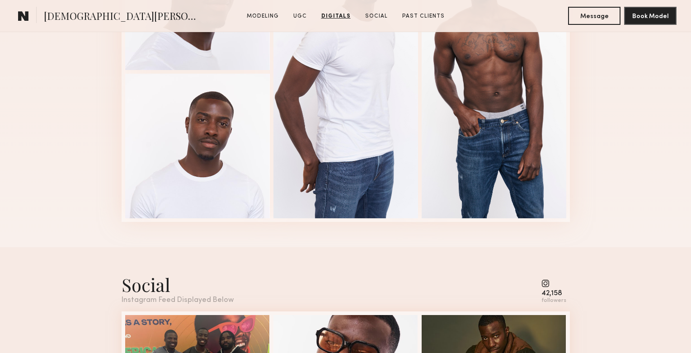
scroll to position [1309, 0]
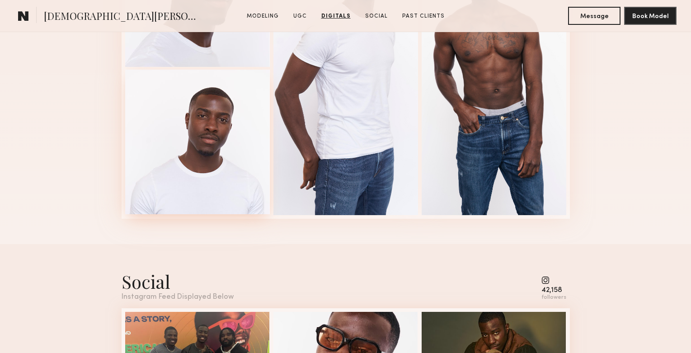
click at [198, 116] on div at bounding box center [197, 142] width 145 height 145
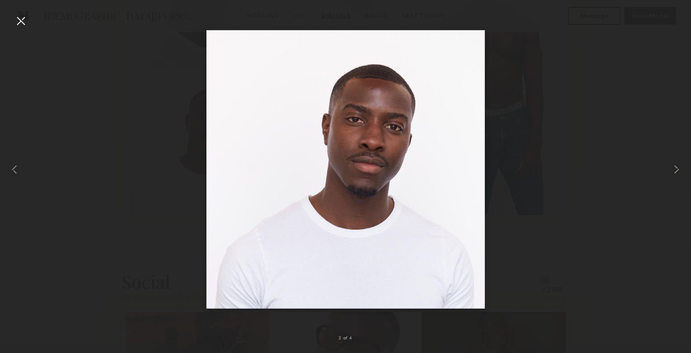
click at [21, 18] on div at bounding box center [21, 21] width 14 height 14
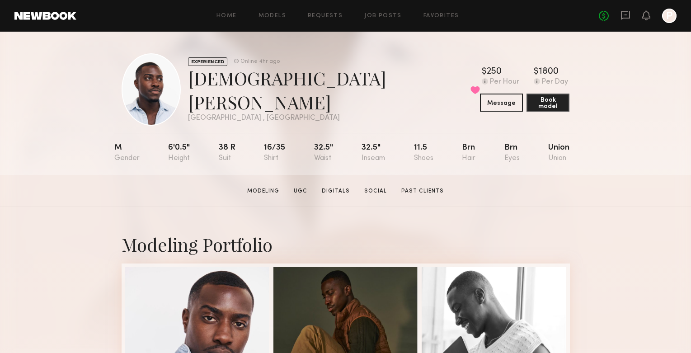
scroll to position [0, 0]
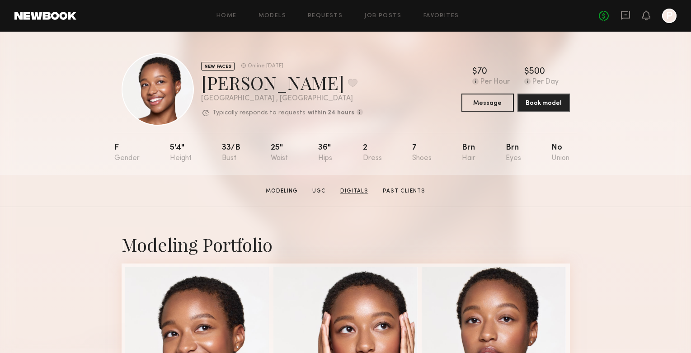
click at [362, 192] on link "Digitals" at bounding box center [354, 191] width 35 height 8
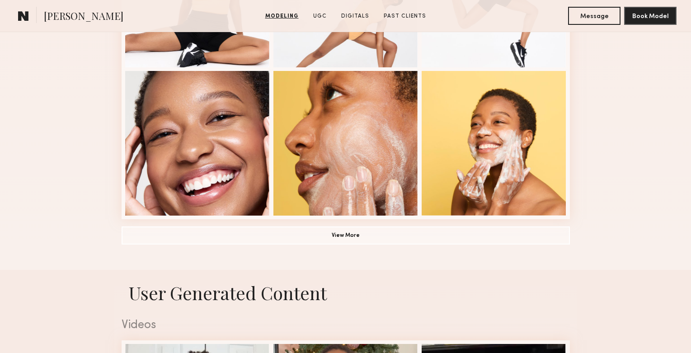
scroll to position [647, 0]
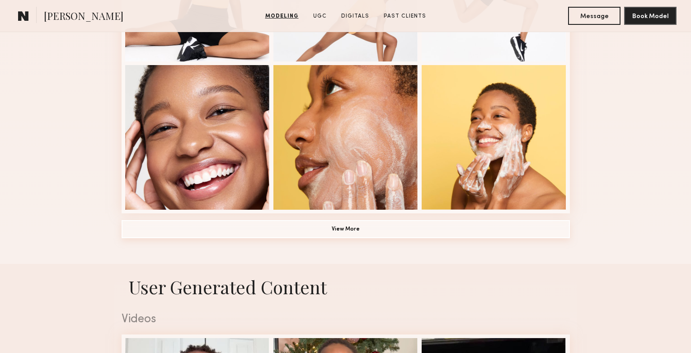
click at [377, 232] on button "View More" at bounding box center [346, 229] width 449 height 18
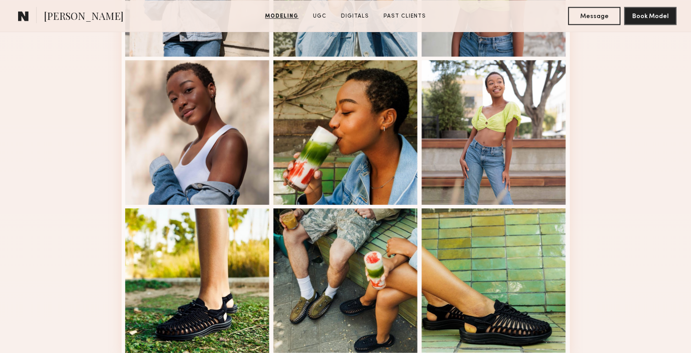
scroll to position [1088, 0]
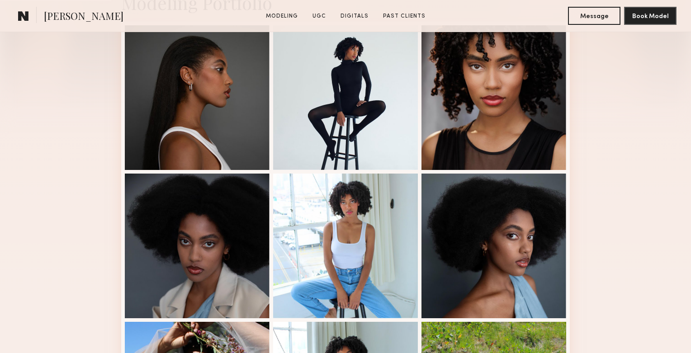
scroll to position [243, 0]
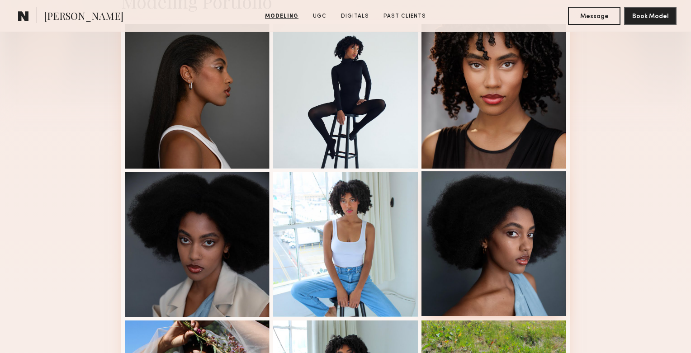
click at [505, 279] on div at bounding box center [493, 243] width 145 height 145
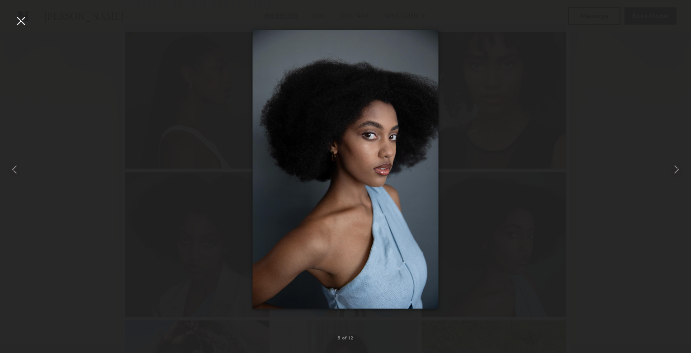
click at [644, 75] on div at bounding box center [345, 169] width 691 height 310
click at [24, 20] on div at bounding box center [21, 21] width 14 height 14
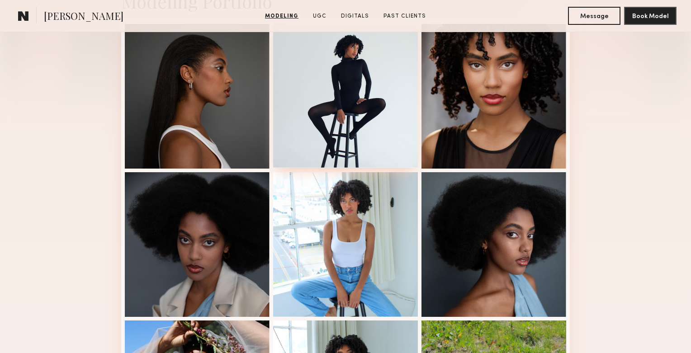
scroll to position [439, 0]
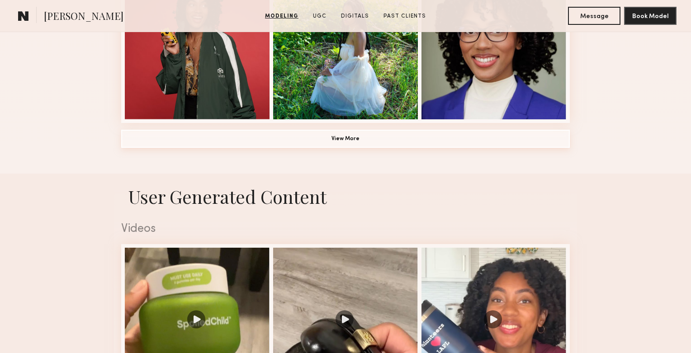
click at [377, 142] on button "View More" at bounding box center [345, 139] width 449 height 18
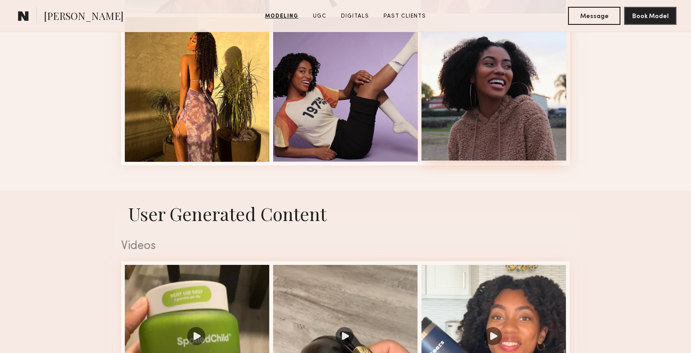
scroll to position [1289, 0]
click at [502, 69] on div at bounding box center [493, 88] width 145 height 145
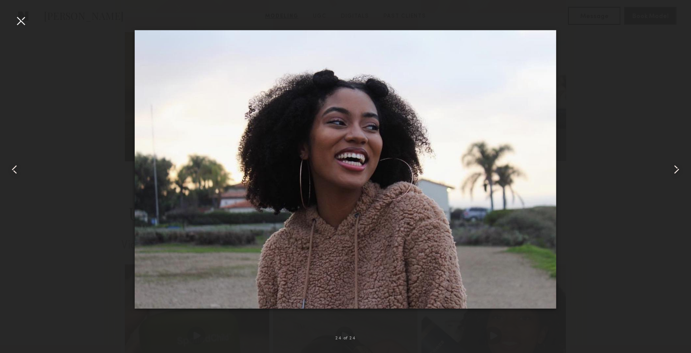
click at [27, 23] on div at bounding box center [21, 21] width 14 height 14
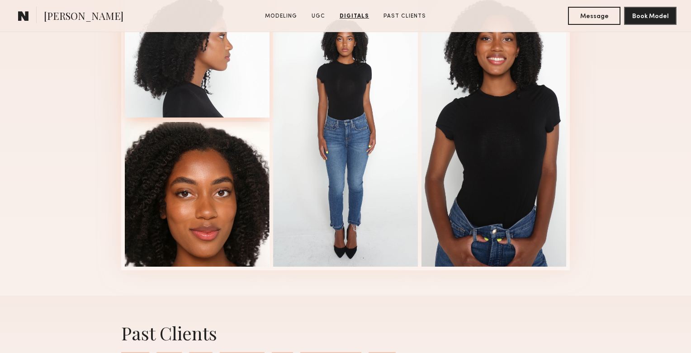
scroll to position [1857, 0]
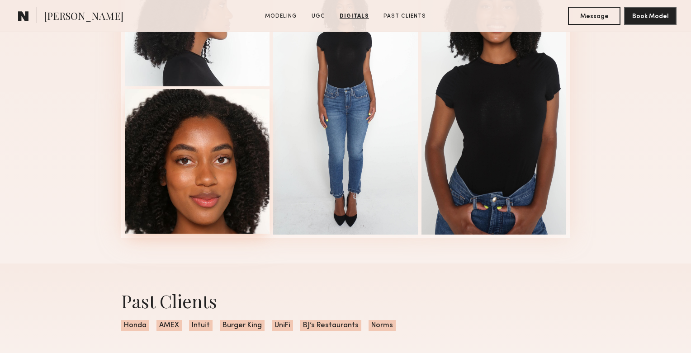
click at [197, 183] on div at bounding box center [197, 161] width 145 height 145
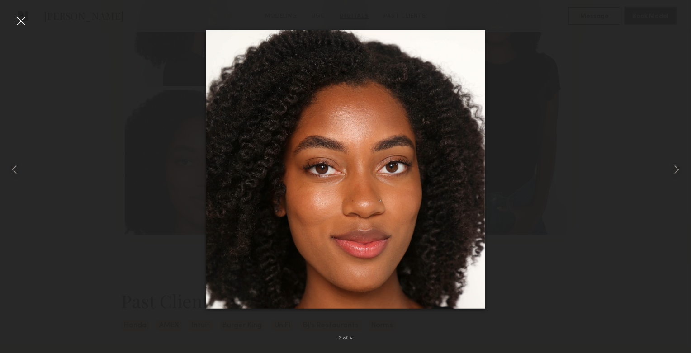
click at [629, 38] on div at bounding box center [345, 169] width 691 height 310
click at [12, 14] on nb-gallery-light "2 of 4" at bounding box center [345, 176] width 691 height 353
click at [22, 19] on div at bounding box center [21, 21] width 14 height 14
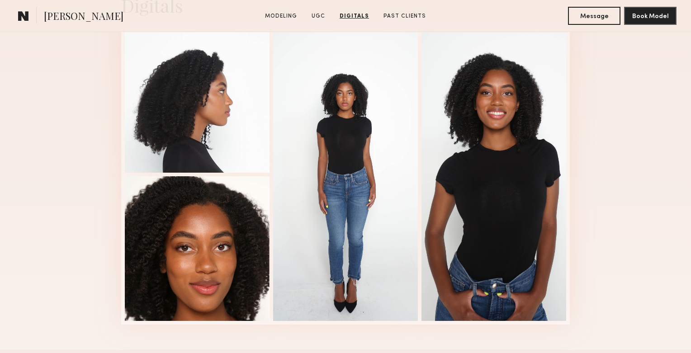
scroll to position [1772, 0]
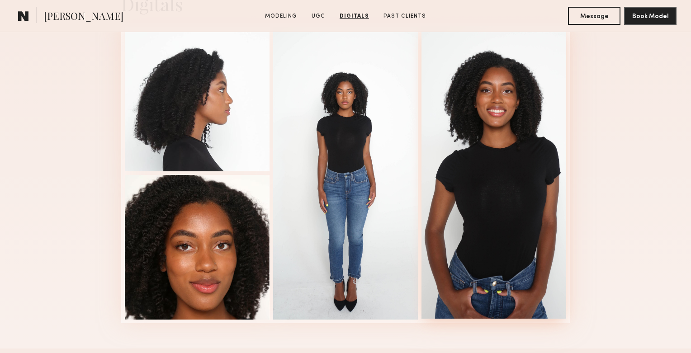
click at [534, 168] on div at bounding box center [493, 172] width 145 height 293
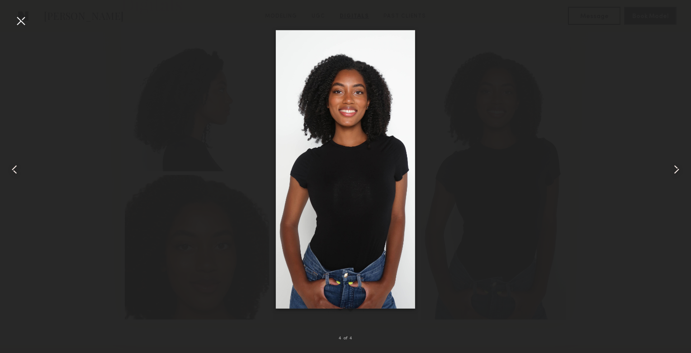
click at [463, 183] on div at bounding box center [345, 169] width 691 height 310
click at [617, 160] on div at bounding box center [345, 169] width 691 height 310
click at [23, 19] on div at bounding box center [21, 21] width 14 height 14
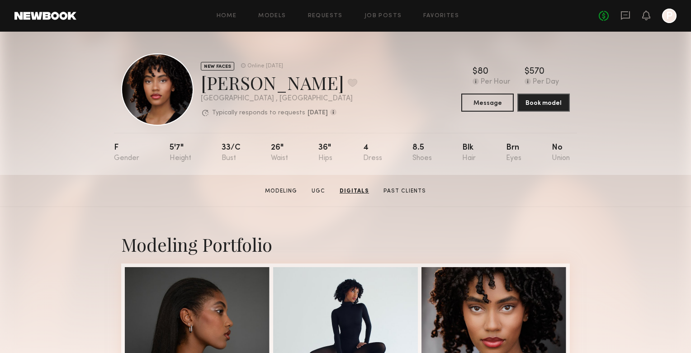
scroll to position [0, 0]
drag, startPoint x: 254, startPoint y: 88, endPoint x: 203, endPoint y: 86, distance: 50.2
click at [203, 86] on div "[PERSON_NAME] Favorite" at bounding box center [279, 83] width 156 height 24
copy div "[PERSON_NAME]"
